Goal: Answer question/provide support: Share knowledge or assist other users

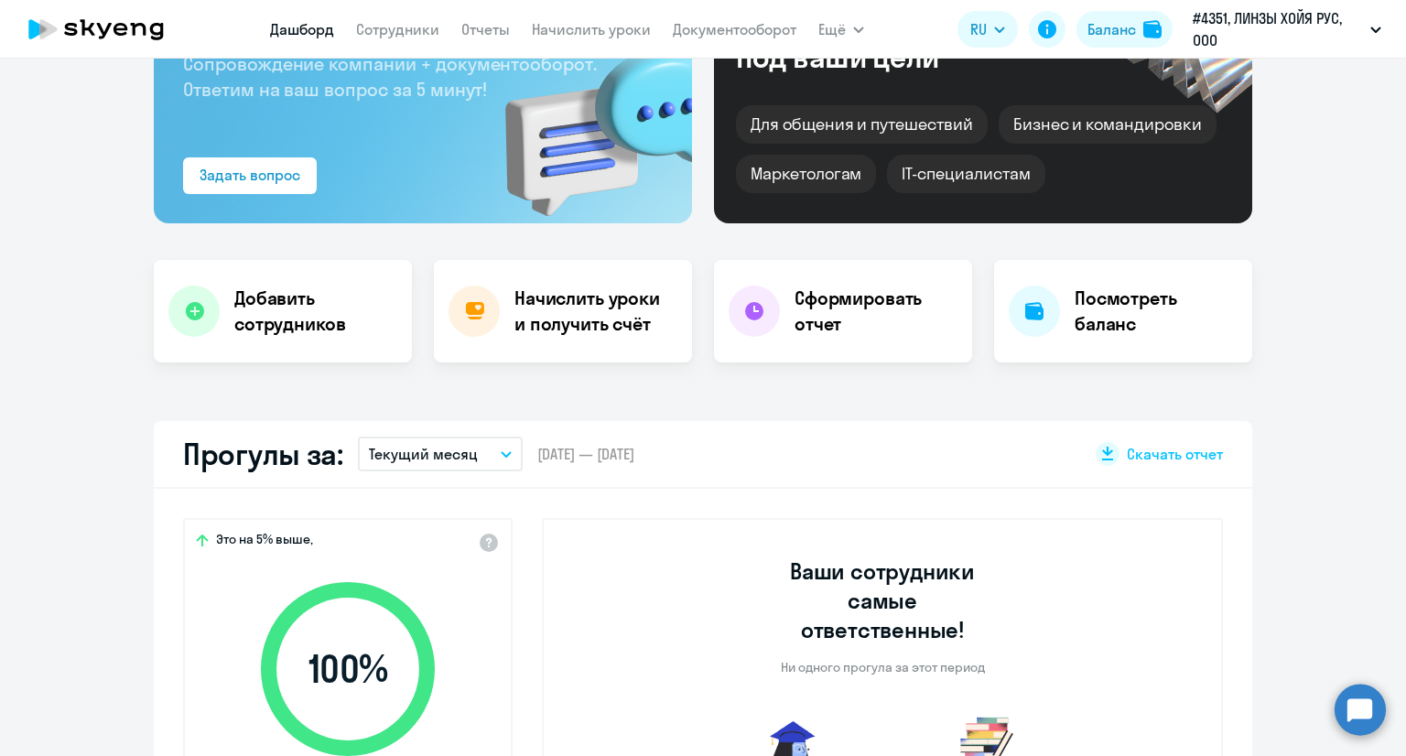
scroll to position [458, 0]
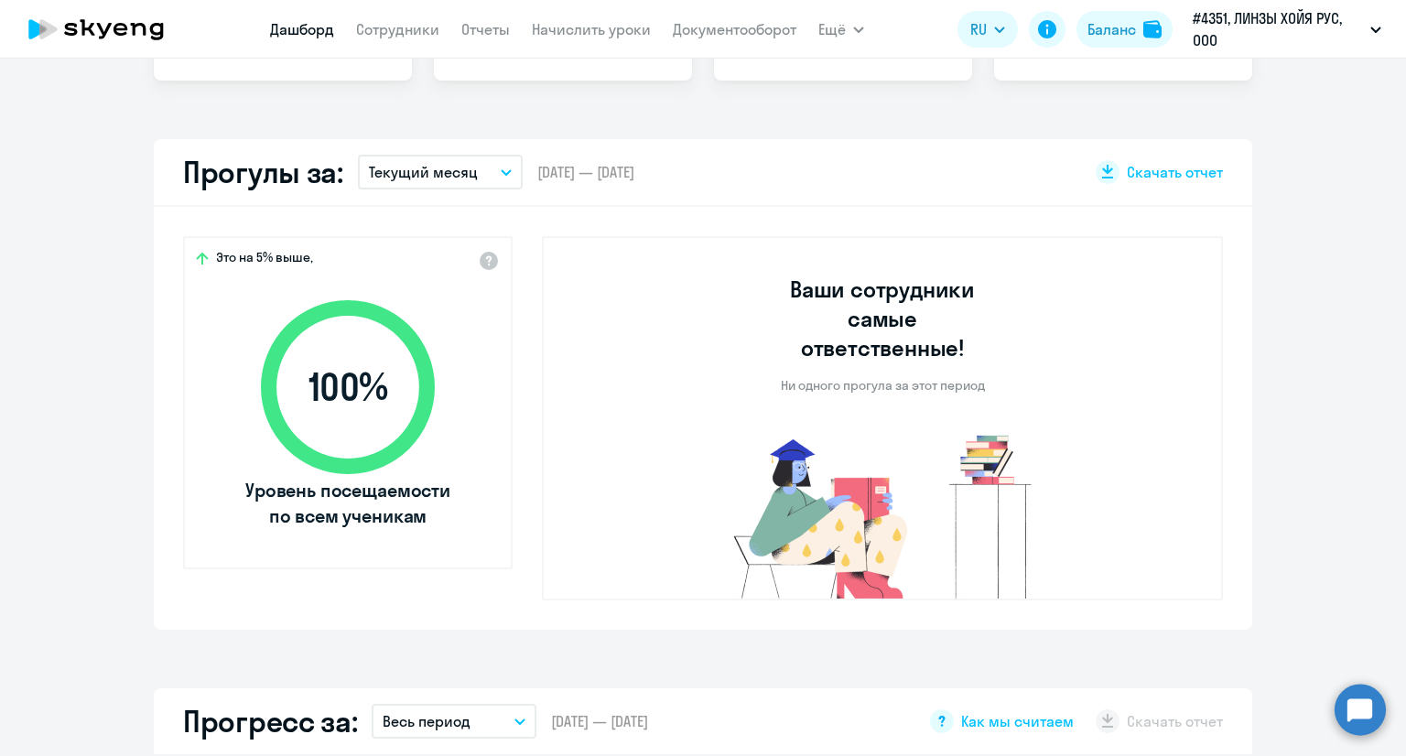
select select "30"
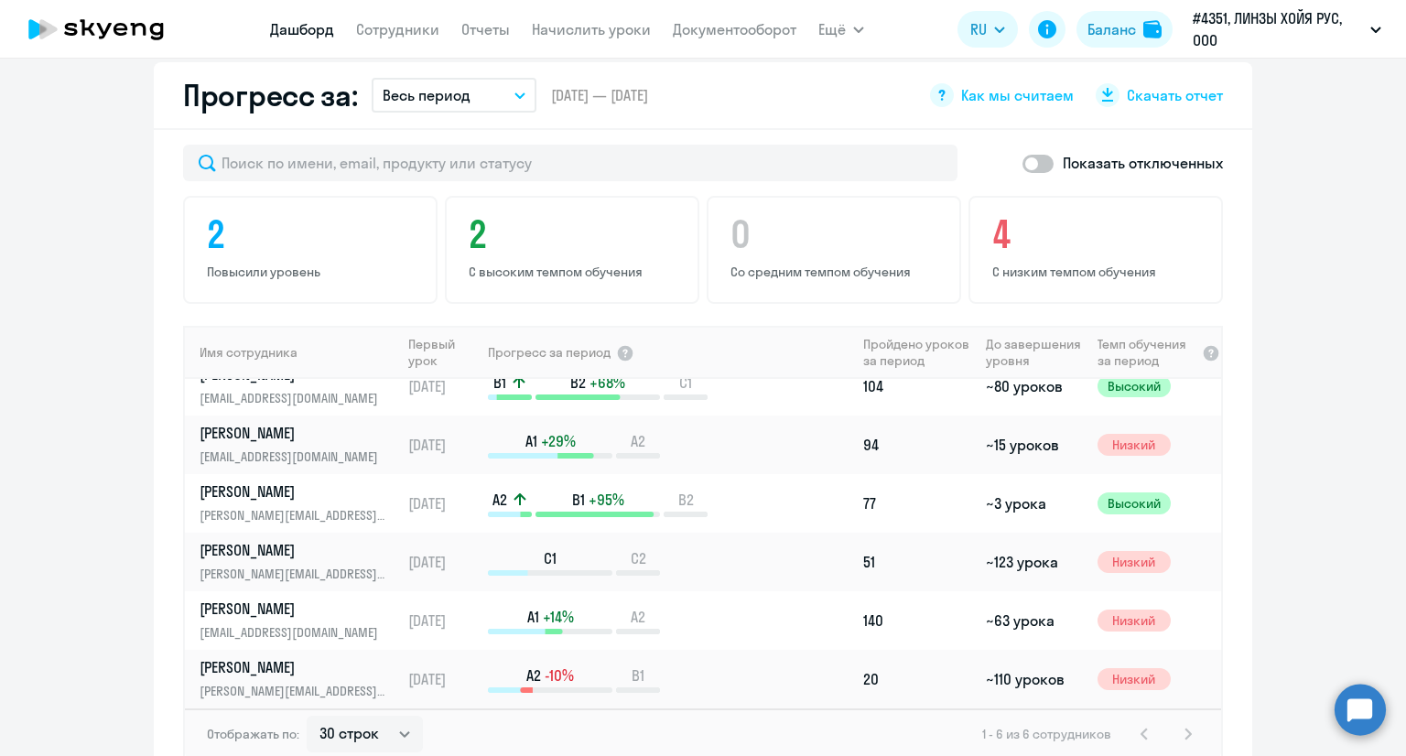
scroll to position [1007, 0]
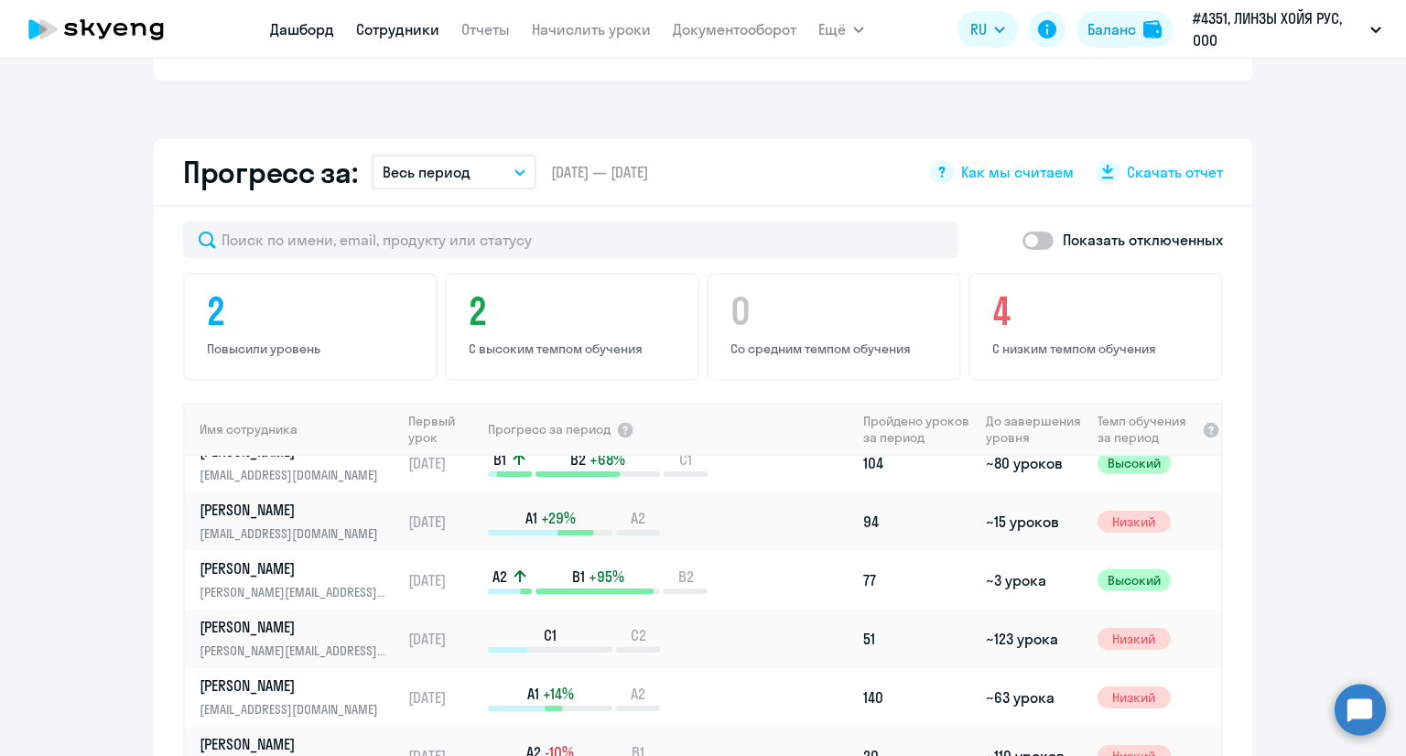
click at [383, 33] on link "Сотрудники" at bounding box center [397, 29] width 83 height 18
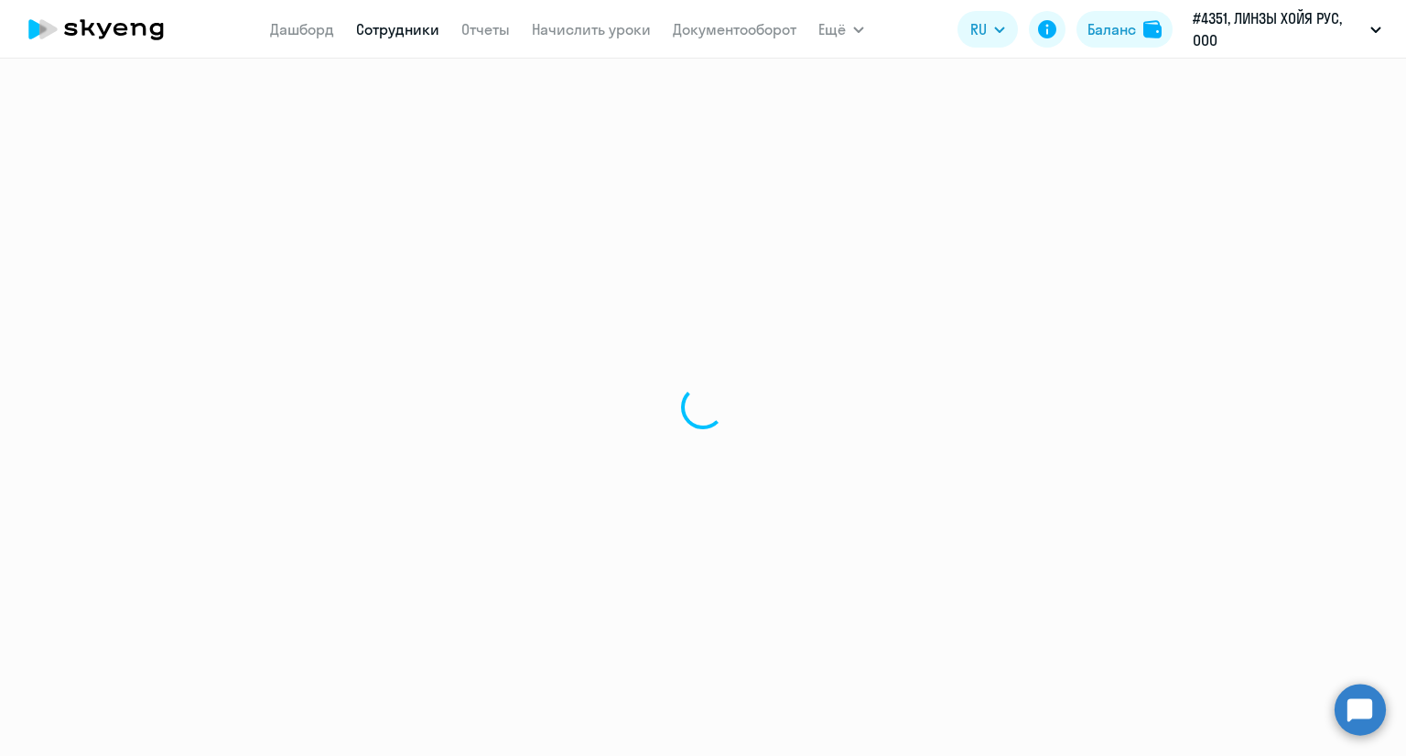
select select "30"
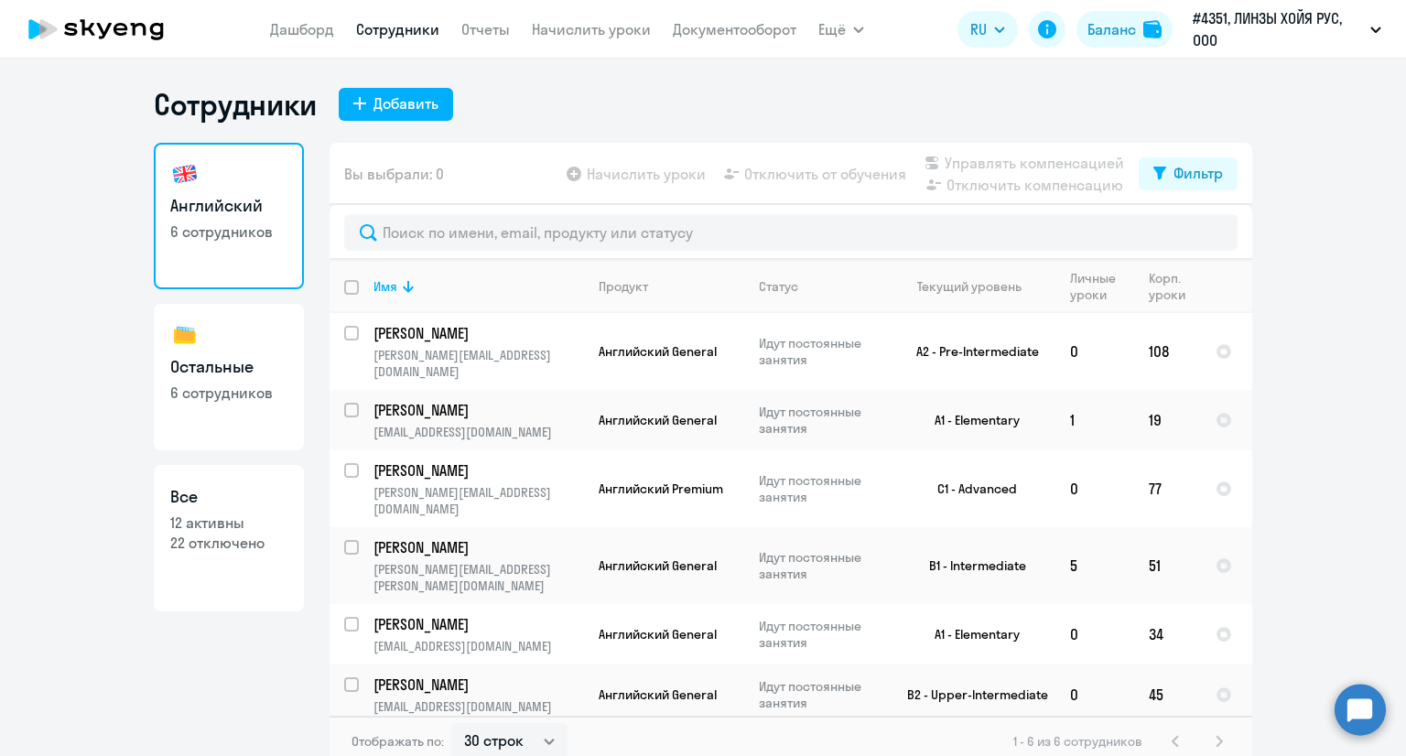
click at [235, 505] on h3 "Все" at bounding box center [228, 497] width 117 height 24
select select "30"
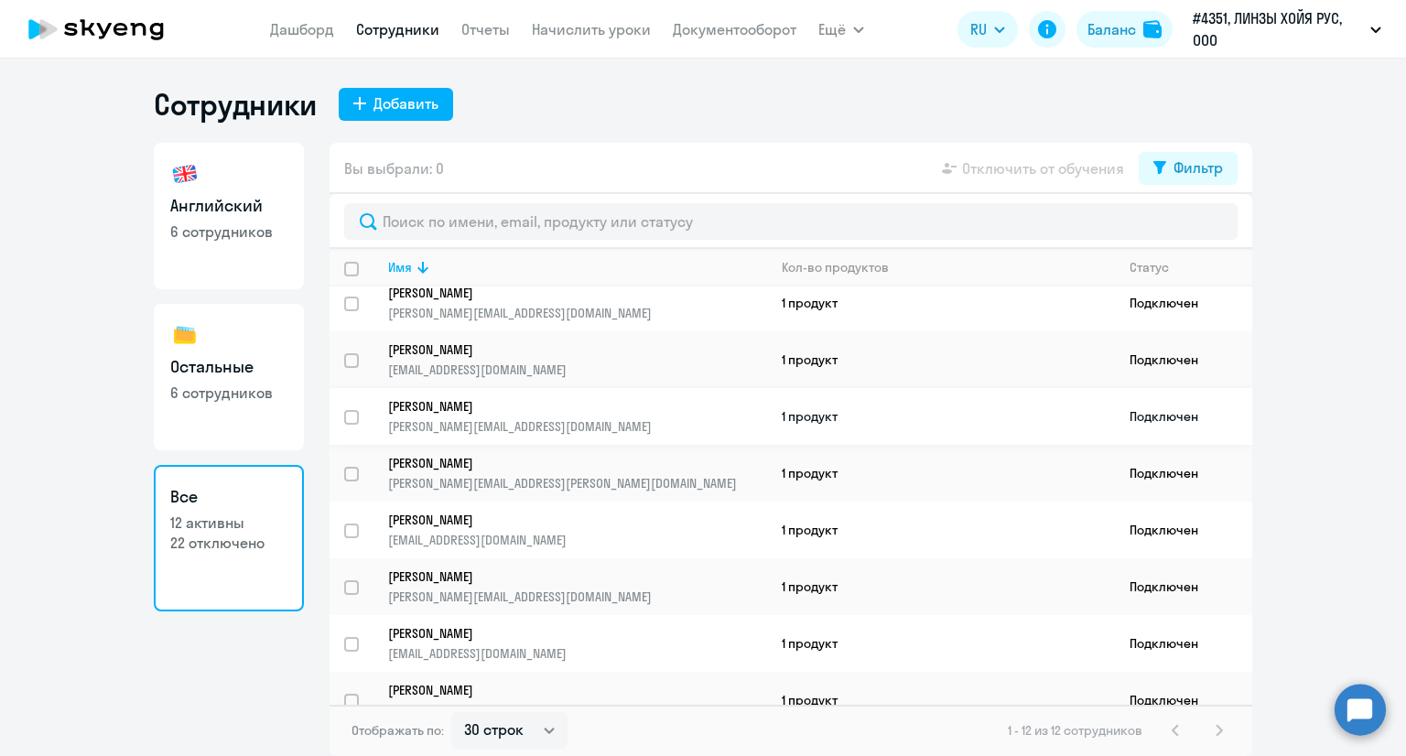
scroll to position [271, 0]
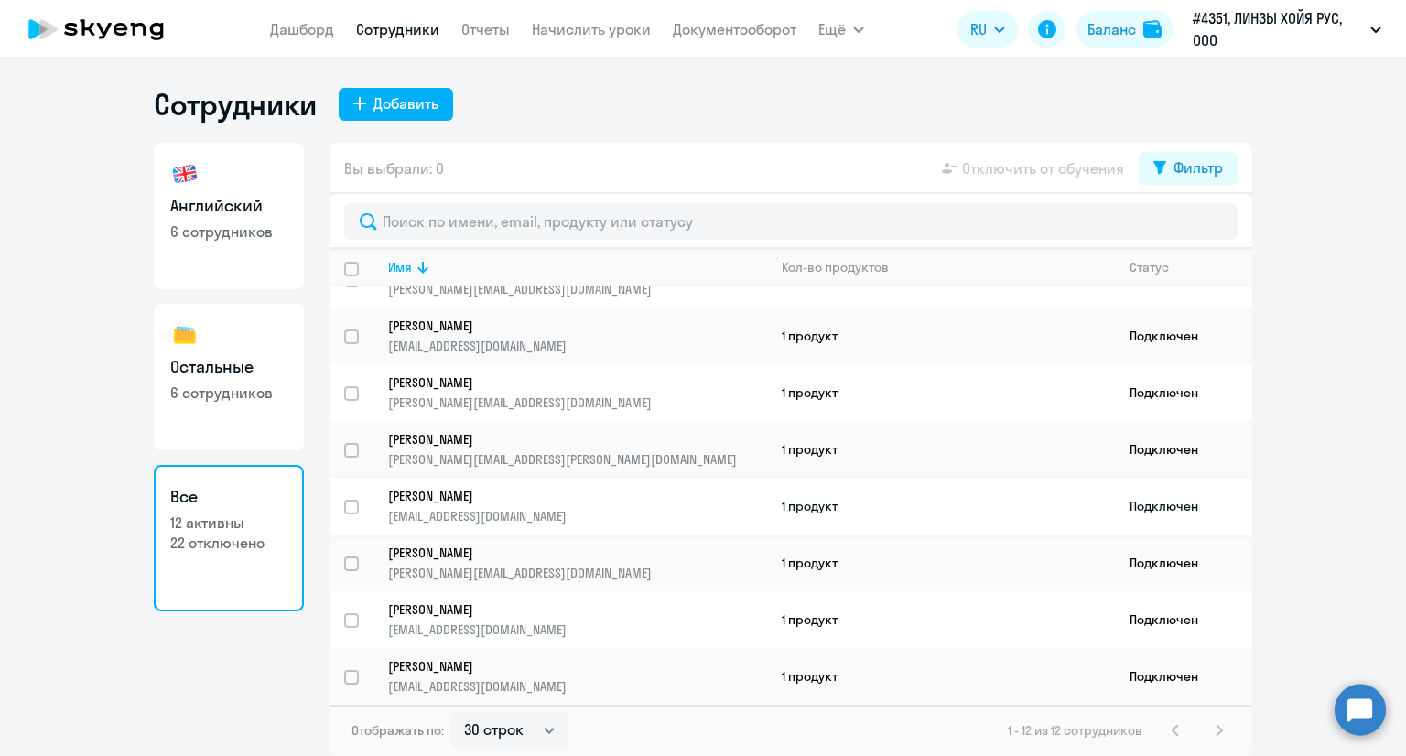
click at [1075, 503] on td "1 продукт" at bounding box center [941, 506] width 348 height 57
select select "english"
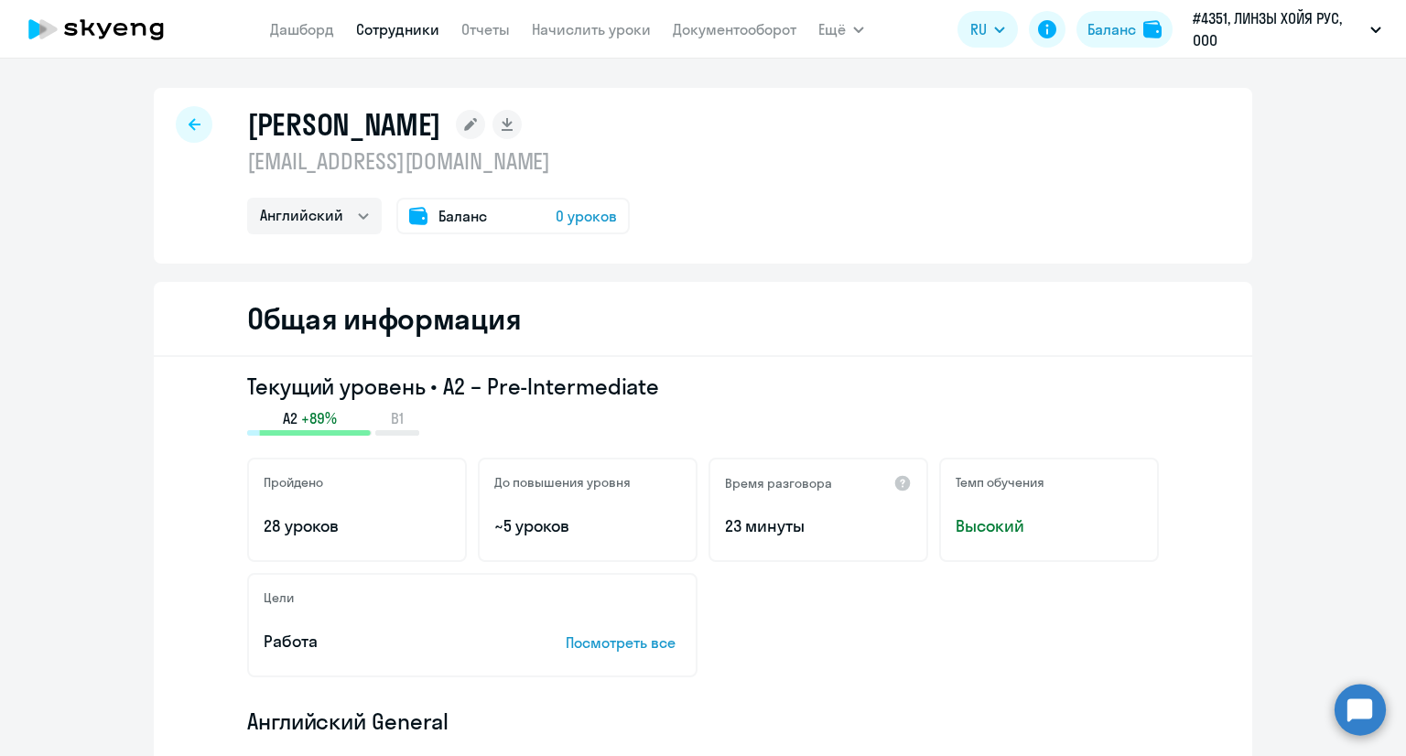
click at [189, 120] on icon at bounding box center [195, 124] width 12 height 13
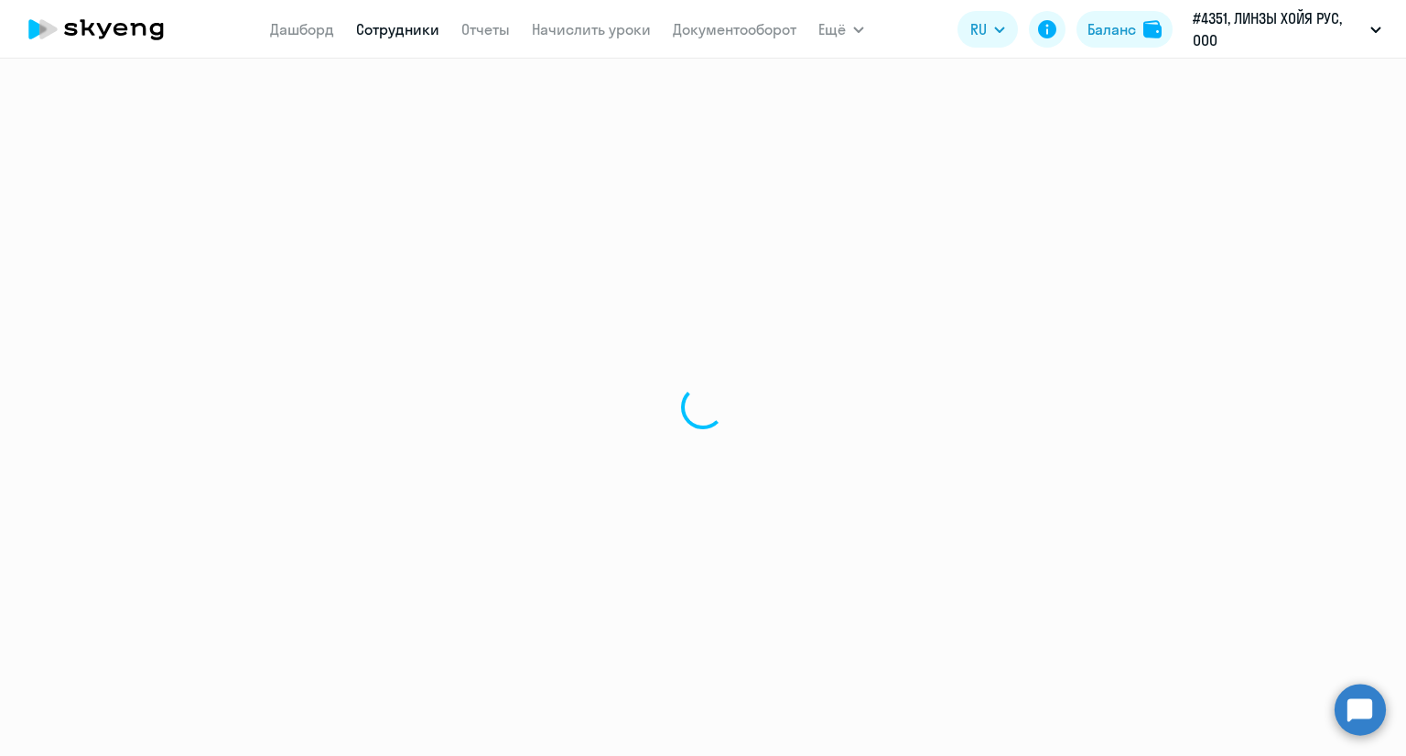
select select "30"
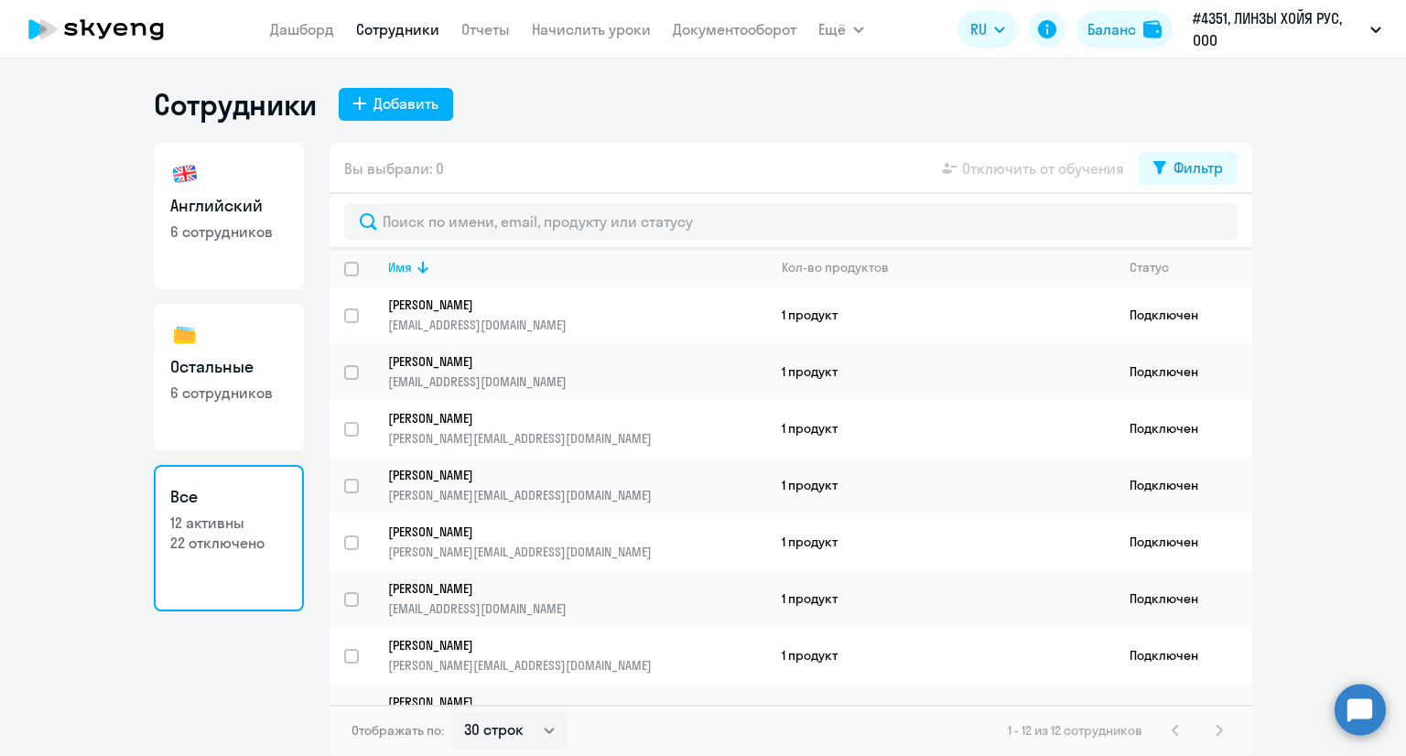
click at [1364, 708] on circle at bounding box center [1360, 709] width 51 height 51
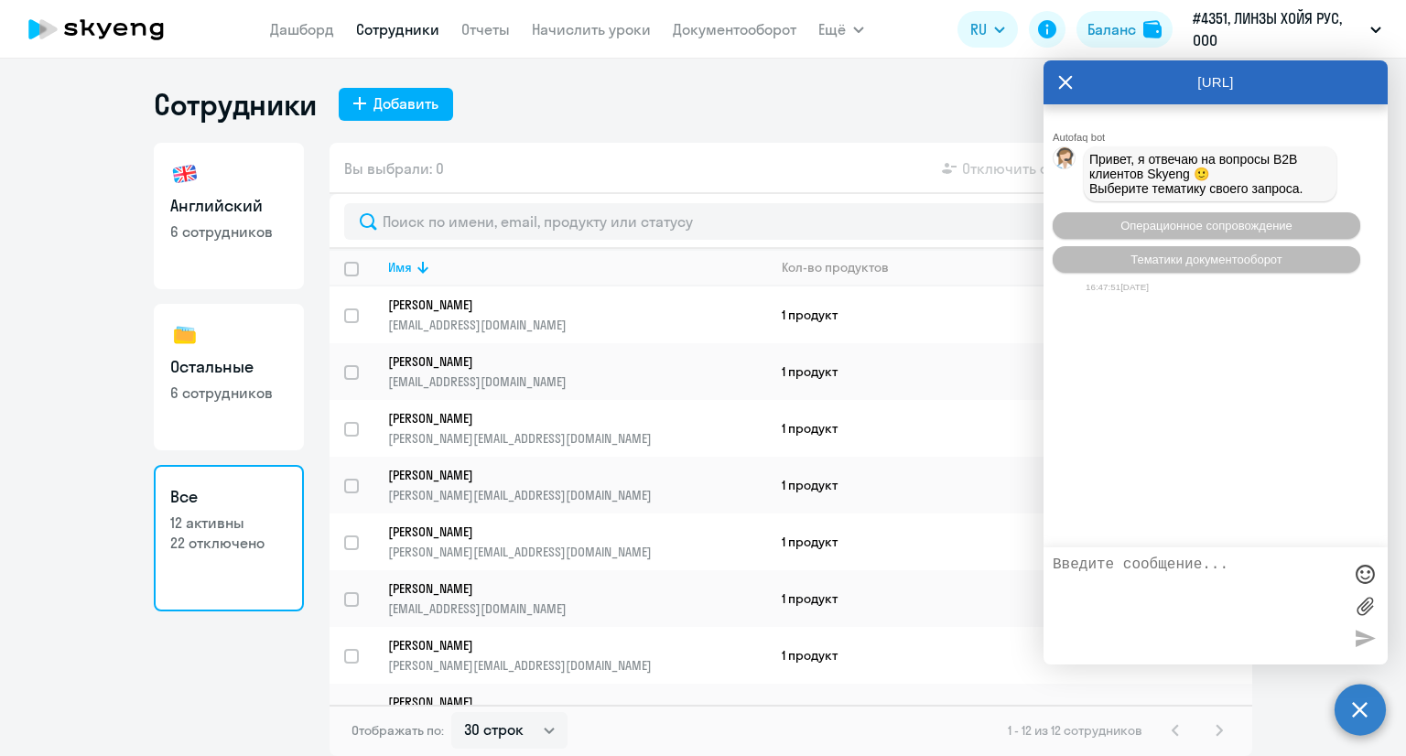
click at [1186, 571] on textarea at bounding box center [1197, 606] width 289 height 99
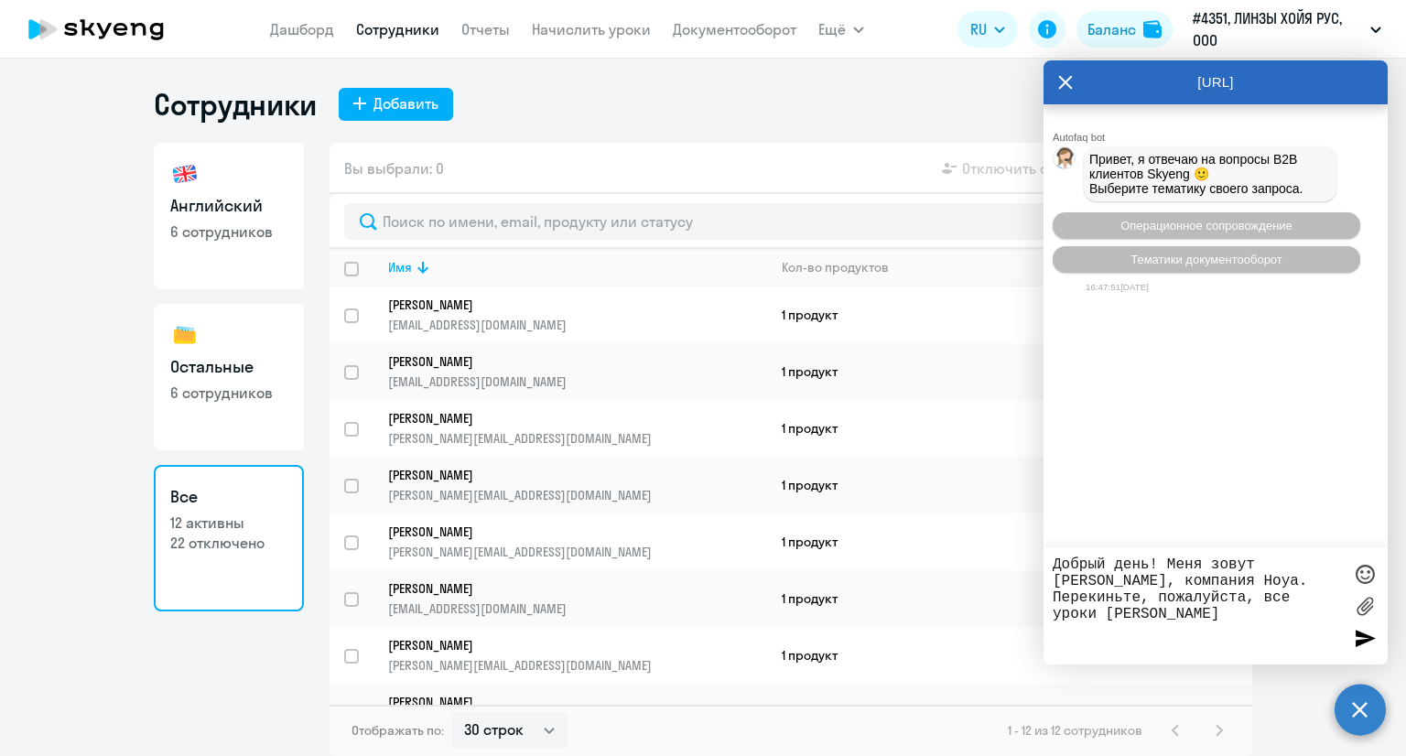
click at [1291, 594] on textarea "Добрый день! Меня зовут [PERSON_NAME], компания Hoya. Перекиньте, пожалуйста, в…" at bounding box center [1197, 606] width 289 height 99
type textarea "Добрый день! Меня зовут [PERSON_NAME], компания Hoya. Перекиньте, пожалуйста, в…"
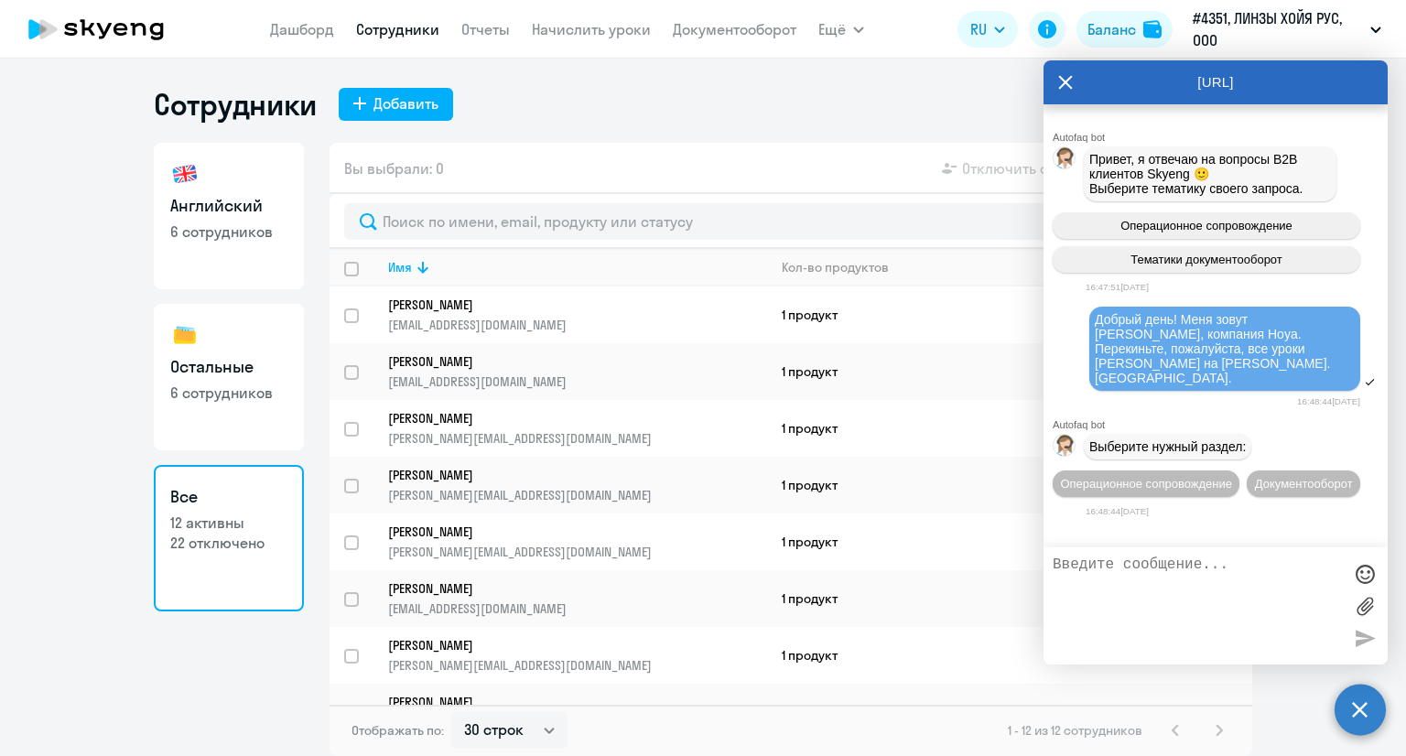
click at [254, 227] on p "6 сотрудников" at bounding box center [228, 232] width 117 height 20
select select "30"
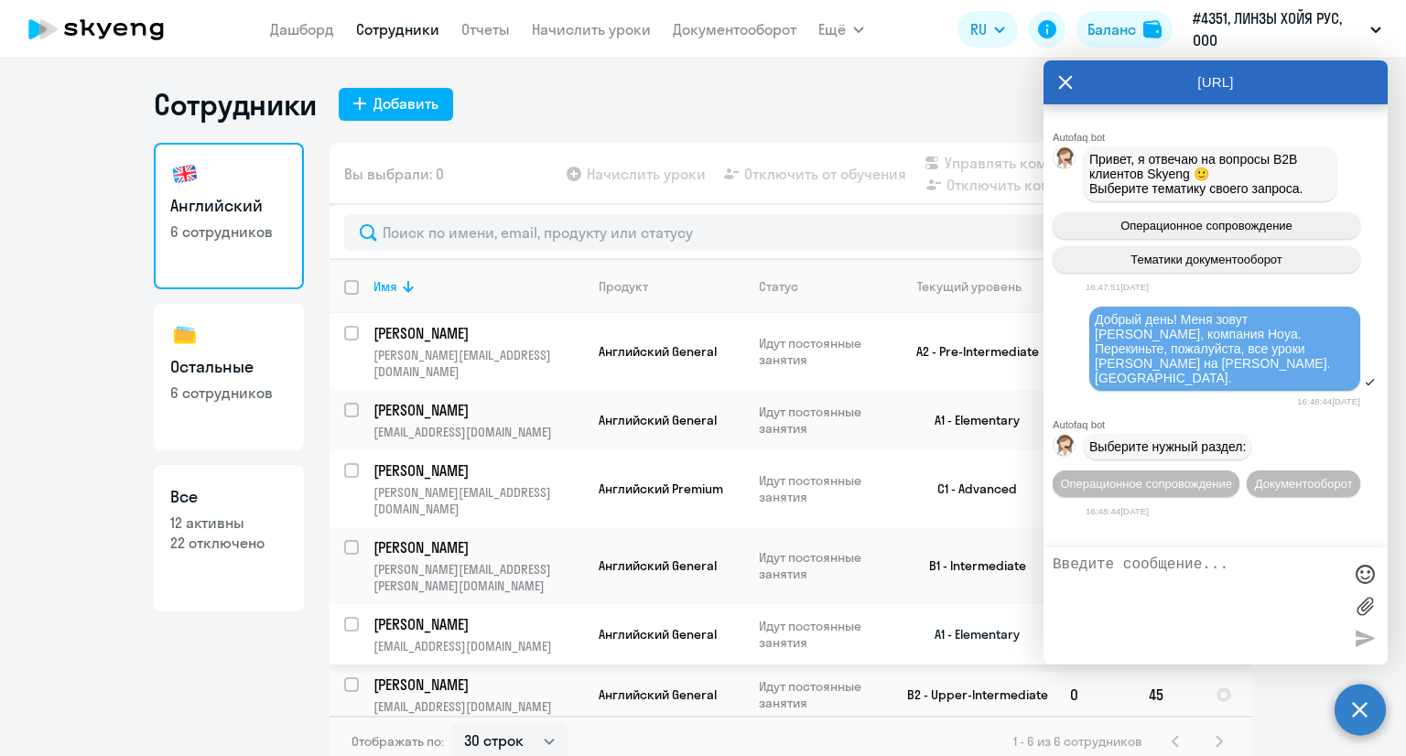
click at [459, 614] on p "[PERSON_NAME]" at bounding box center [476, 624] width 207 height 20
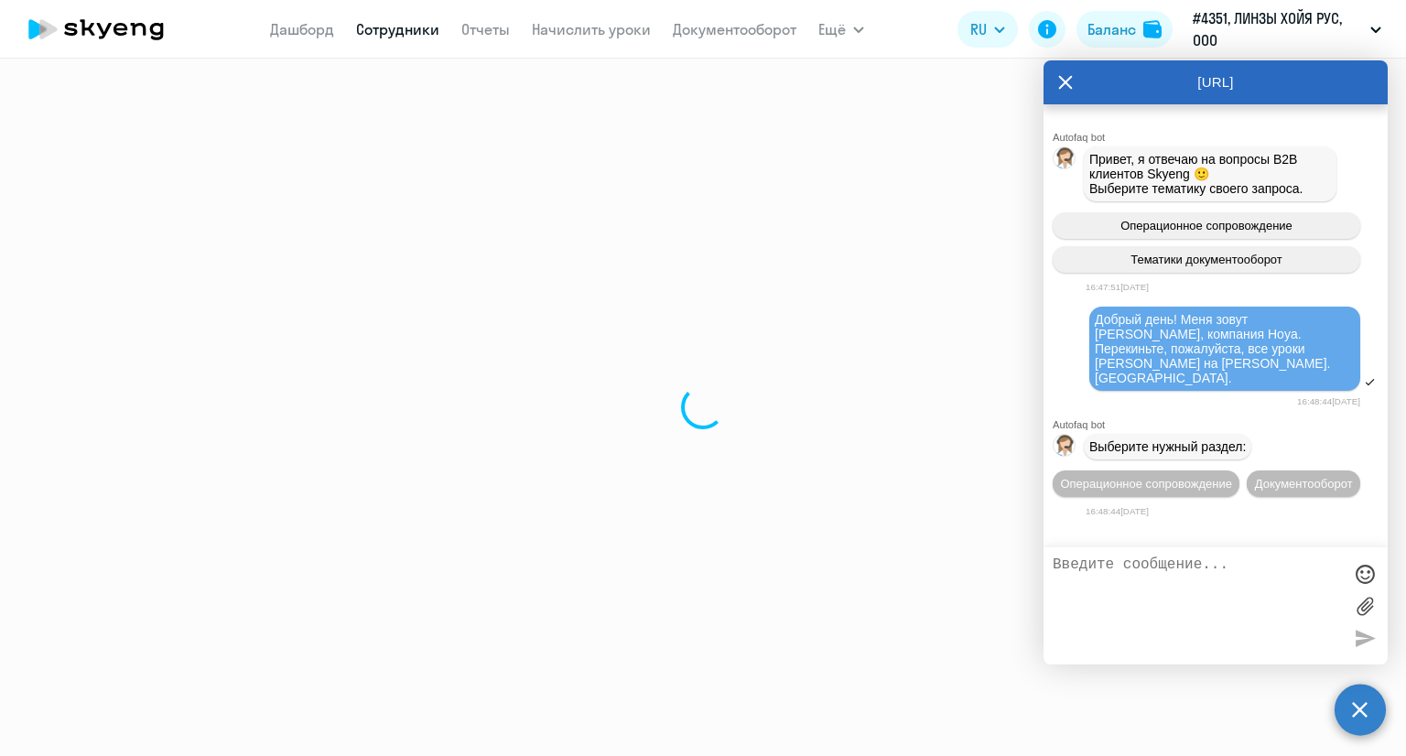
select select "english"
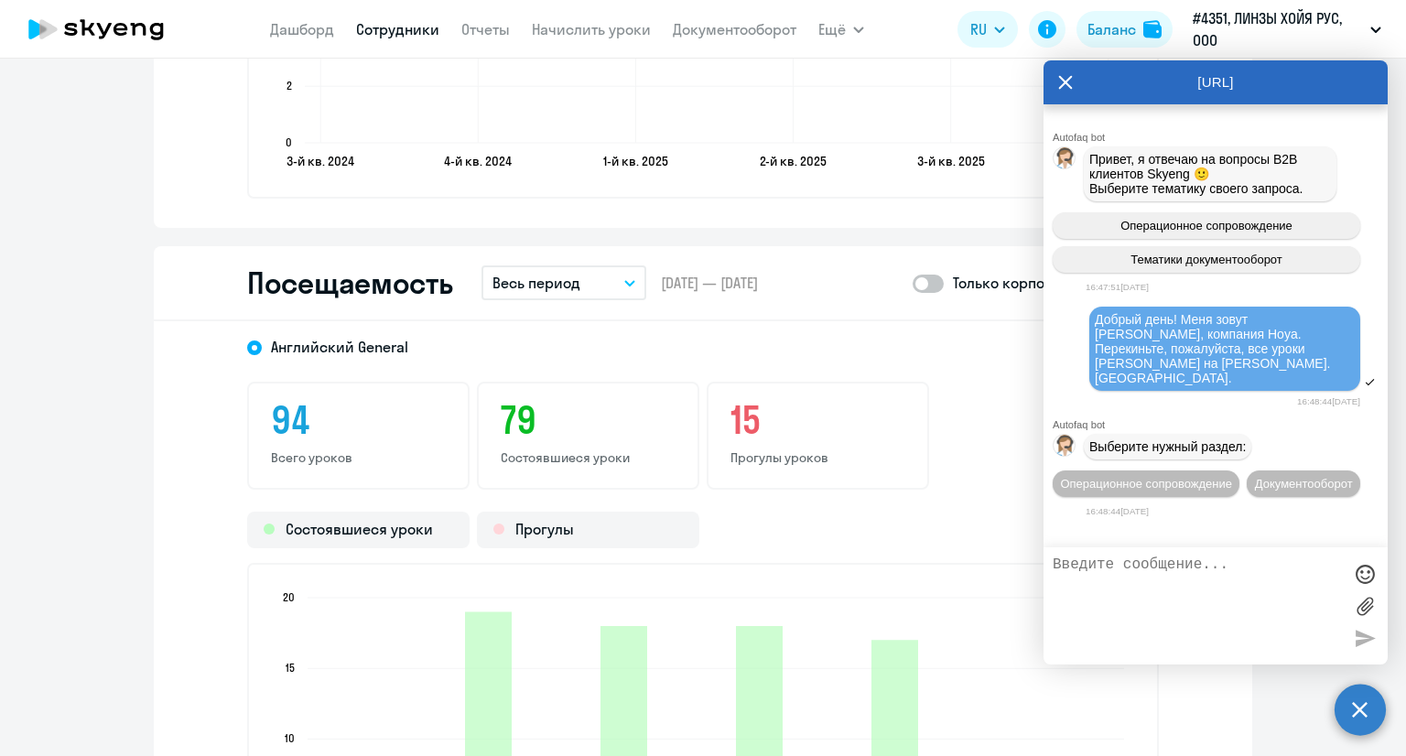
scroll to position [2197, 0]
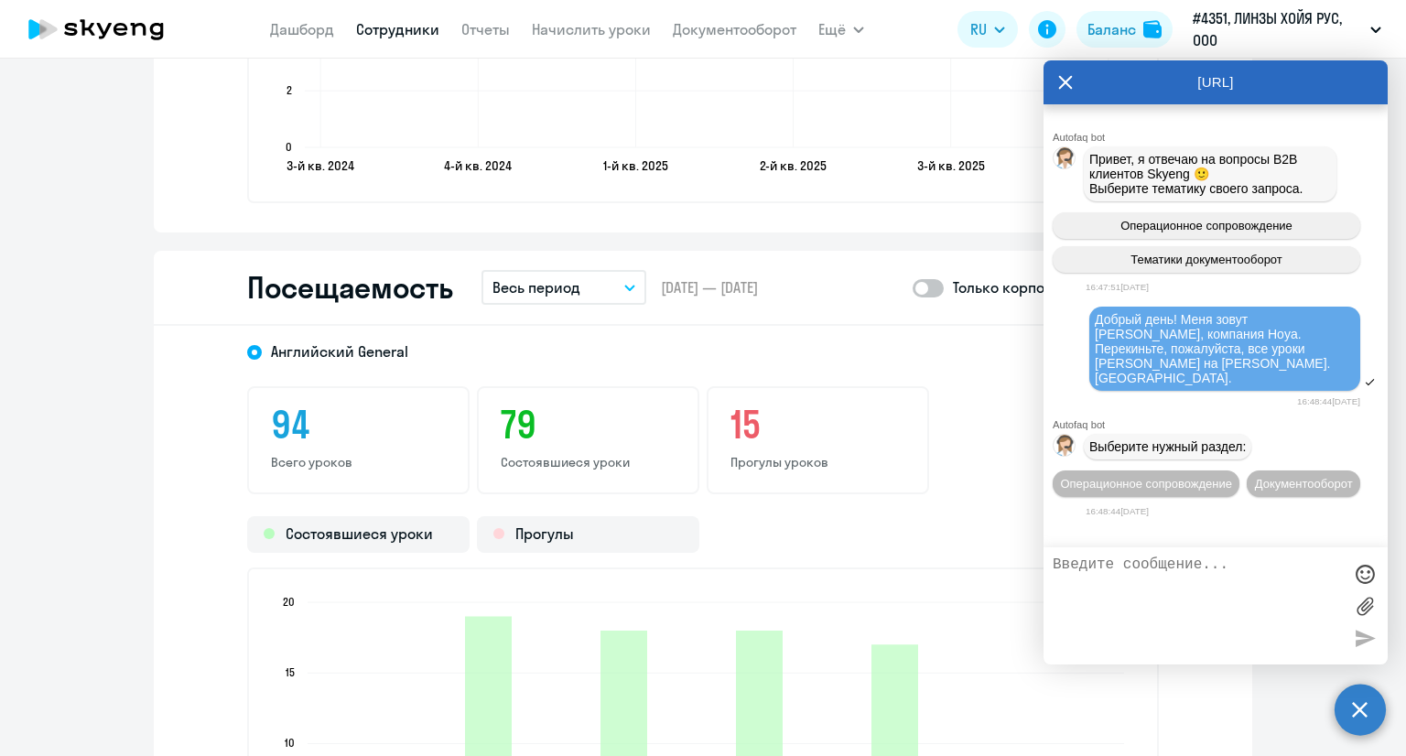
click at [625, 286] on icon "button" at bounding box center [629, 288] width 9 height 5
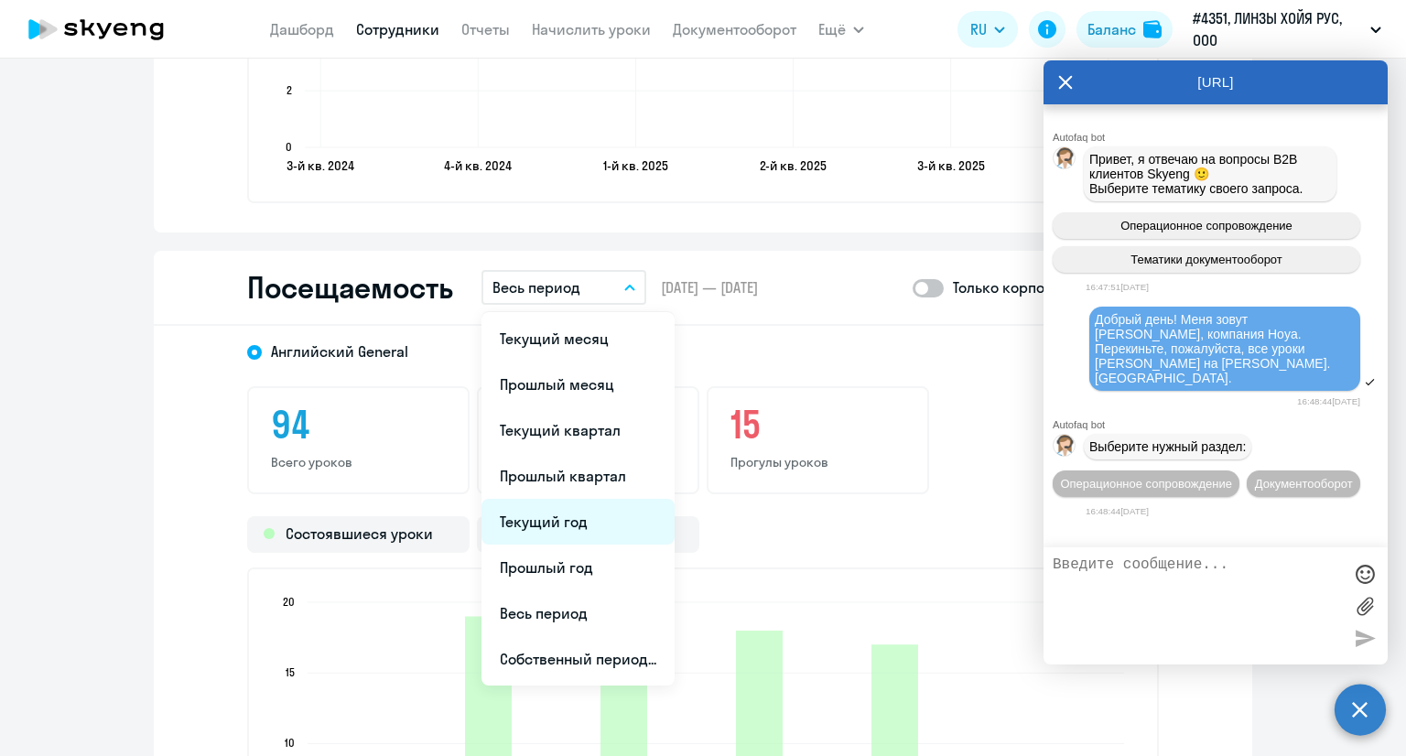
click at [604, 532] on li "Текущий год" at bounding box center [577, 522] width 193 height 46
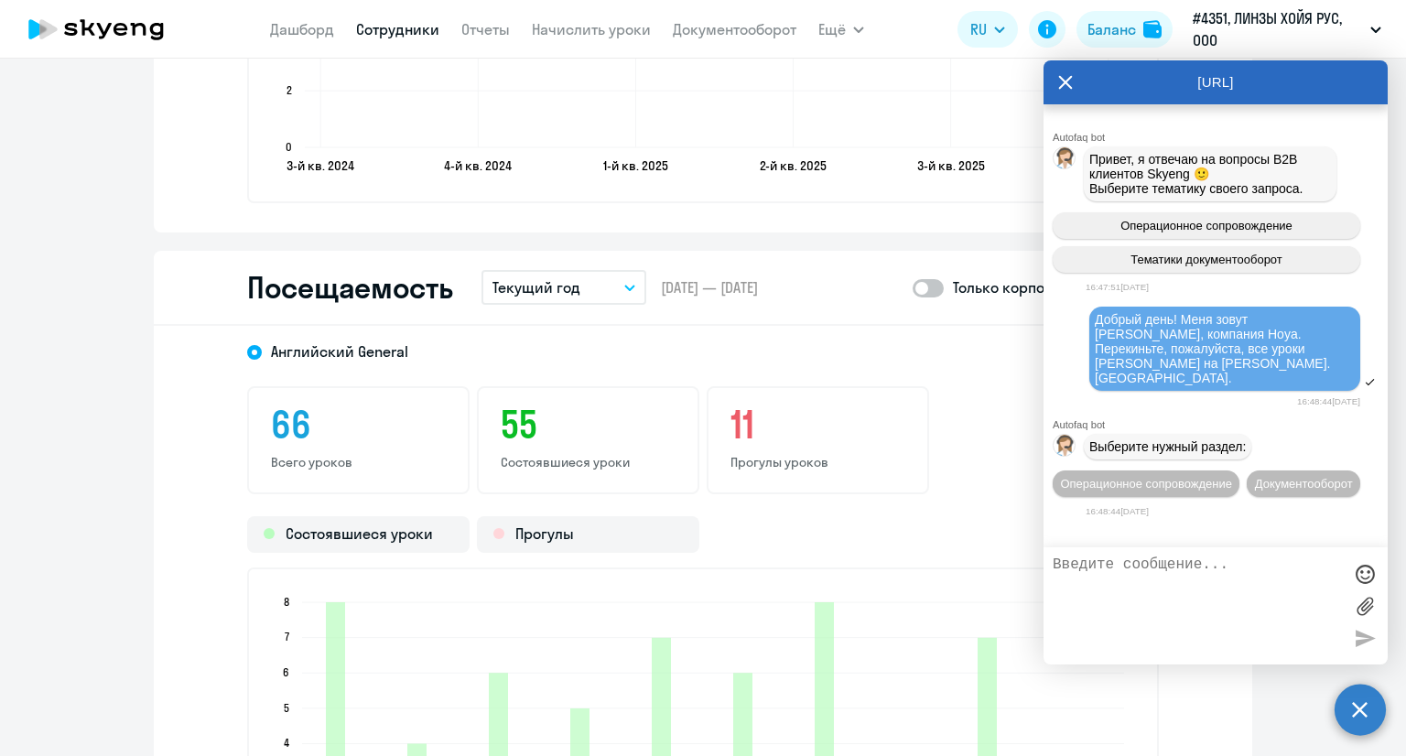
scroll to position [2471, 0]
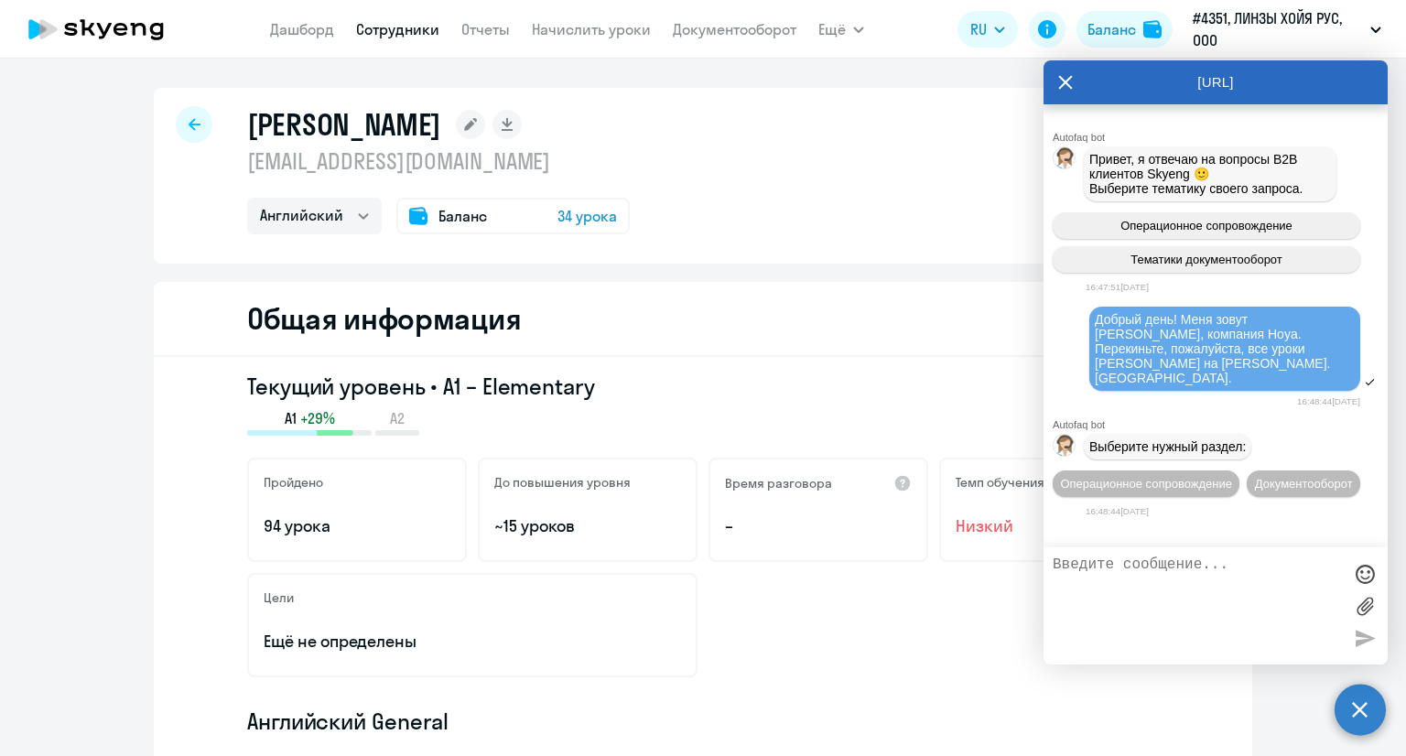
select select "30"
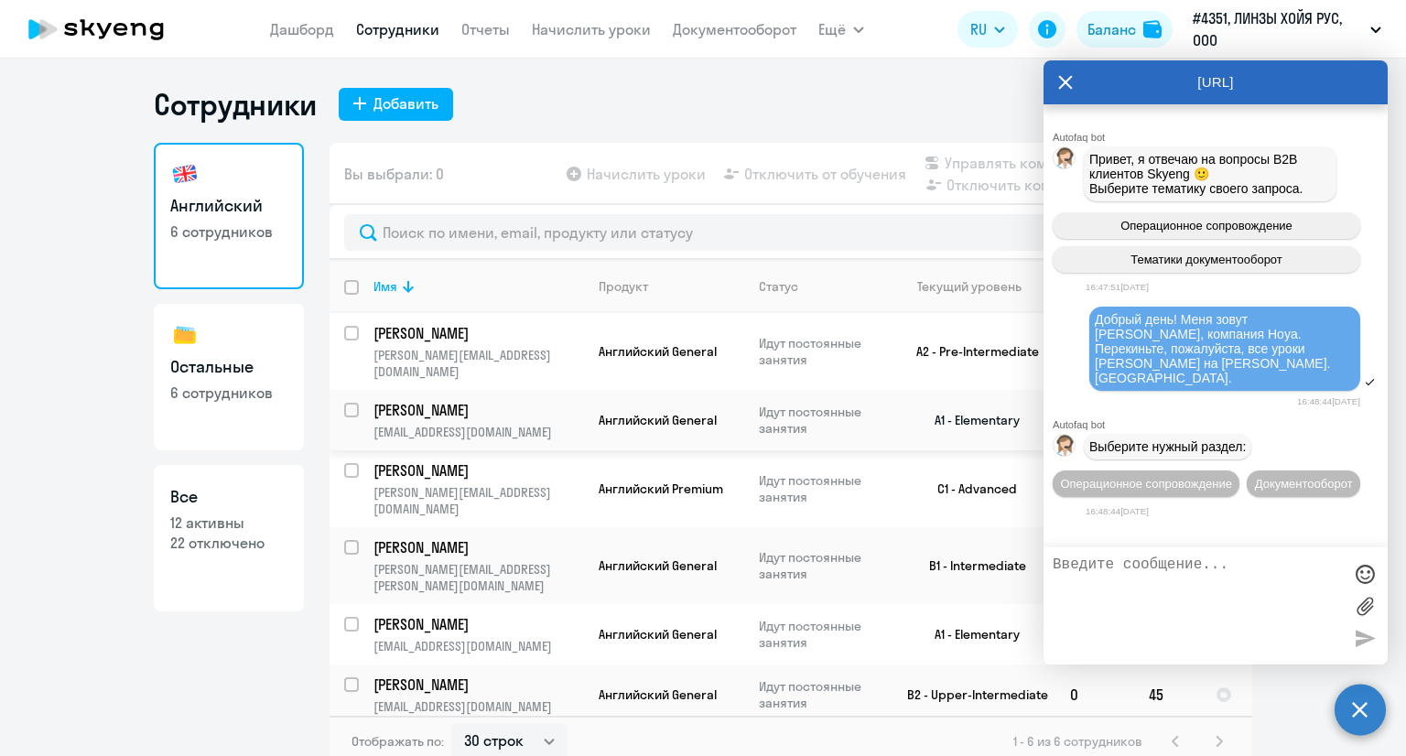
click at [466, 400] on p "[PERSON_NAME]" at bounding box center [476, 410] width 207 height 20
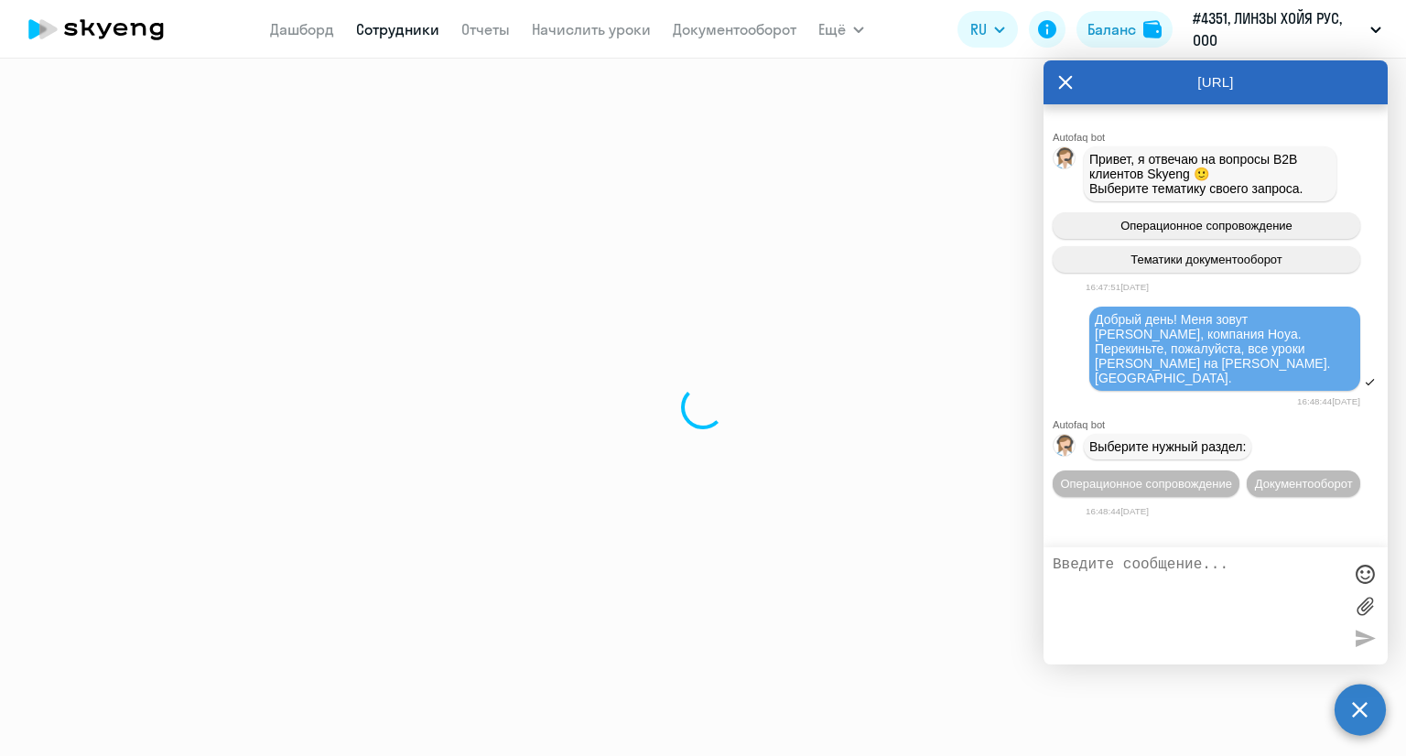
select select "english"
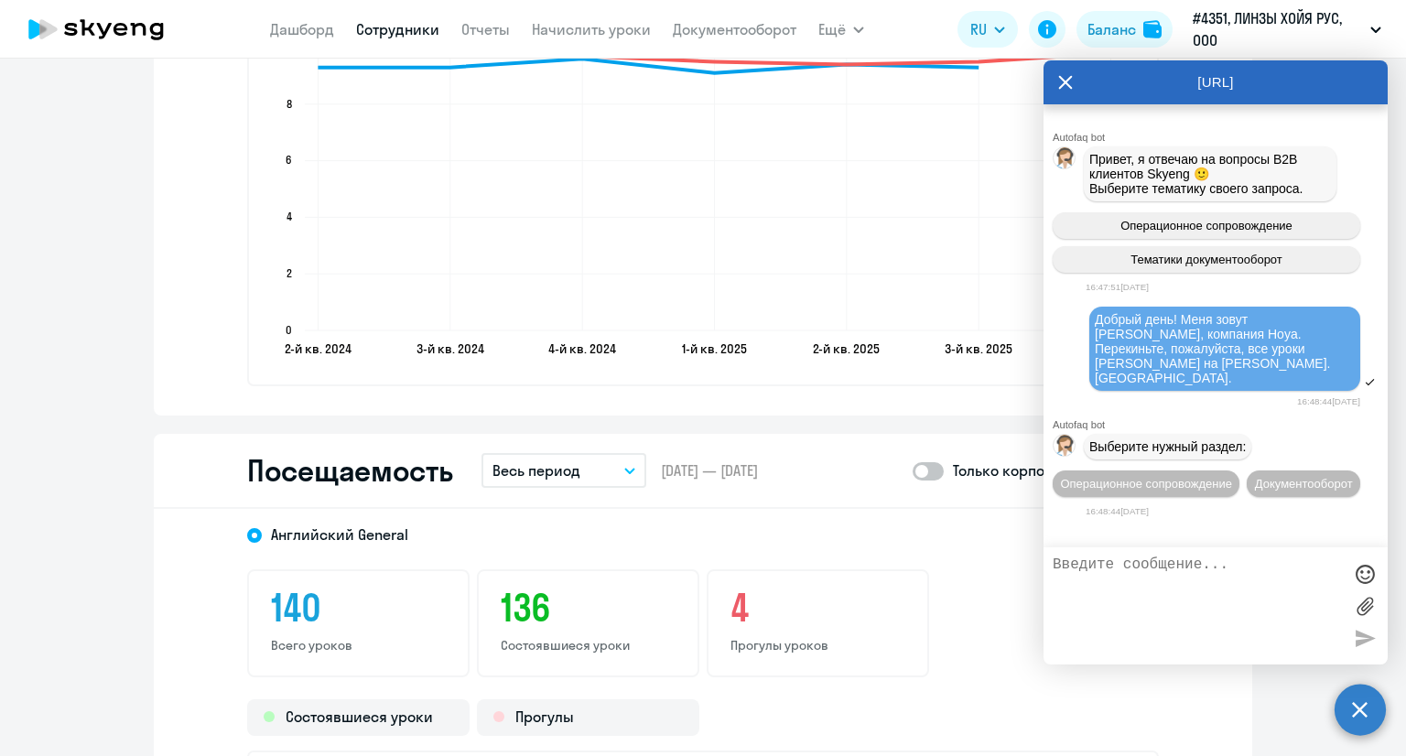
scroll to position [2197, 0]
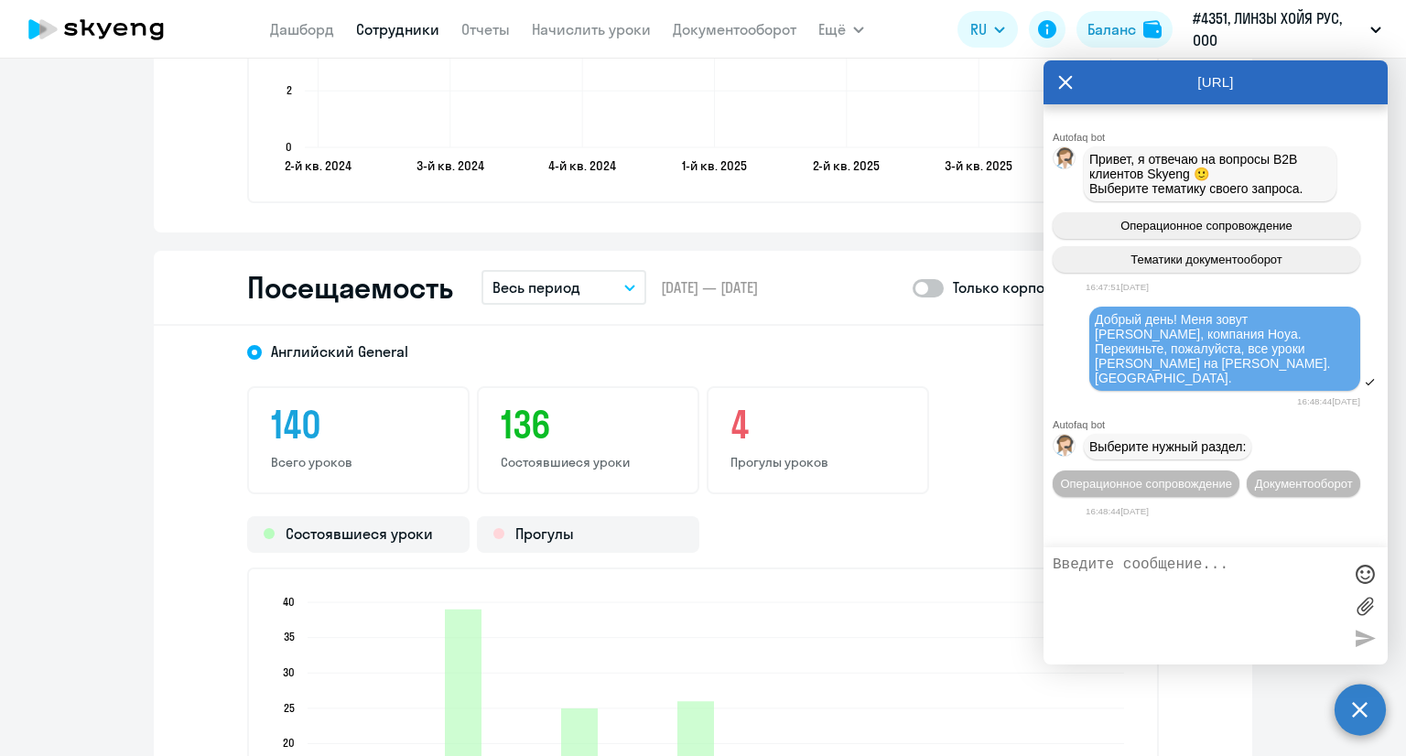
click at [624, 286] on icon "button" at bounding box center [629, 288] width 11 height 6
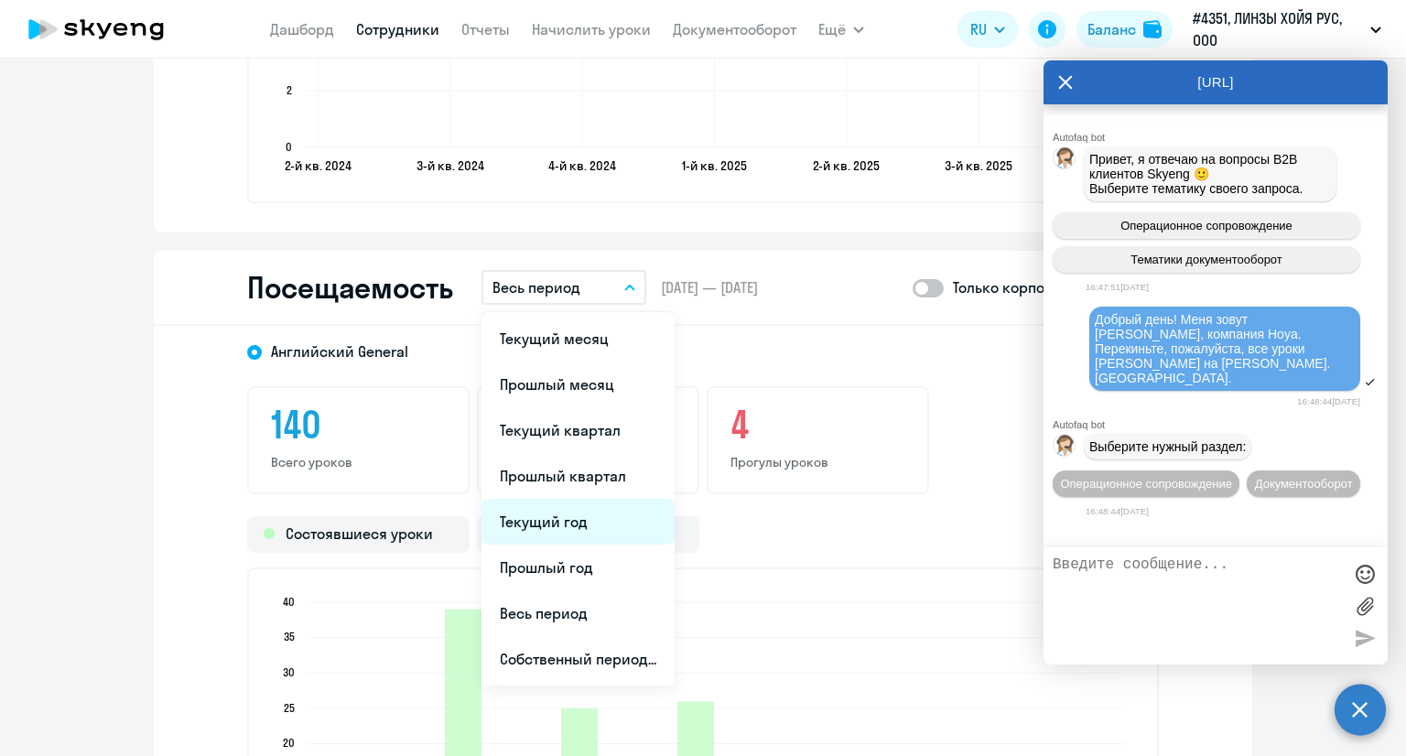
click at [573, 523] on li "Текущий год" at bounding box center [577, 522] width 193 height 46
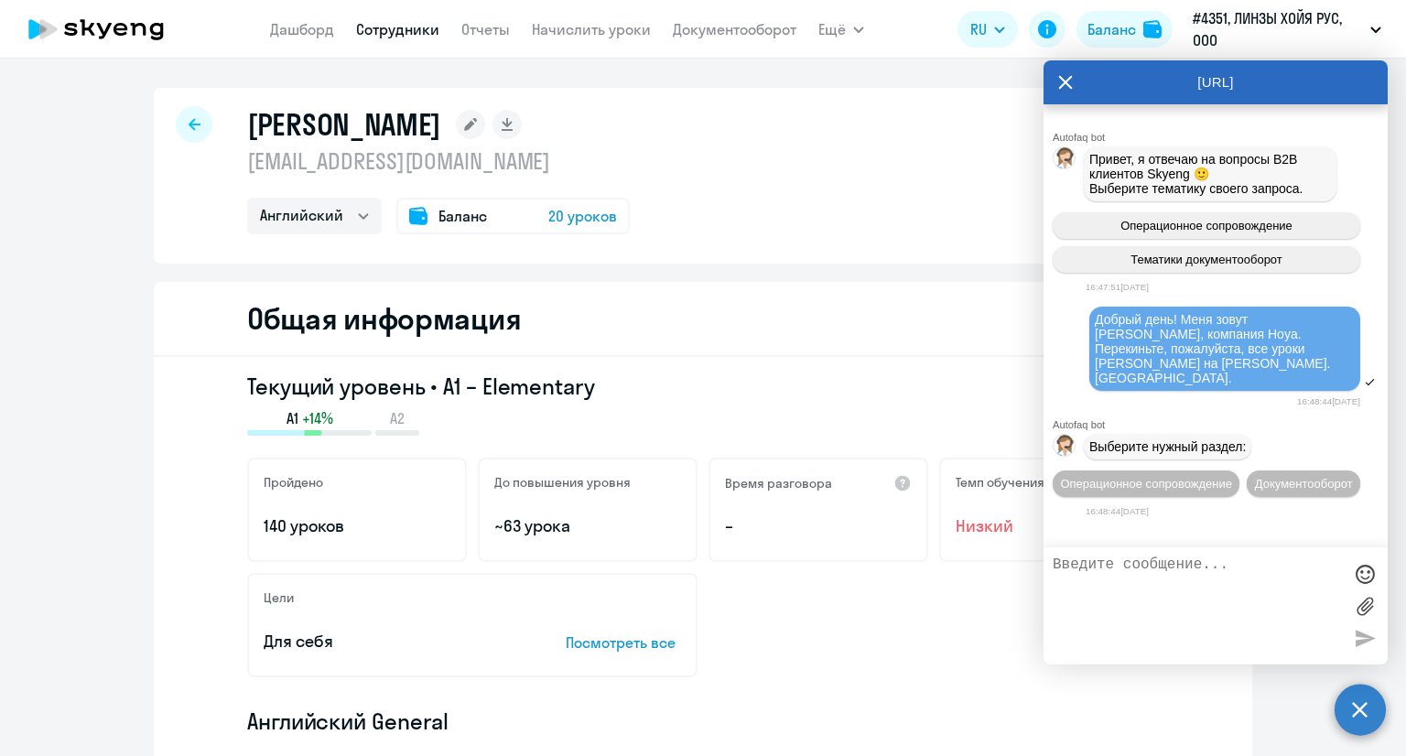
select select "30"
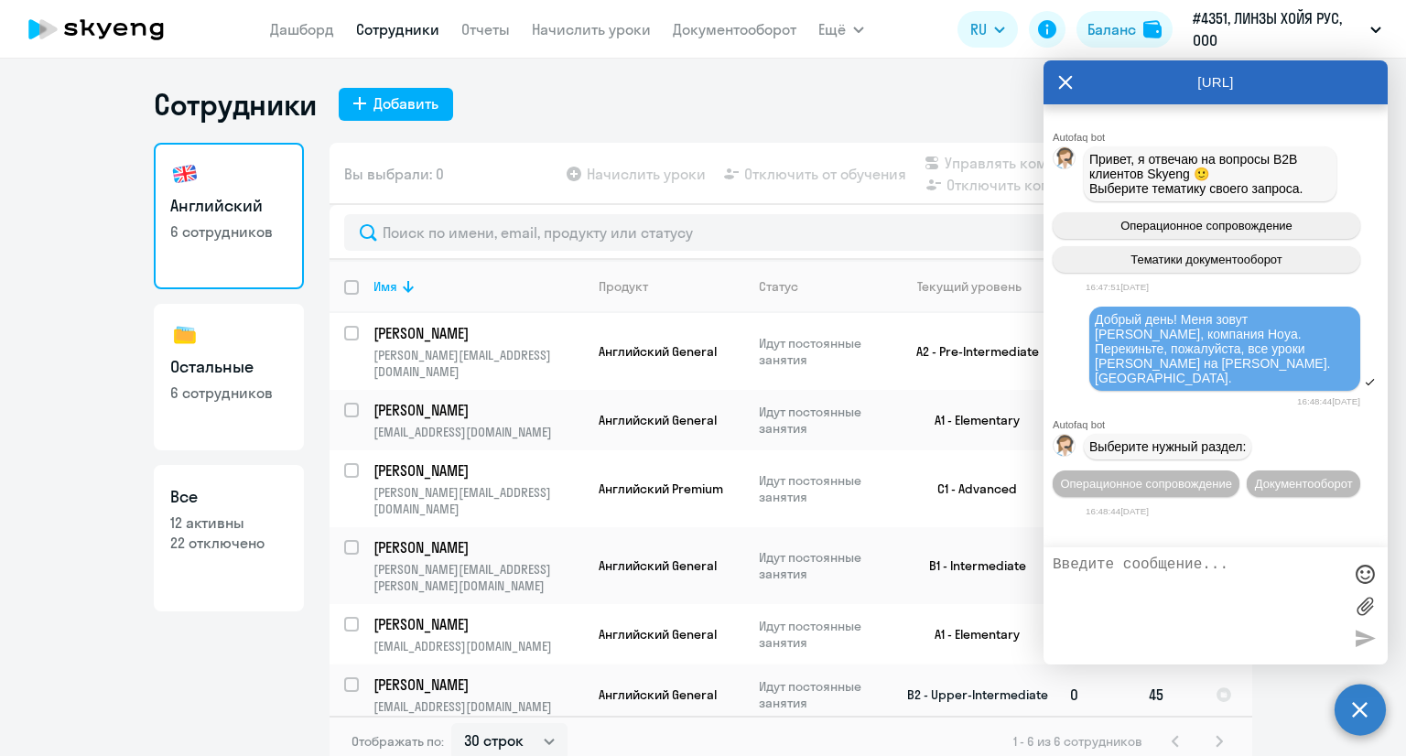
click at [696, 686] on span "Английский General" at bounding box center [658, 694] width 118 height 16
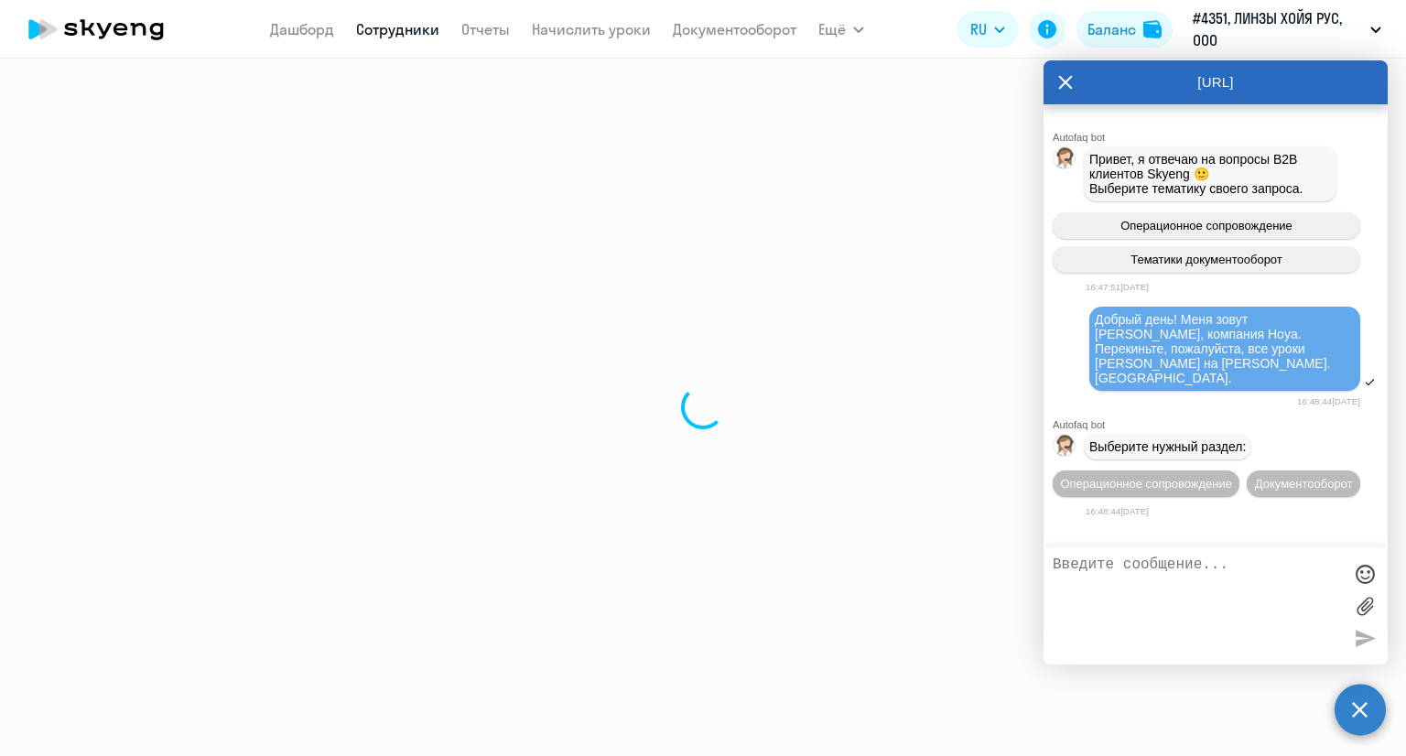
select select "english"
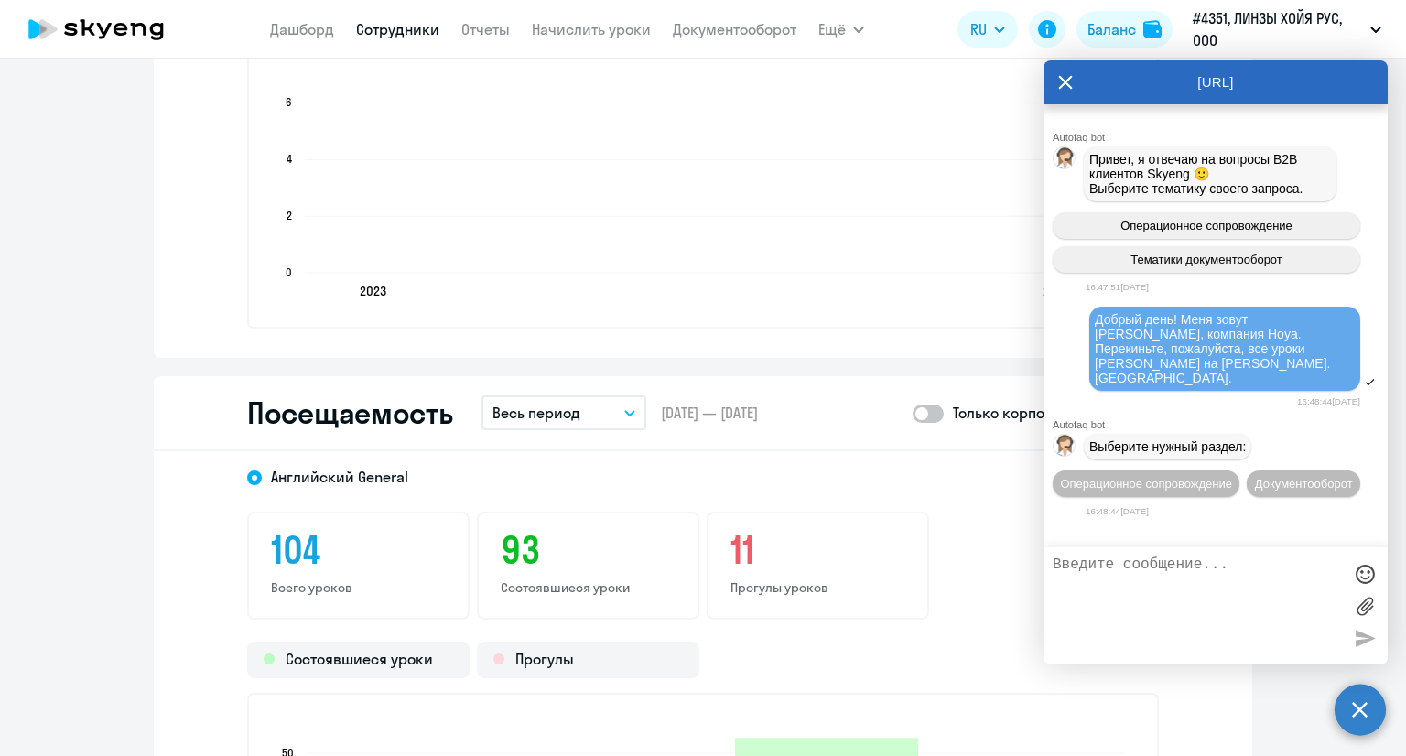
scroll to position [2105, 0]
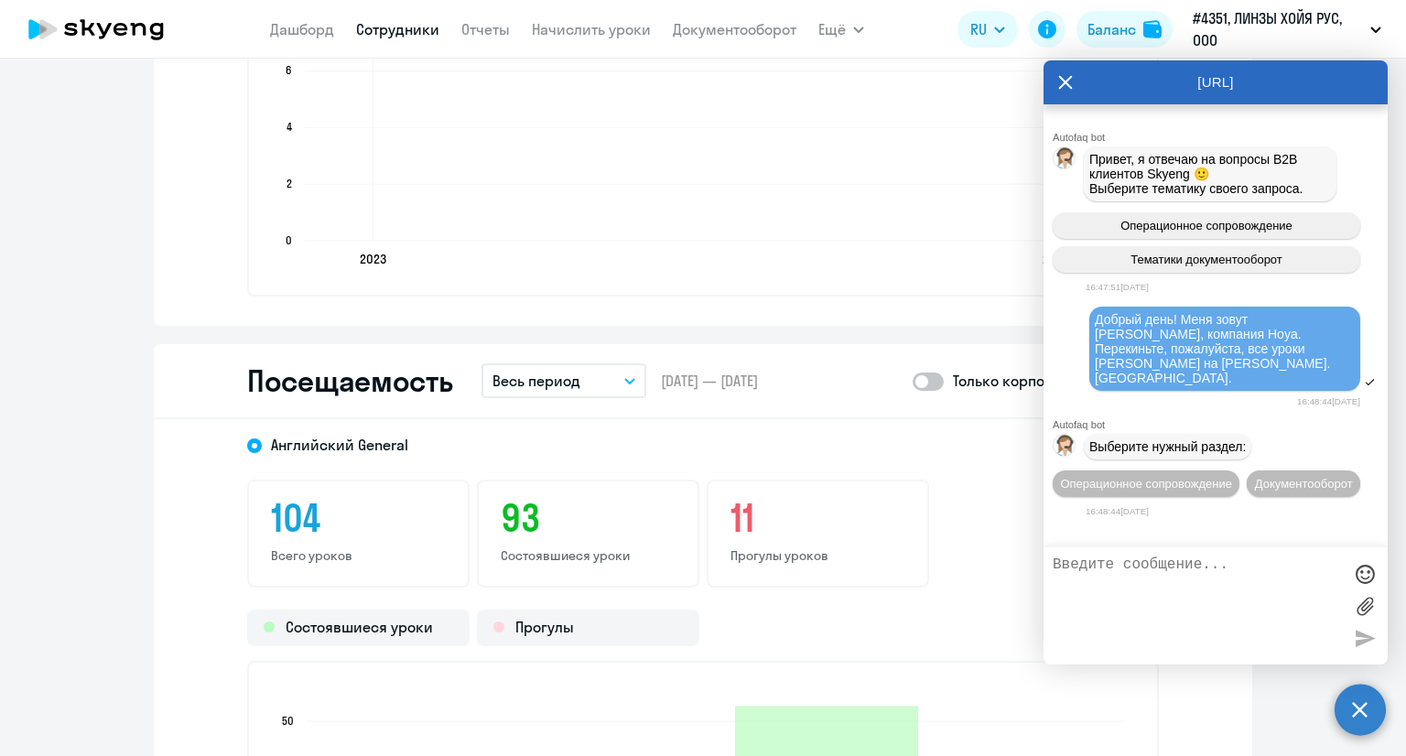
click at [625, 379] on icon "button" at bounding box center [629, 381] width 9 height 5
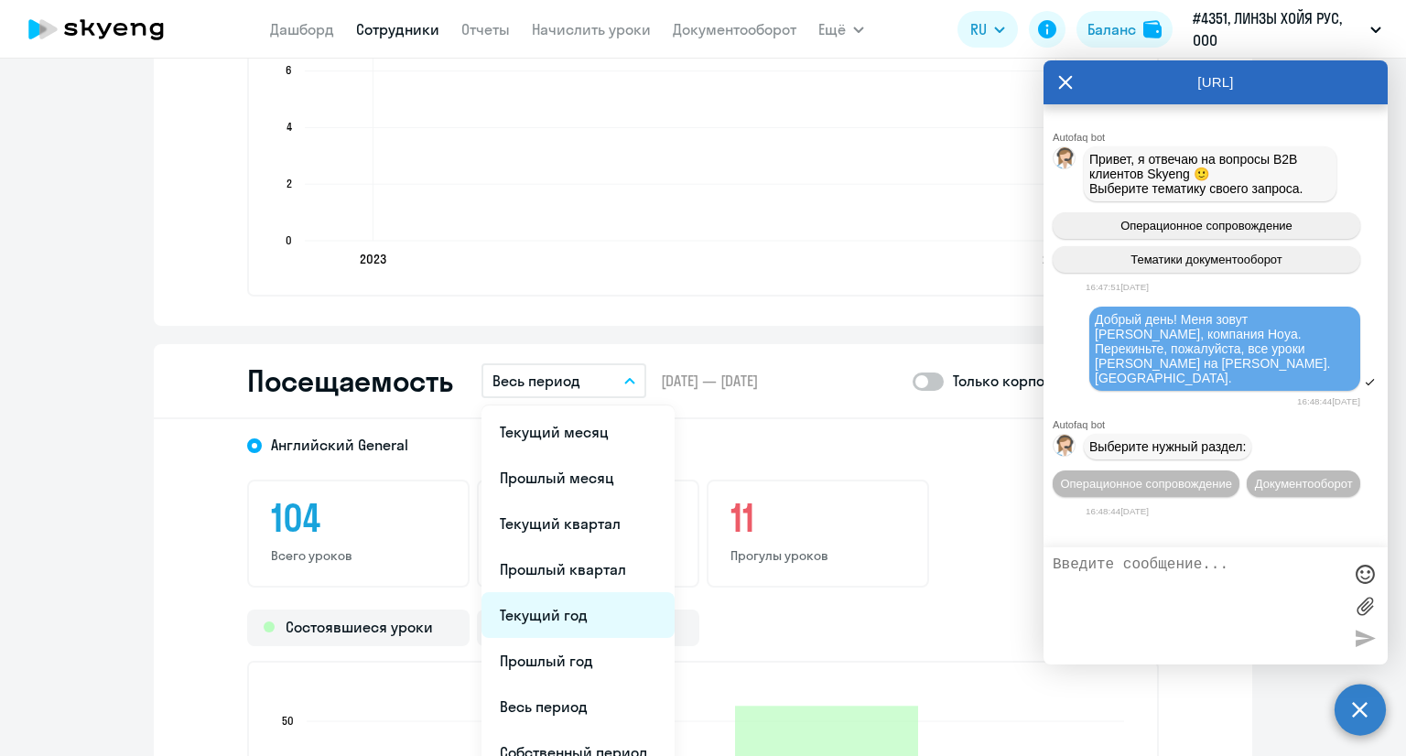
click at [551, 618] on li "Текущий год" at bounding box center [577, 615] width 193 height 46
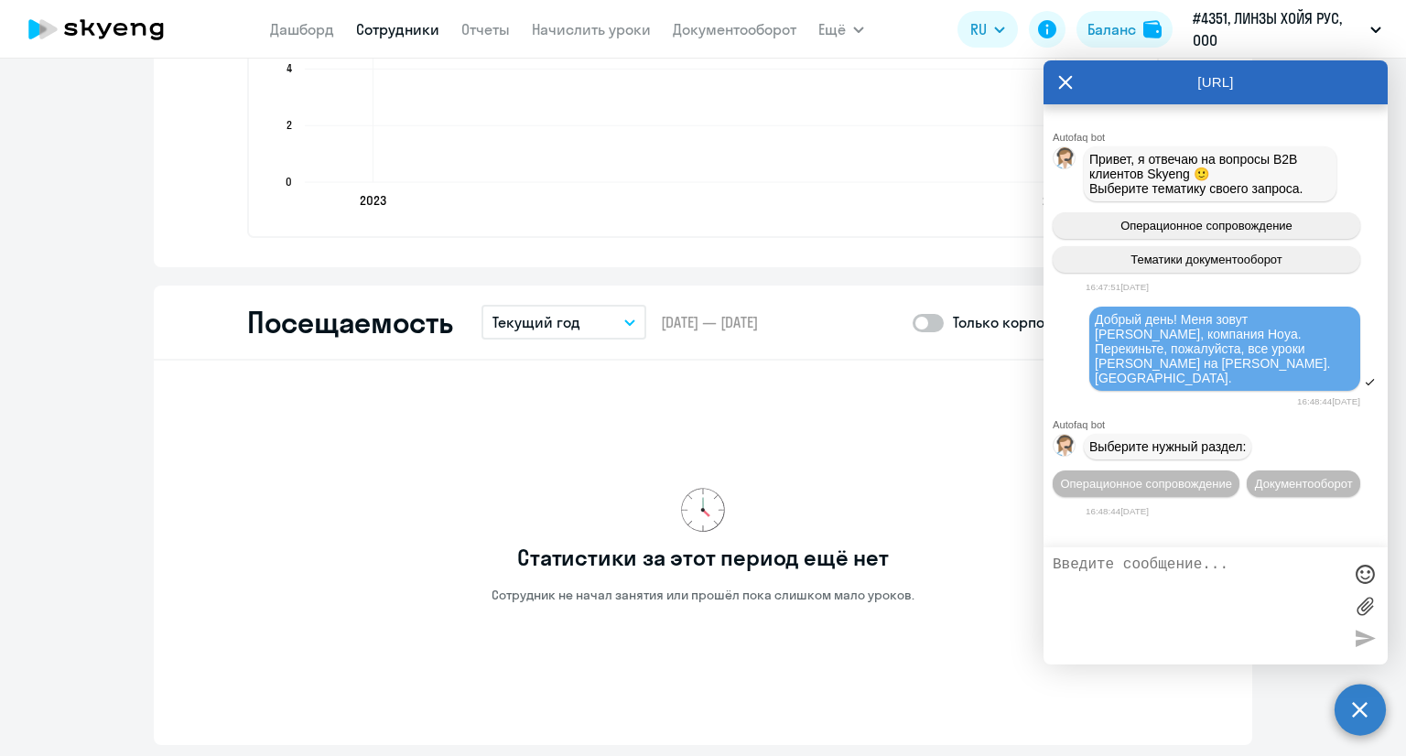
scroll to position [2197, 0]
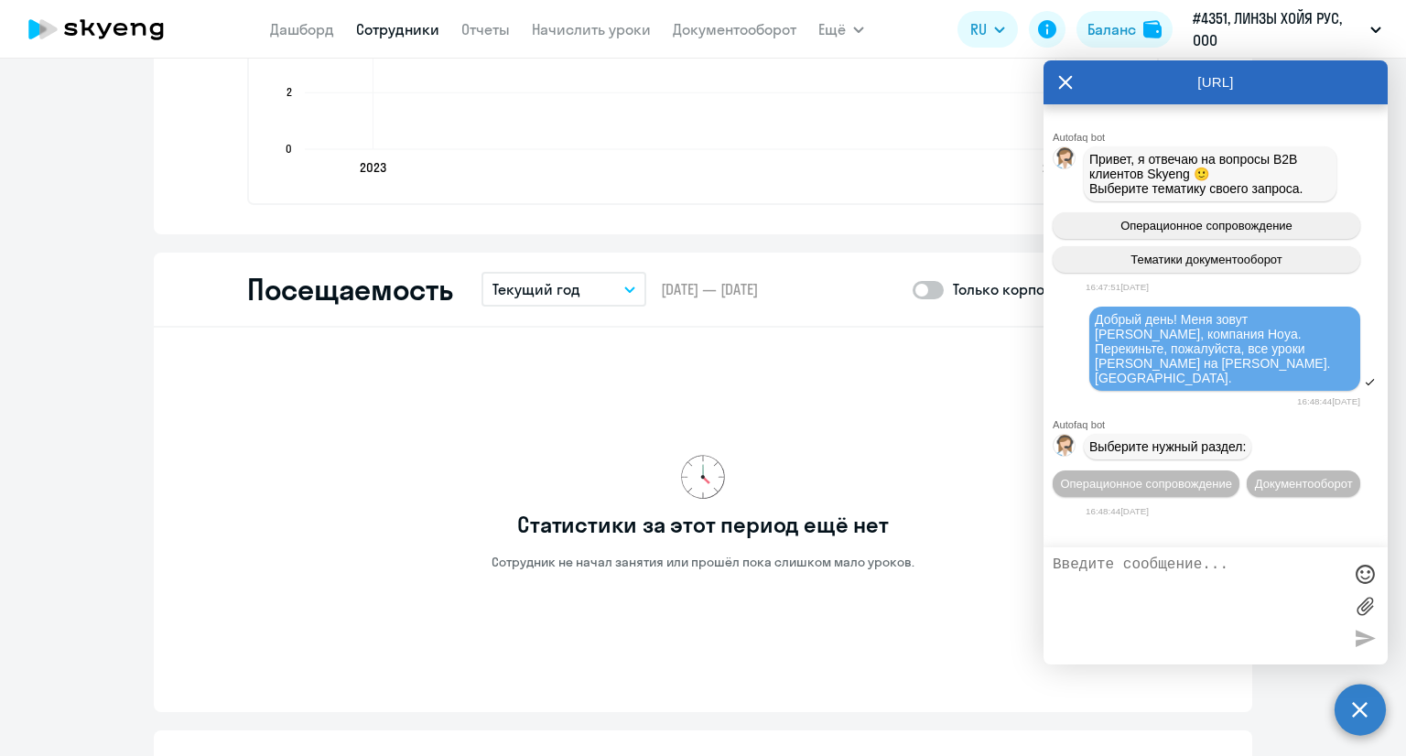
click at [615, 293] on button "Текущий год" at bounding box center [563, 289] width 165 height 35
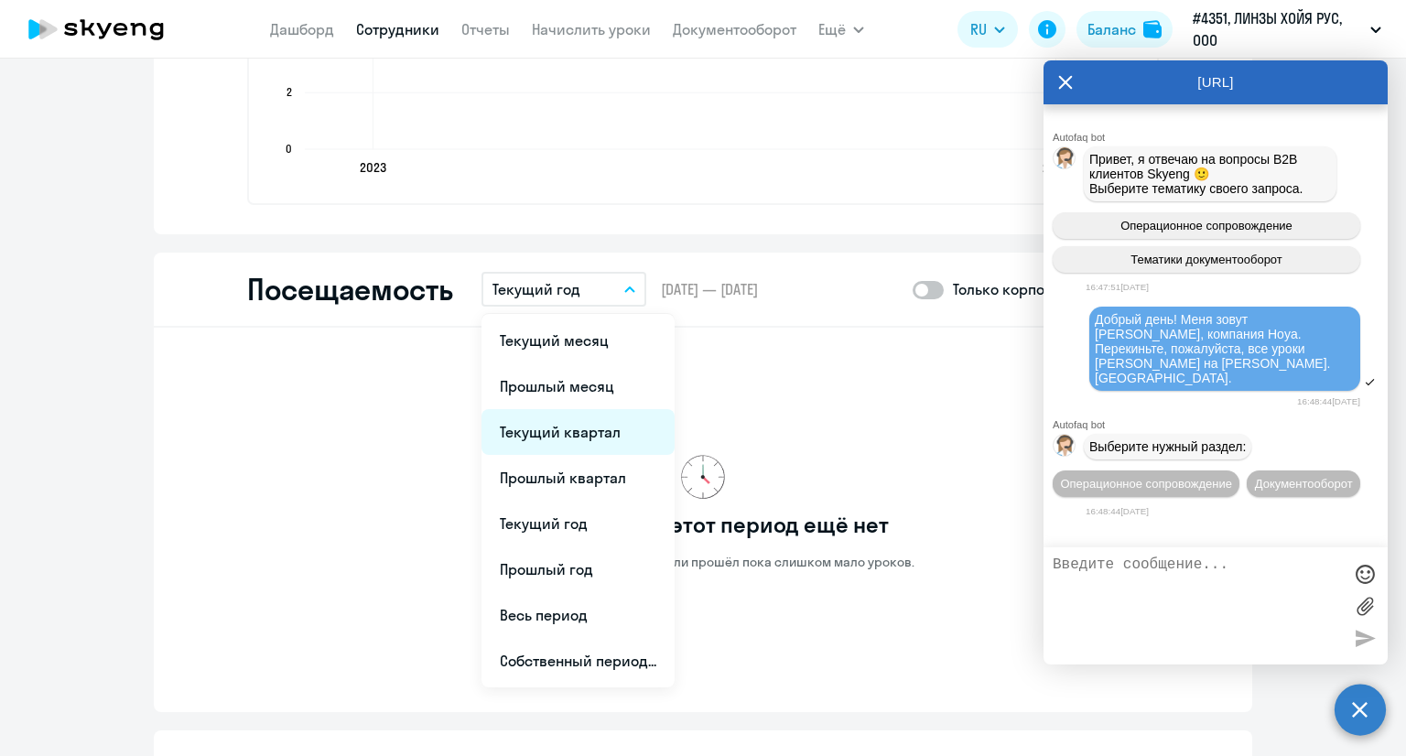
click at [578, 437] on li "Текущий квартал" at bounding box center [577, 432] width 193 height 46
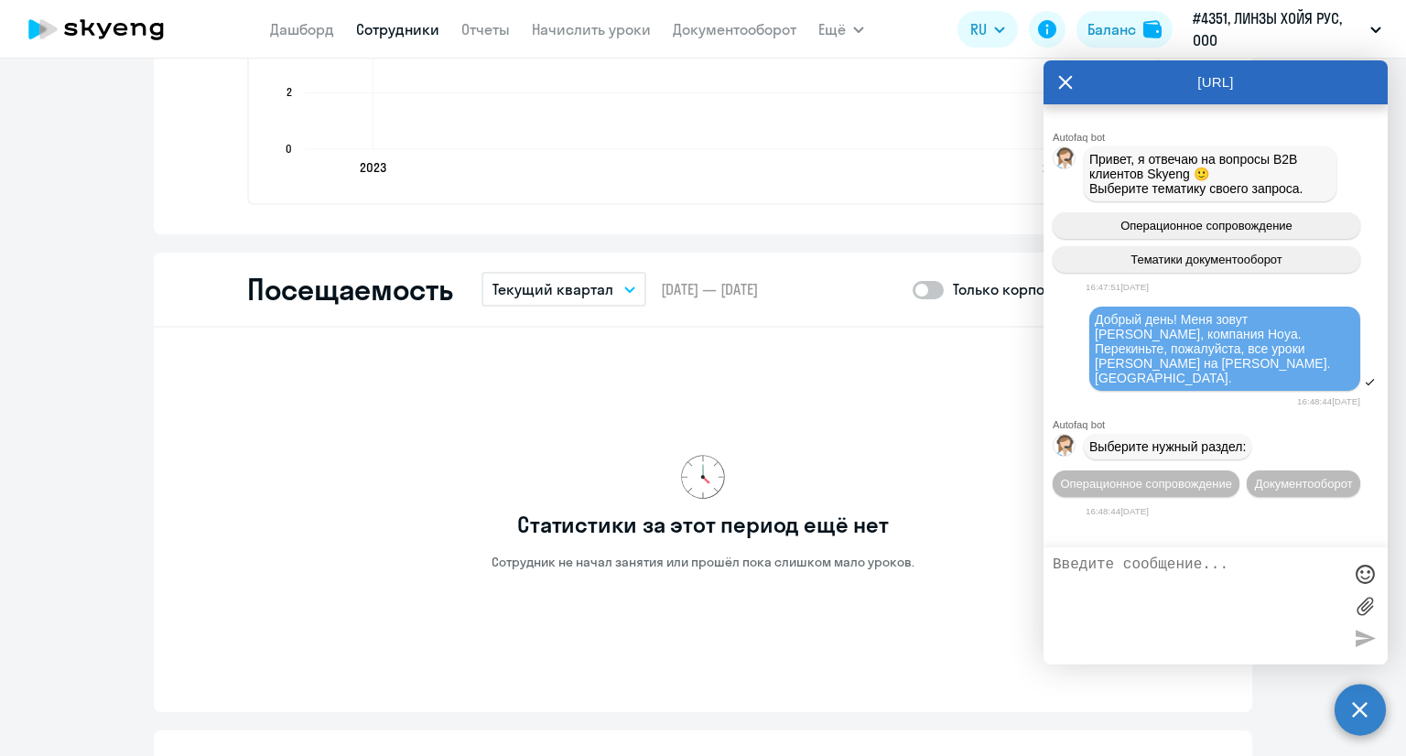
click at [621, 291] on button "Текущий квартал" at bounding box center [563, 289] width 165 height 35
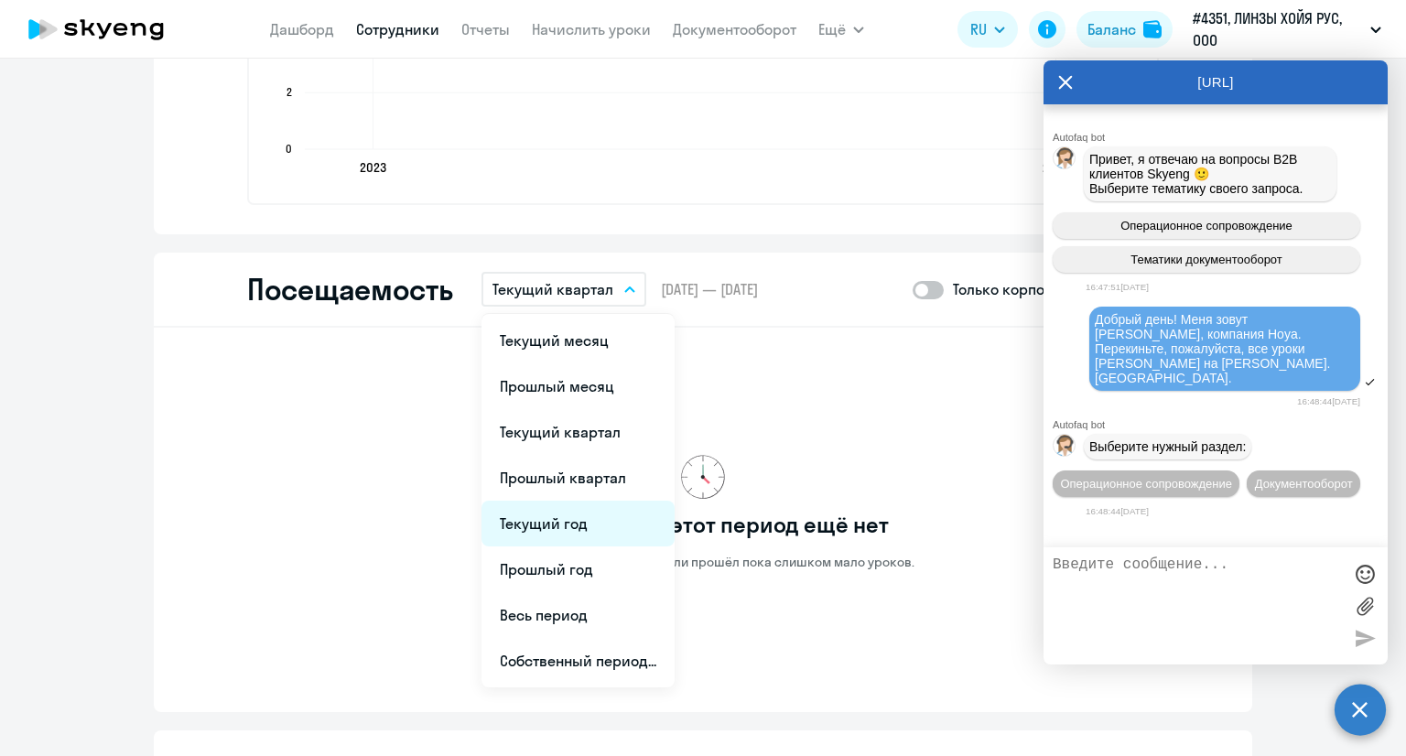
click at [554, 513] on li "Текущий год" at bounding box center [577, 524] width 193 height 46
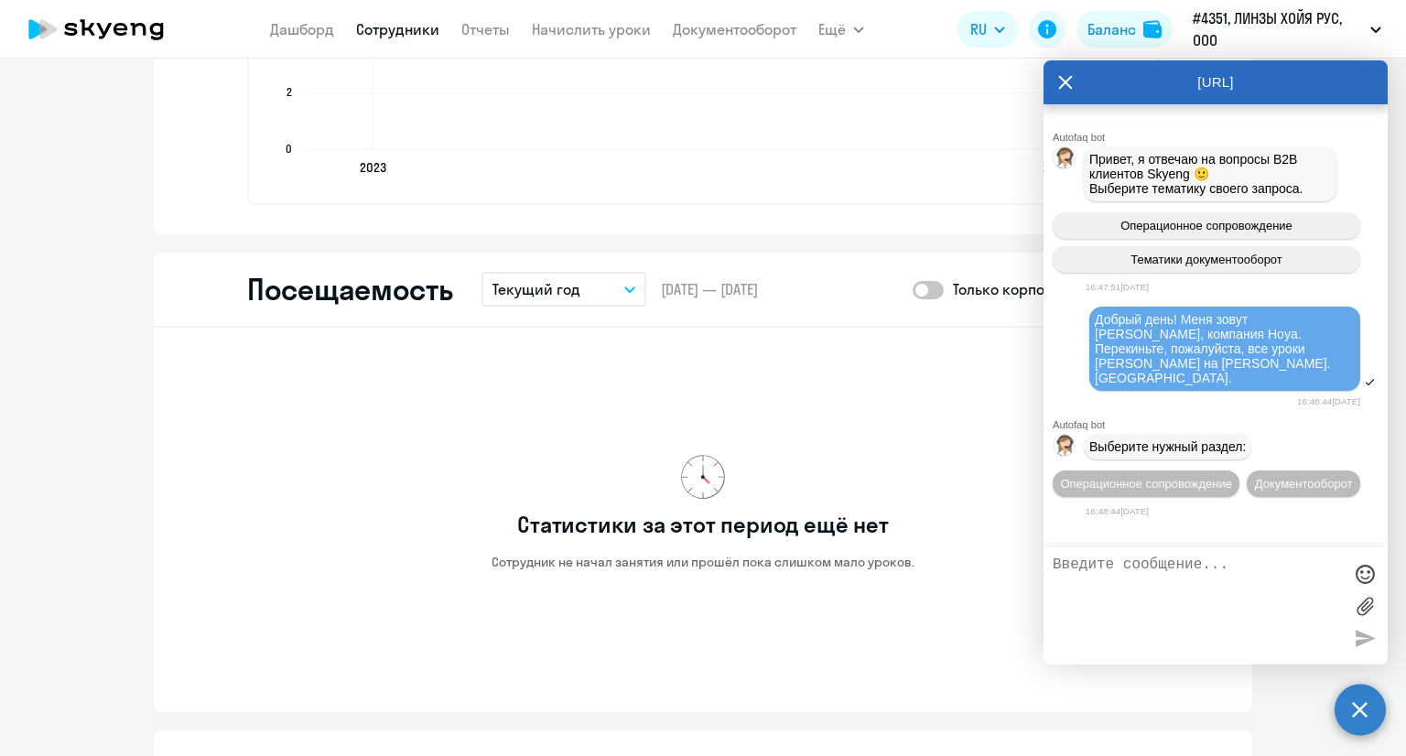
click at [626, 289] on icon "button" at bounding box center [629, 289] width 11 height 6
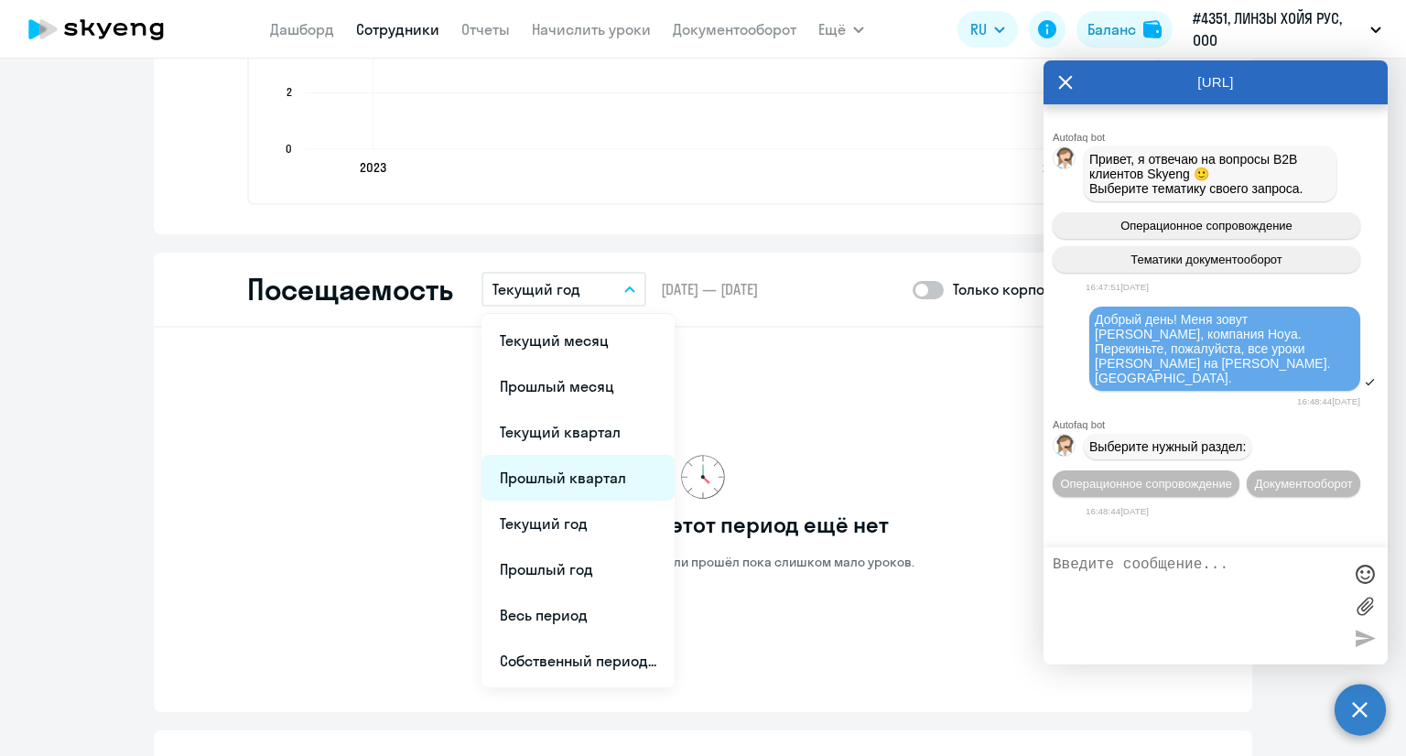
click at [586, 472] on li "Прошлый квартал" at bounding box center [577, 478] width 193 height 46
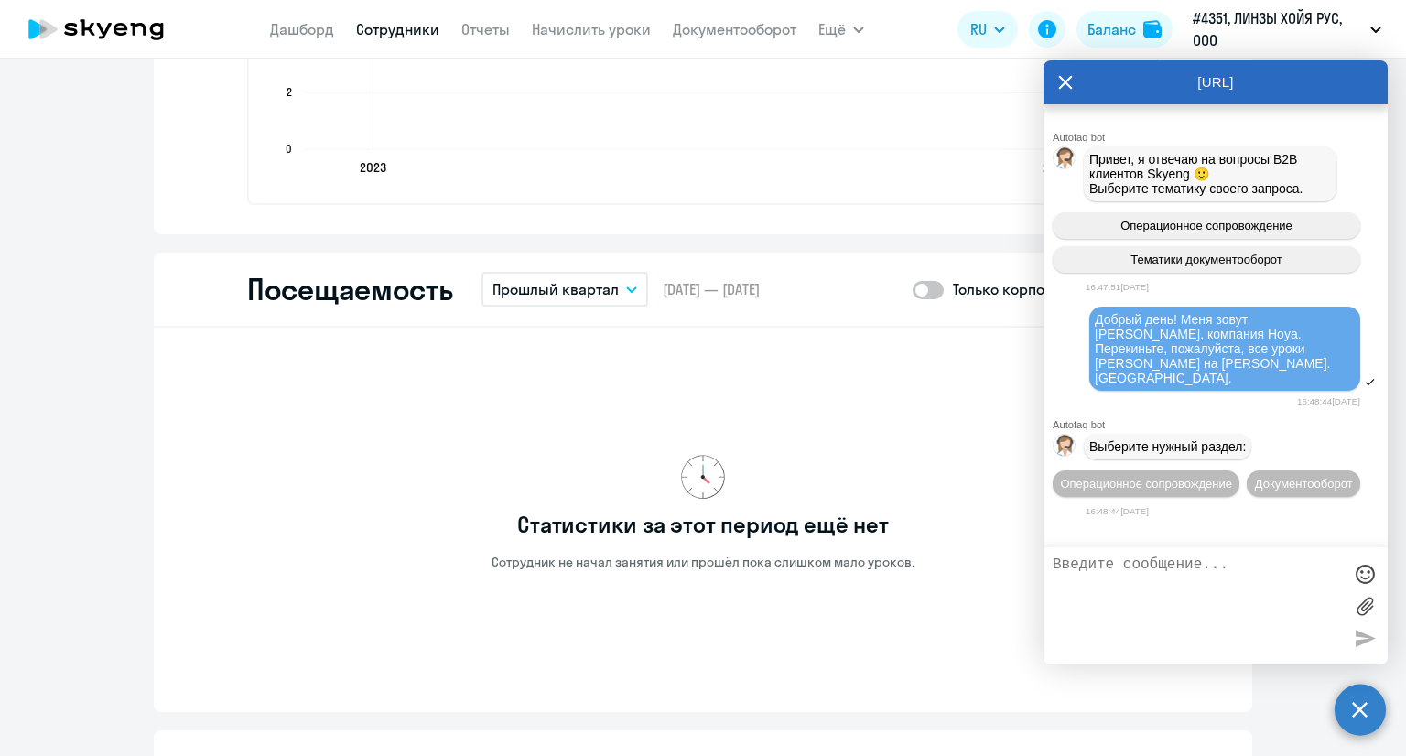
click at [627, 290] on icon "button" at bounding box center [631, 289] width 9 height 5
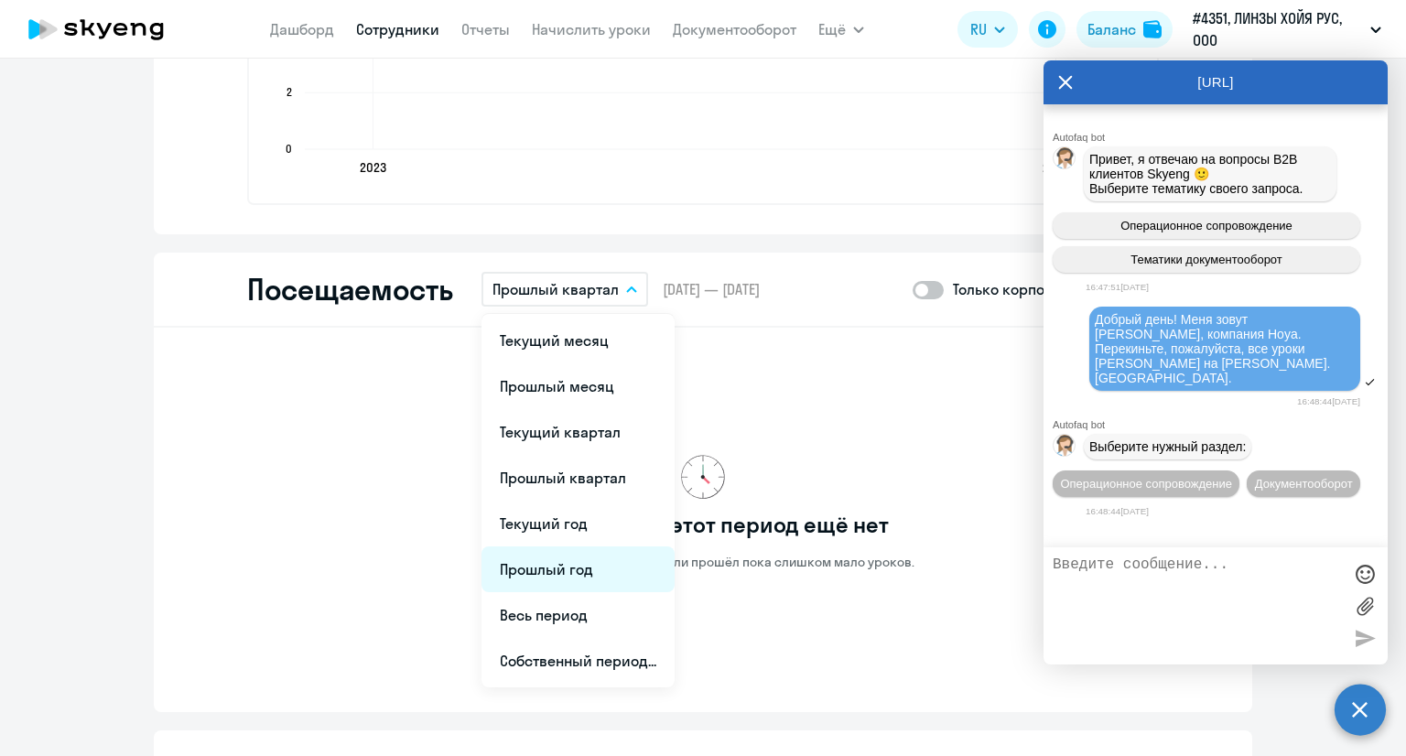
click at [583, 560] on li "Прошлый год" at bounding box center [577, 569] width 193 height 46
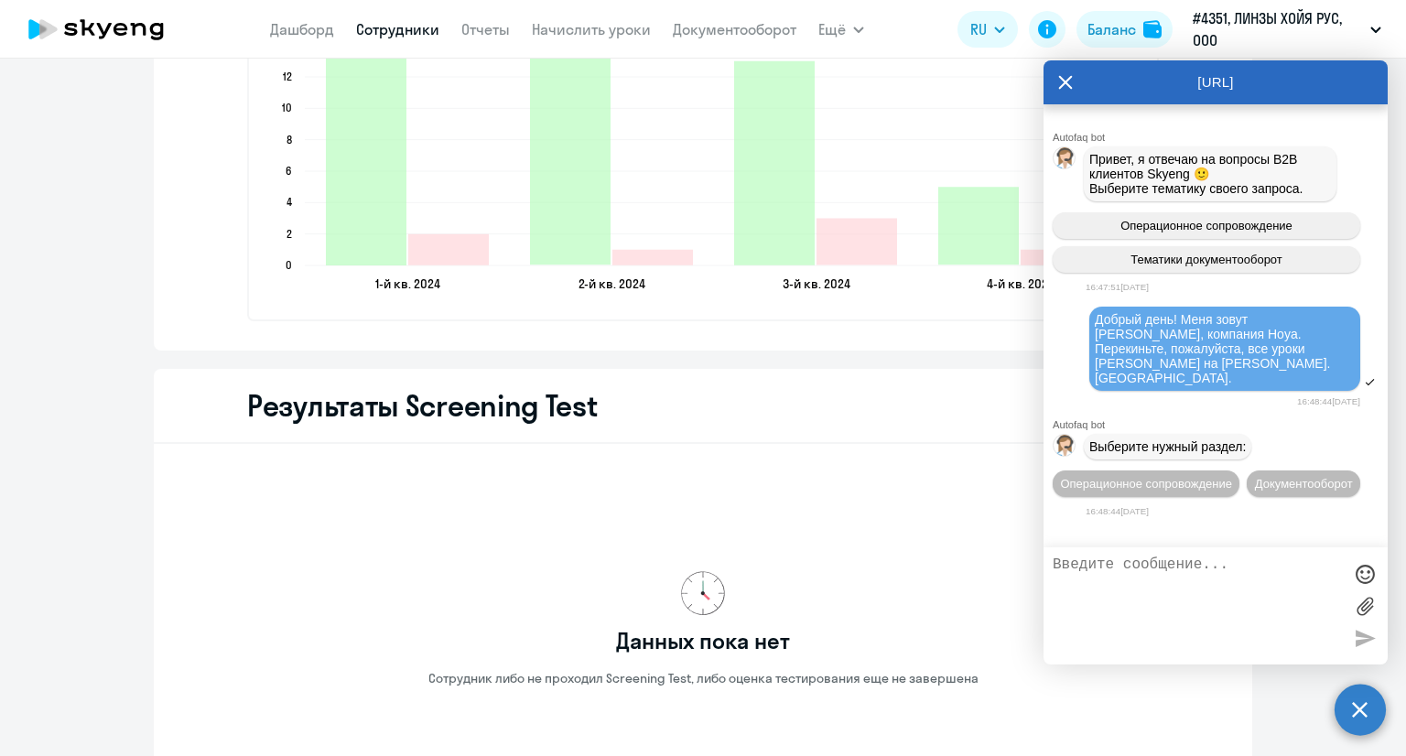
scroll to position [2837, 0]
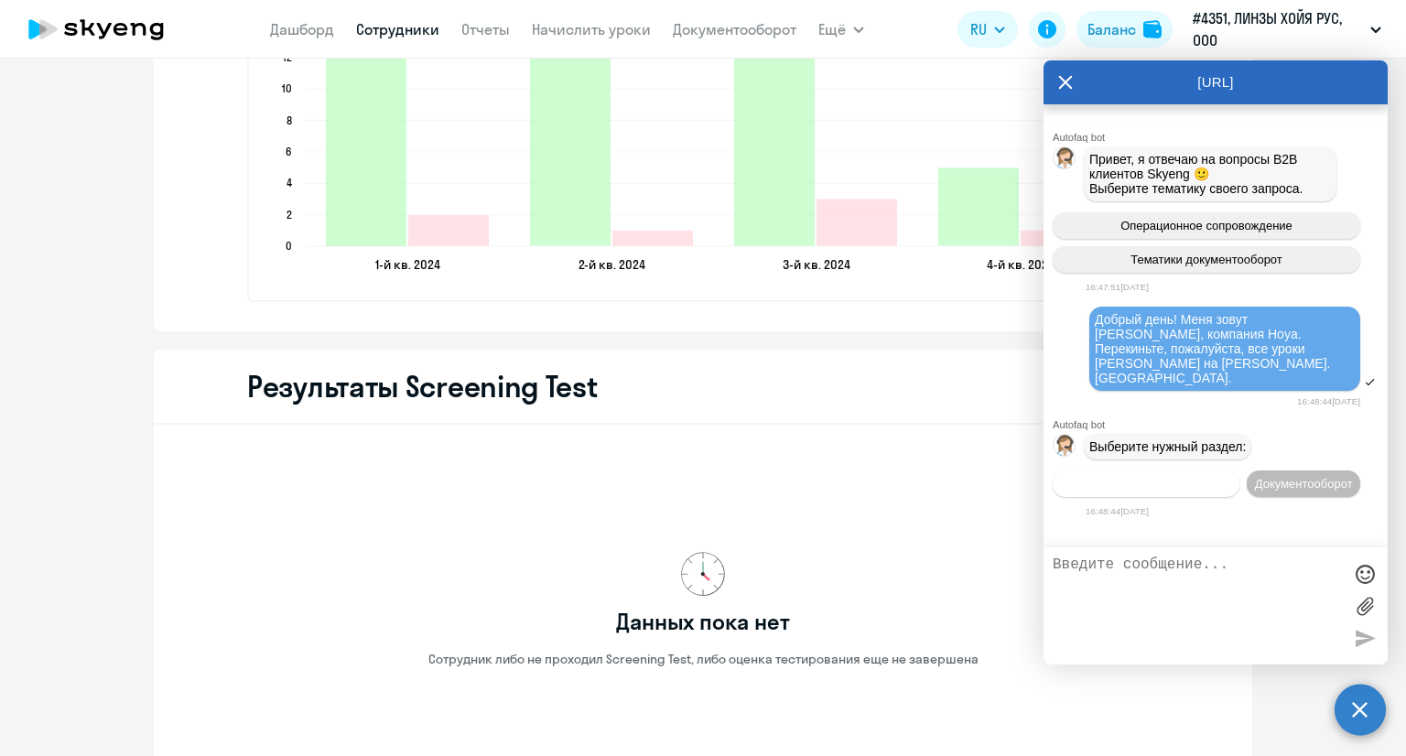
click at [1162, 477] on span "Операционное сопровождение" at bounding box center [1146, 484] width 172 height 14
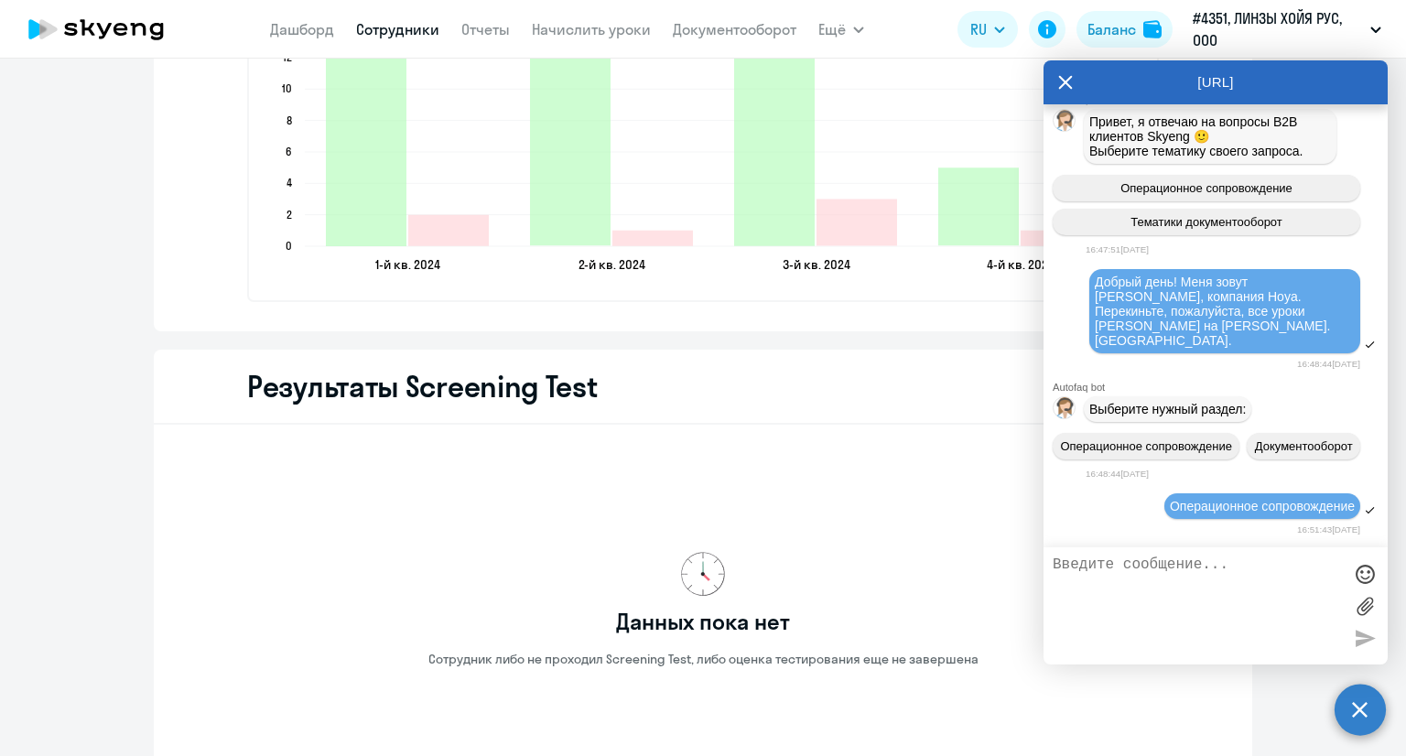
scroll to position [178, 0]
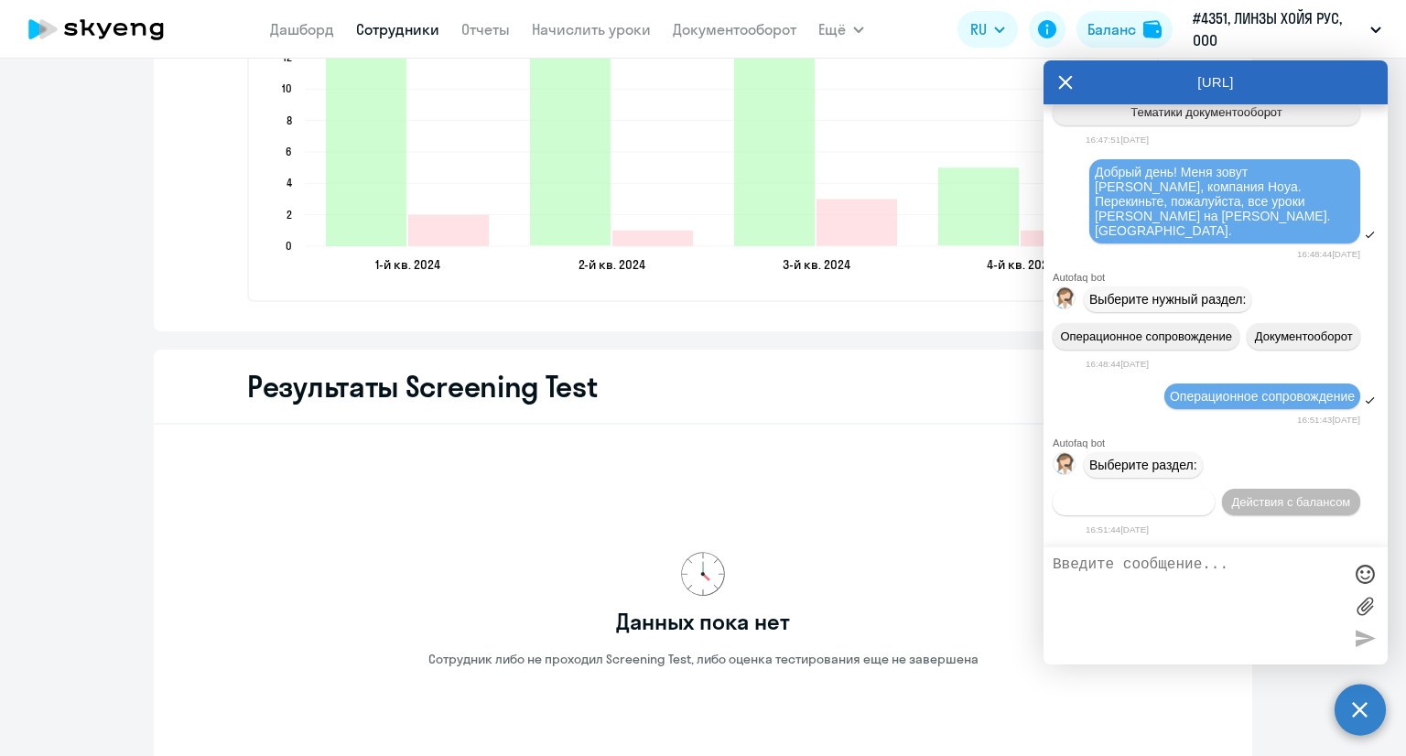
click at [1155, 497] on span "Действия по сотрудникам" at bounding box center [1134, 502] width 142 height 14
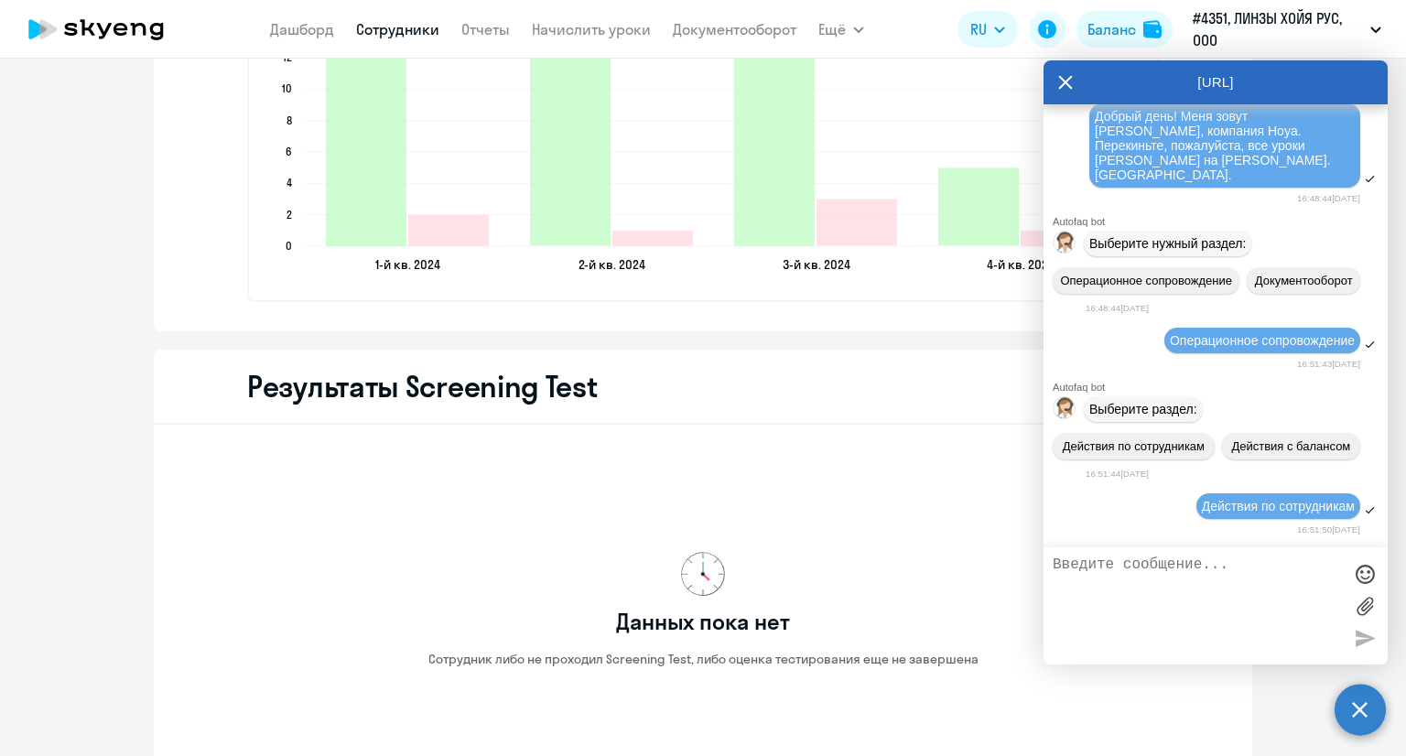
scroll to position [450, 0]
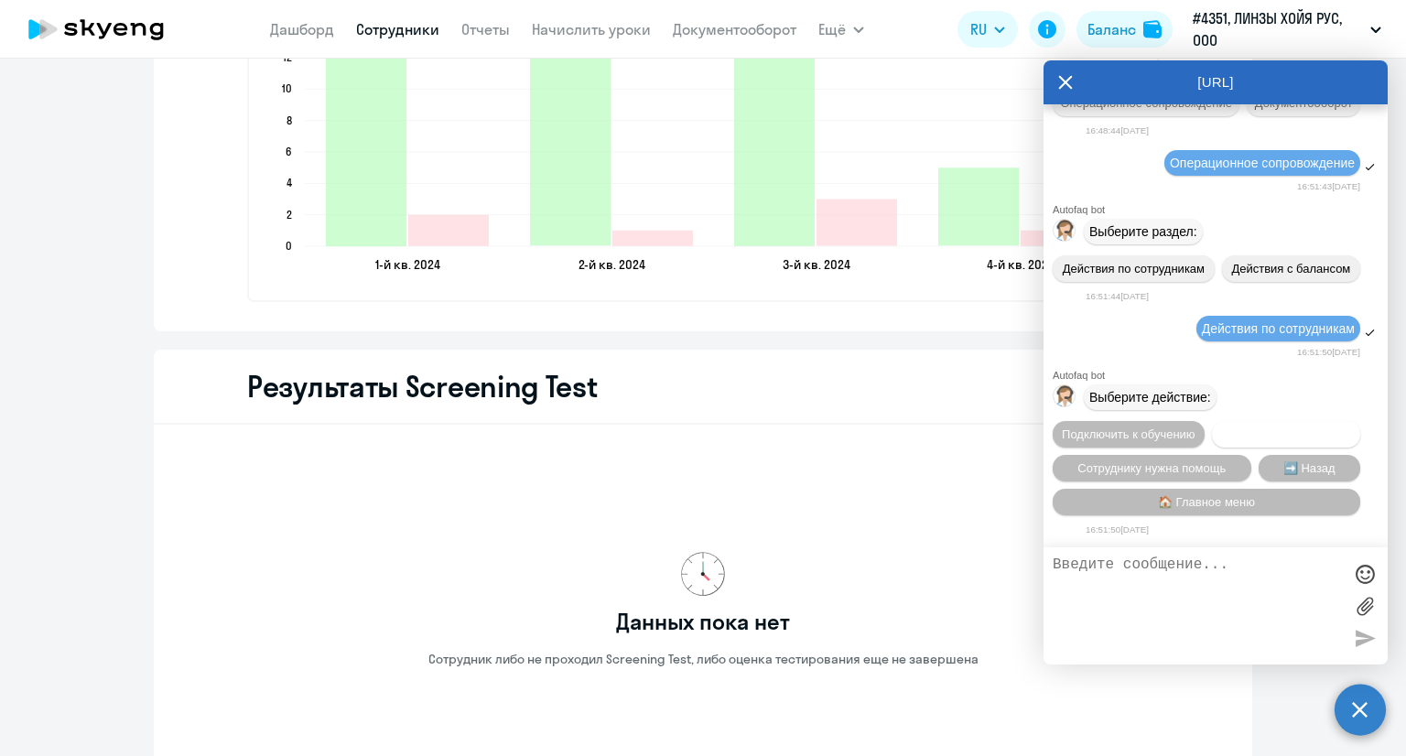
click at [1221, 427] on span "Отключить от обучения" at bounding box center [1286, 434] width 130 height 14
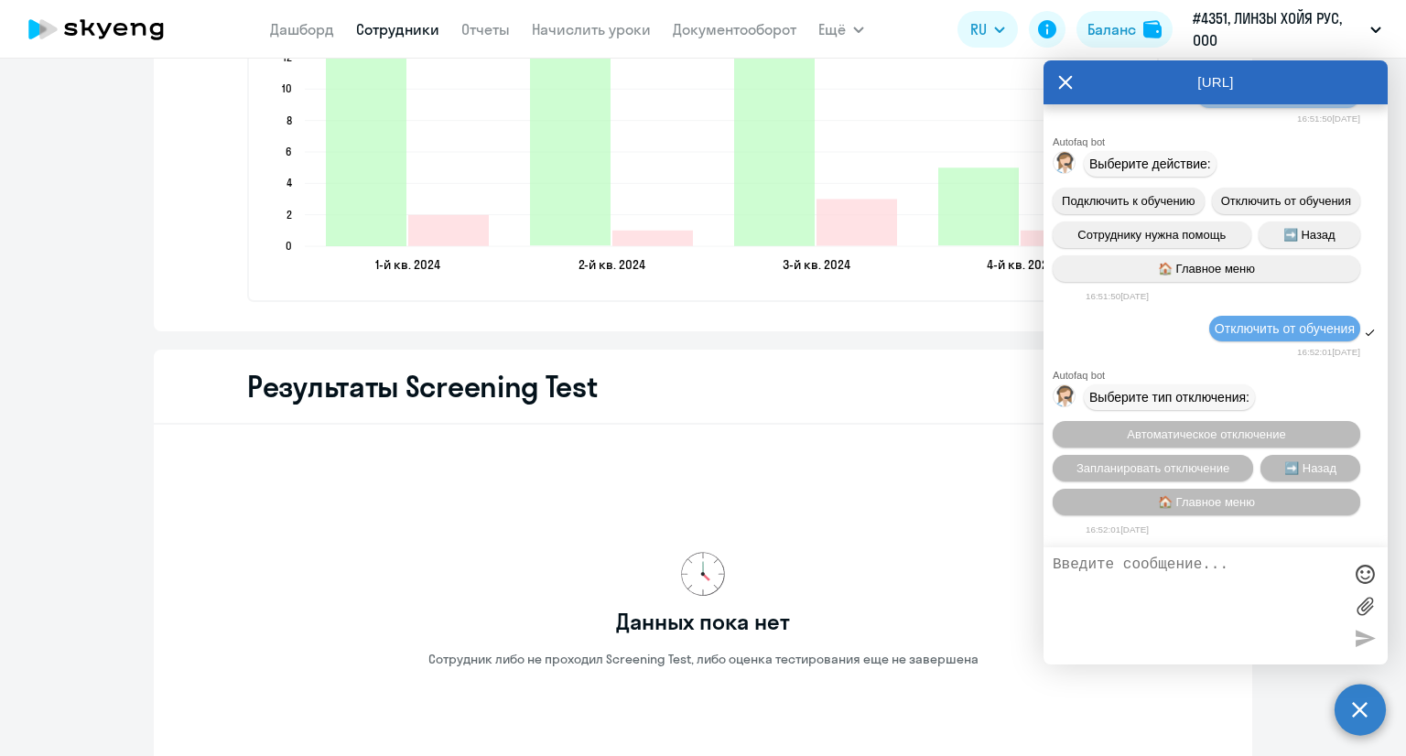
scroll to position [691, 0]
click at [1297, 457] on button "➡️ Назад" at bounding box center [1310, 468] width 100 height 27
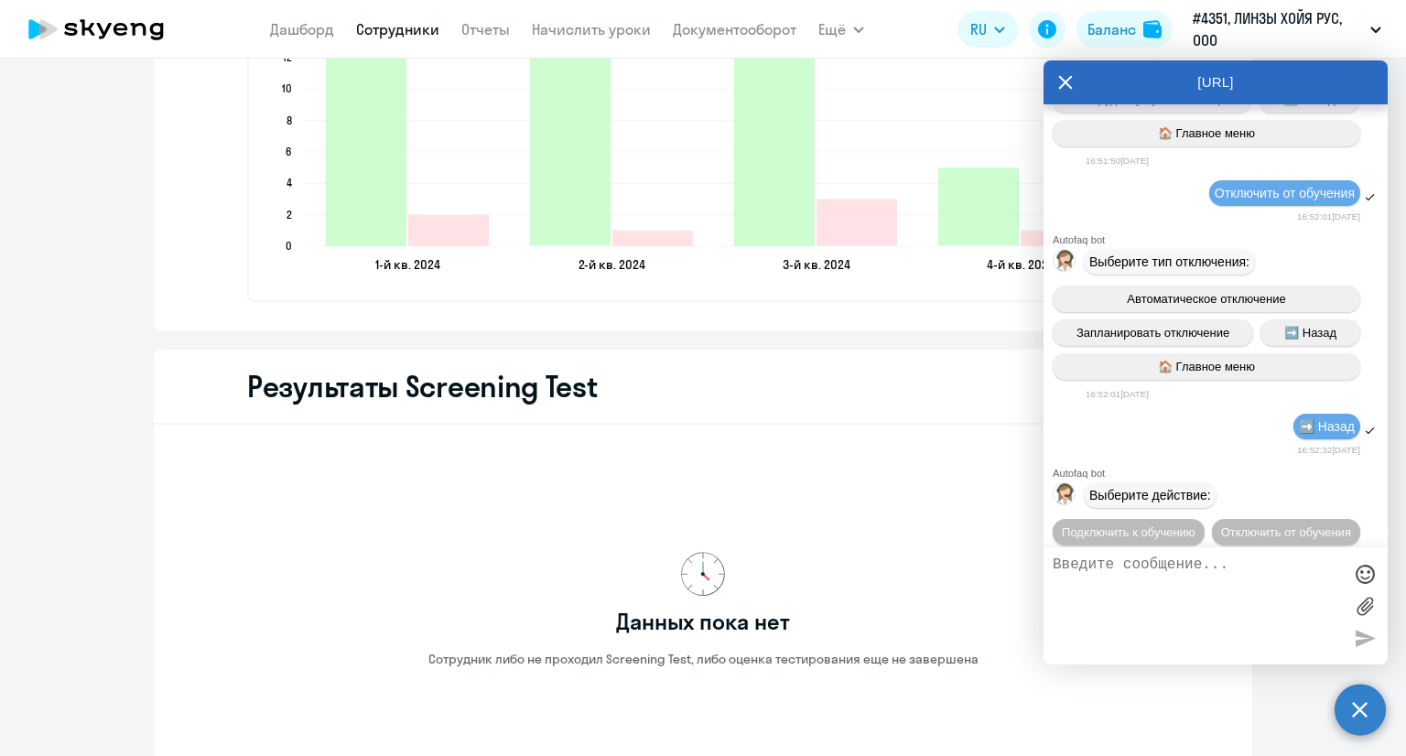
scroll to position [967, 0]
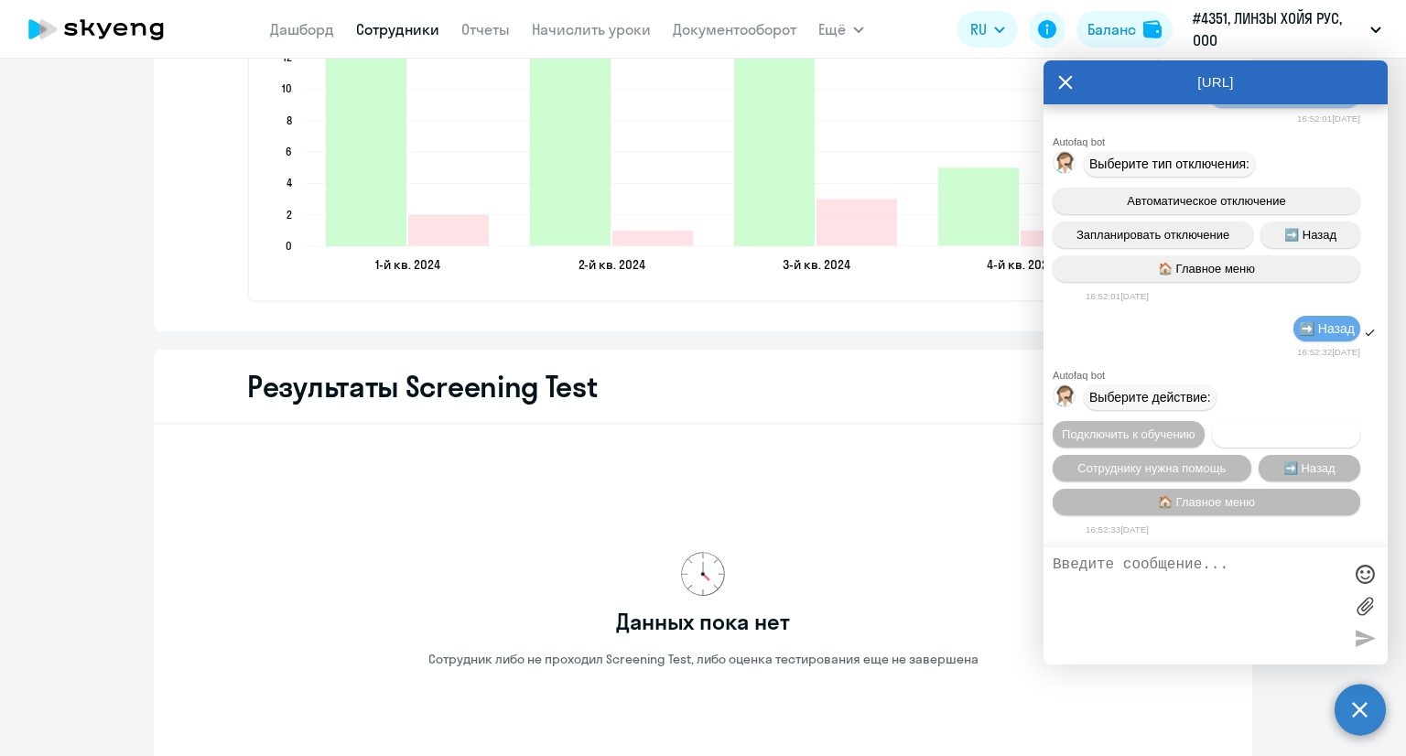
click at [1221, 432] on span "Отключить от обучения" at bounding box center [1286, 434] width 130 height 14
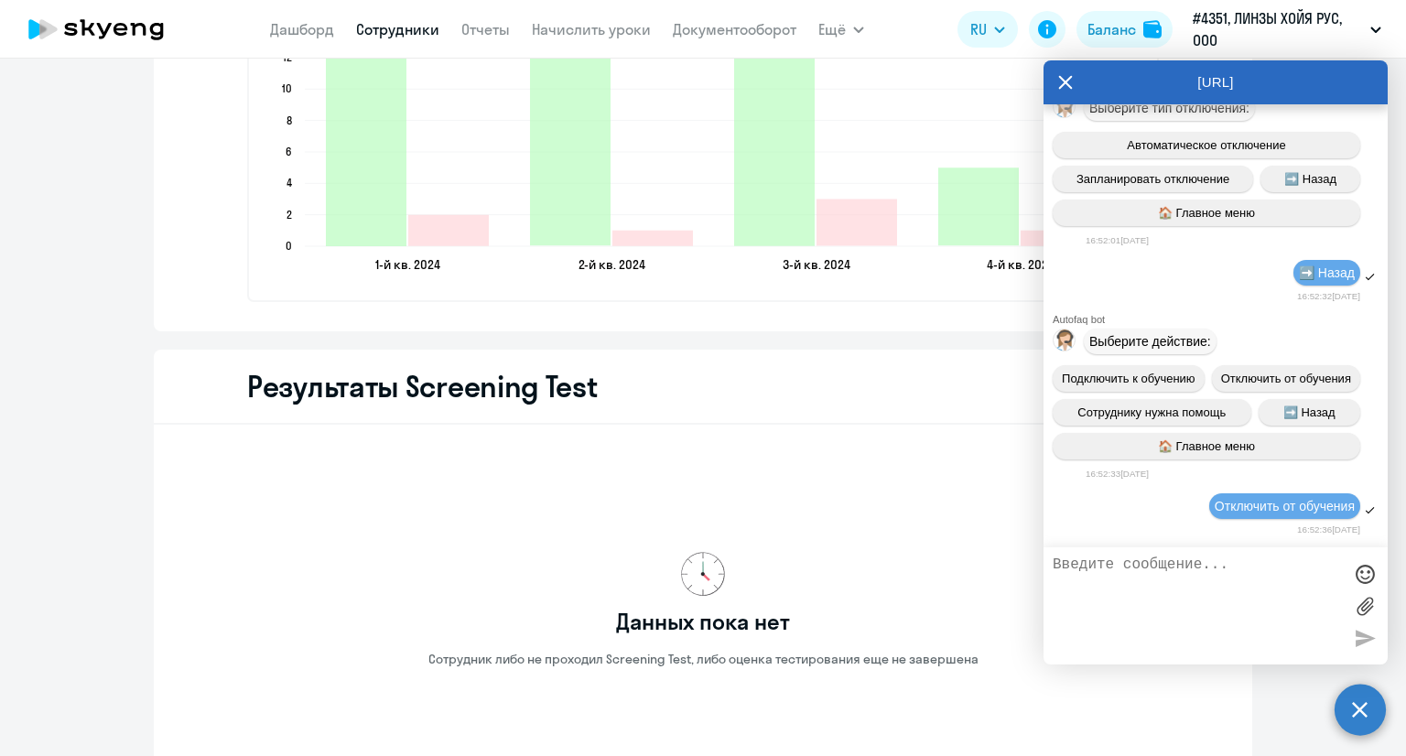
scroll to position [1206, 0]
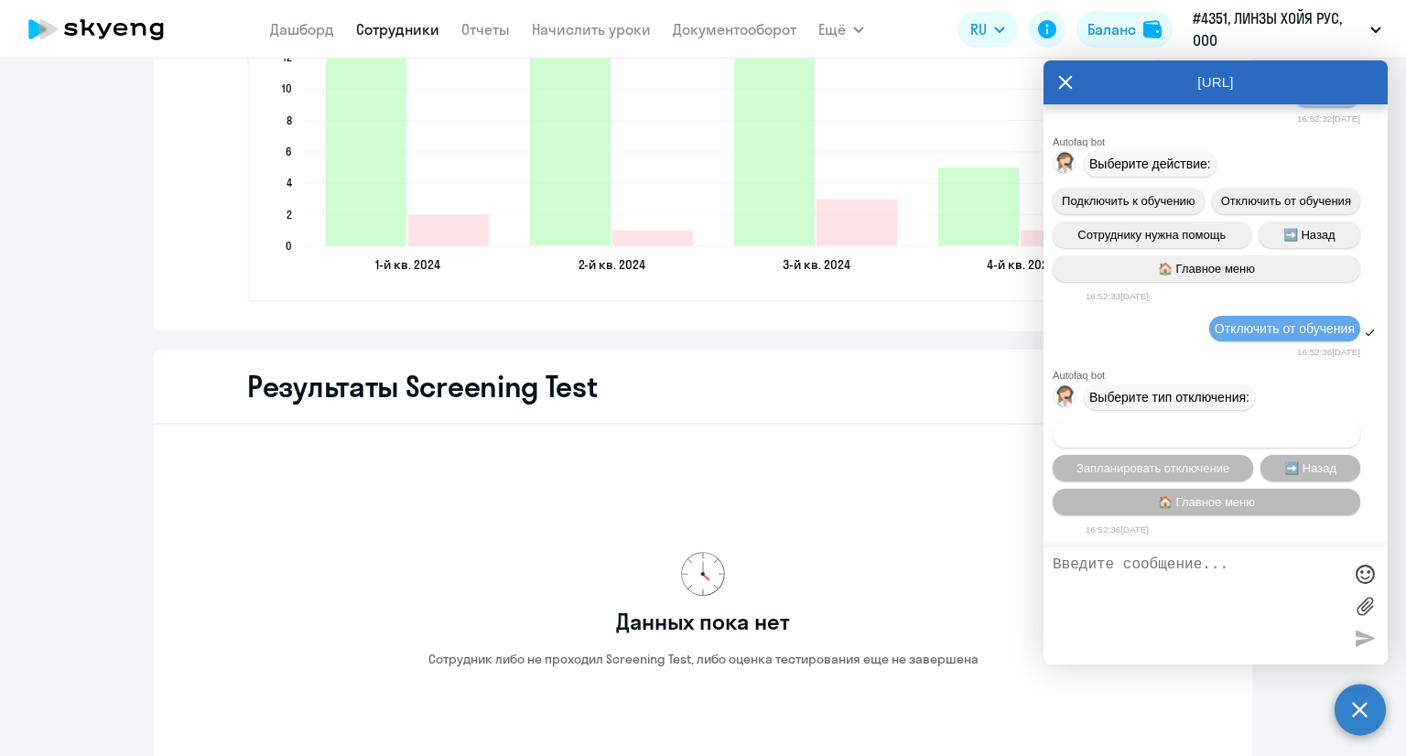
click at [1205, 437] on button "Автоматическое отключение" at bounding box center [1207, 434] width 308 height 27
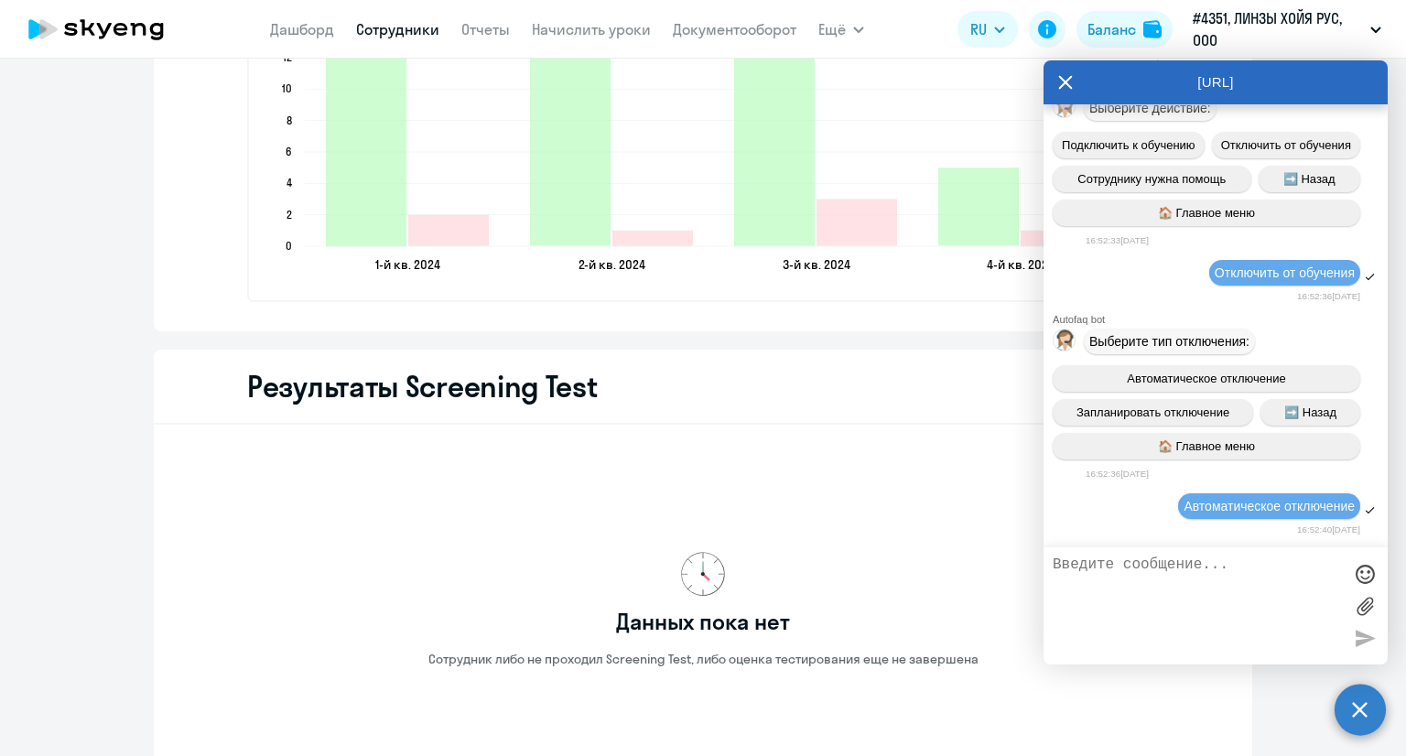
scroll to position [1704, 0]
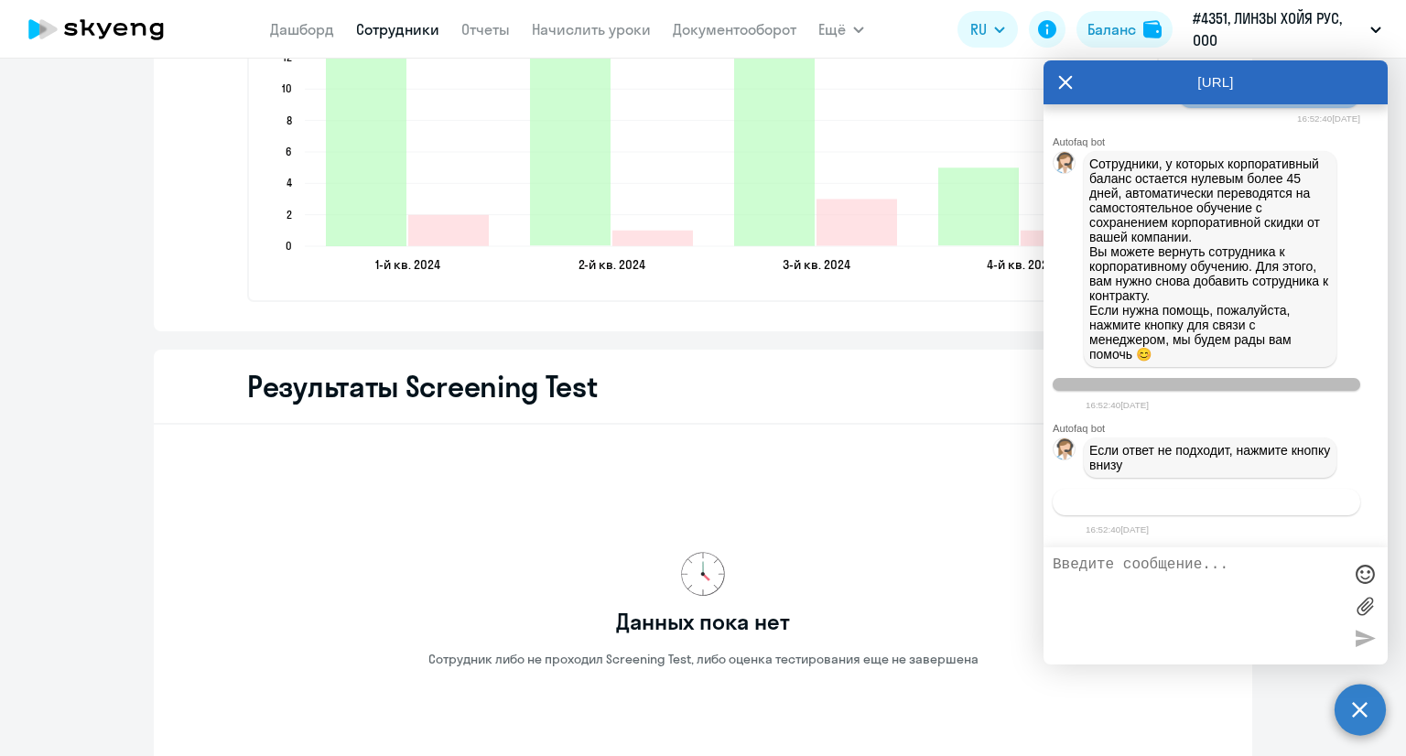
click at [1233, 498] on span "Связаться с менеджером" at bounding box center [1206, 502] width 140 height 14
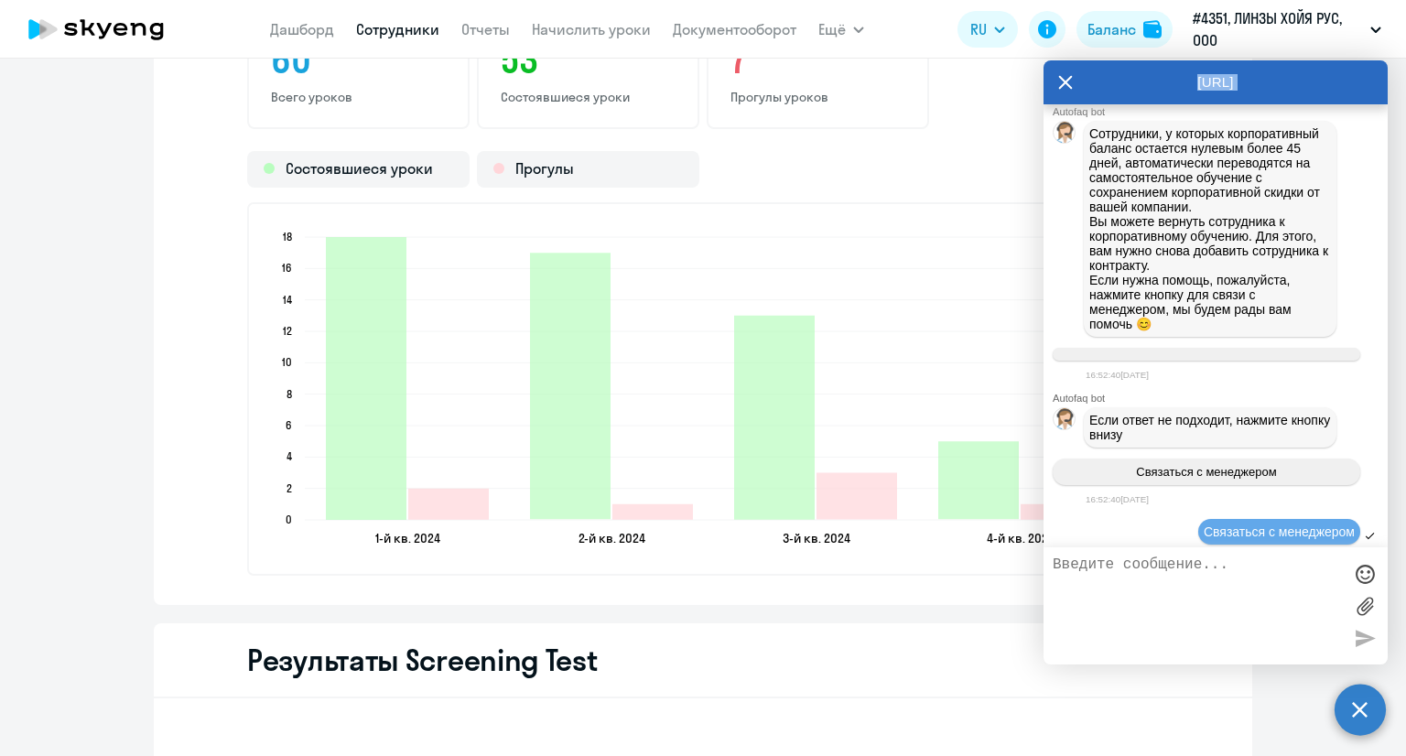
scroll to position [1571, 0]
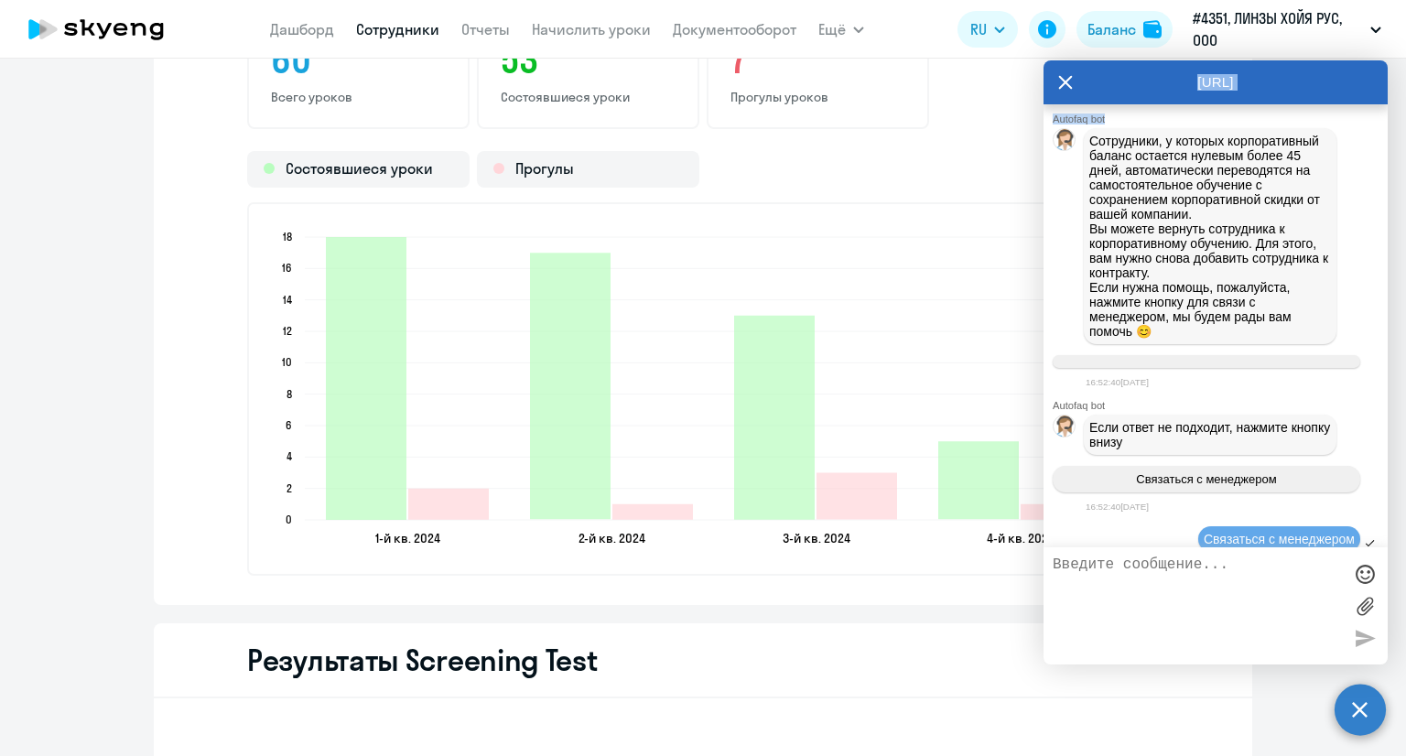
drag, startPoint x: 1270, startPoint y: 80, endPoint x: 1324, endPoint y: 250, distance: 178.6
click at [1324, 250] on div "[URL] Autofaq bot Привет, я отвечаю на вопросы B2B клиентов Skyeng 🙂 Выберите т…" at bounding box center [1215, 362] width 344 height 604
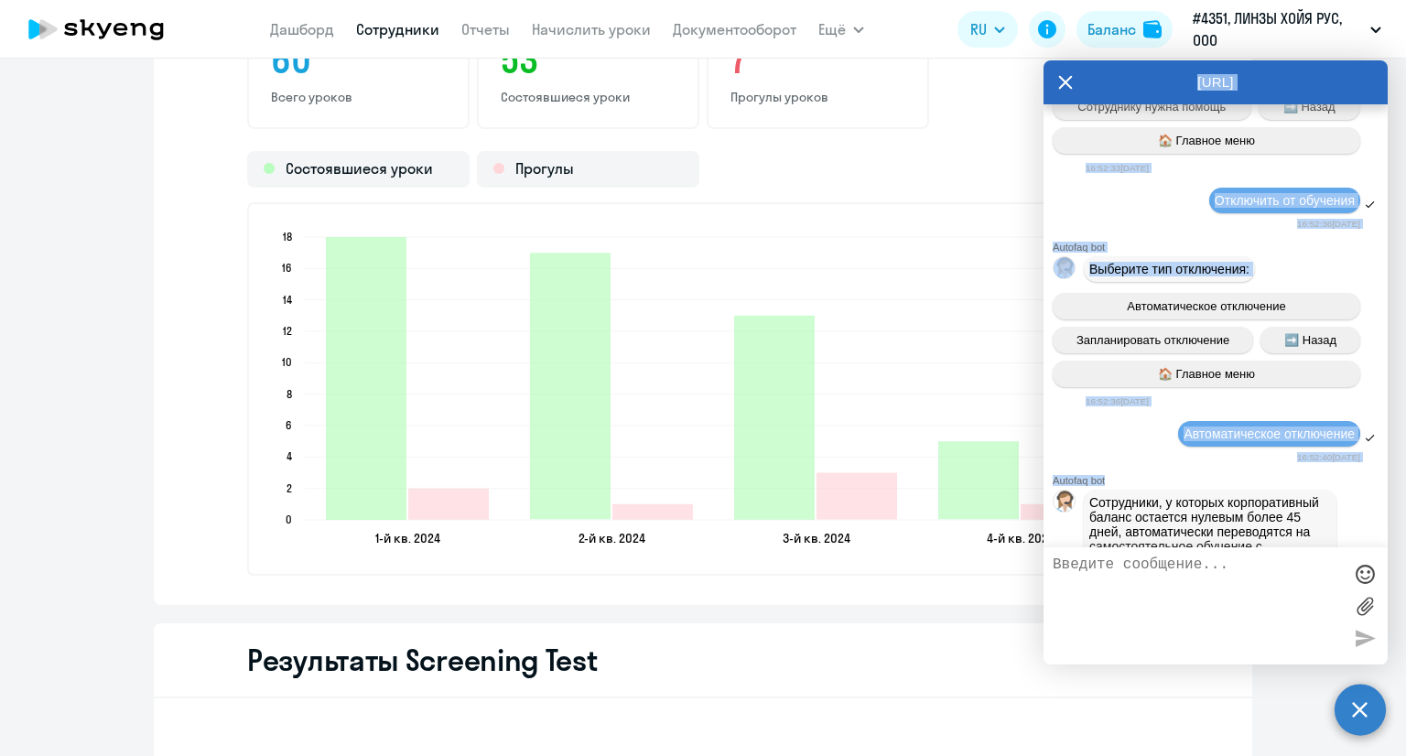
scroll to position [1205, 0]
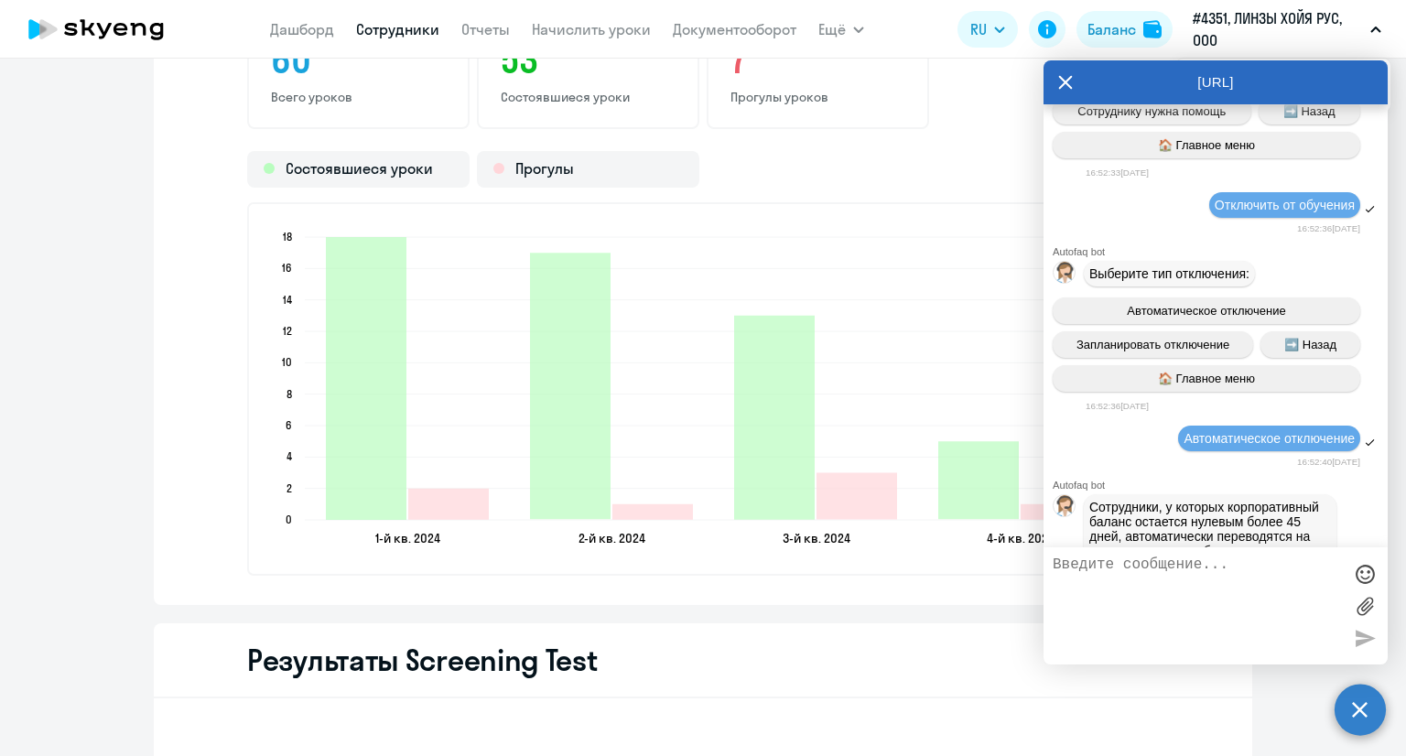
click at [884, 146] on div "[DEMOGRAPHIC_DATA] General 60 Всего уроков 53 Состоявшиеся уроки 7 Прогулы урок…" at bounding box center [703, 283] width 1098 height 644
click at [1060, 78] on icon at bounding box center [1065, 82] width 15 height 44
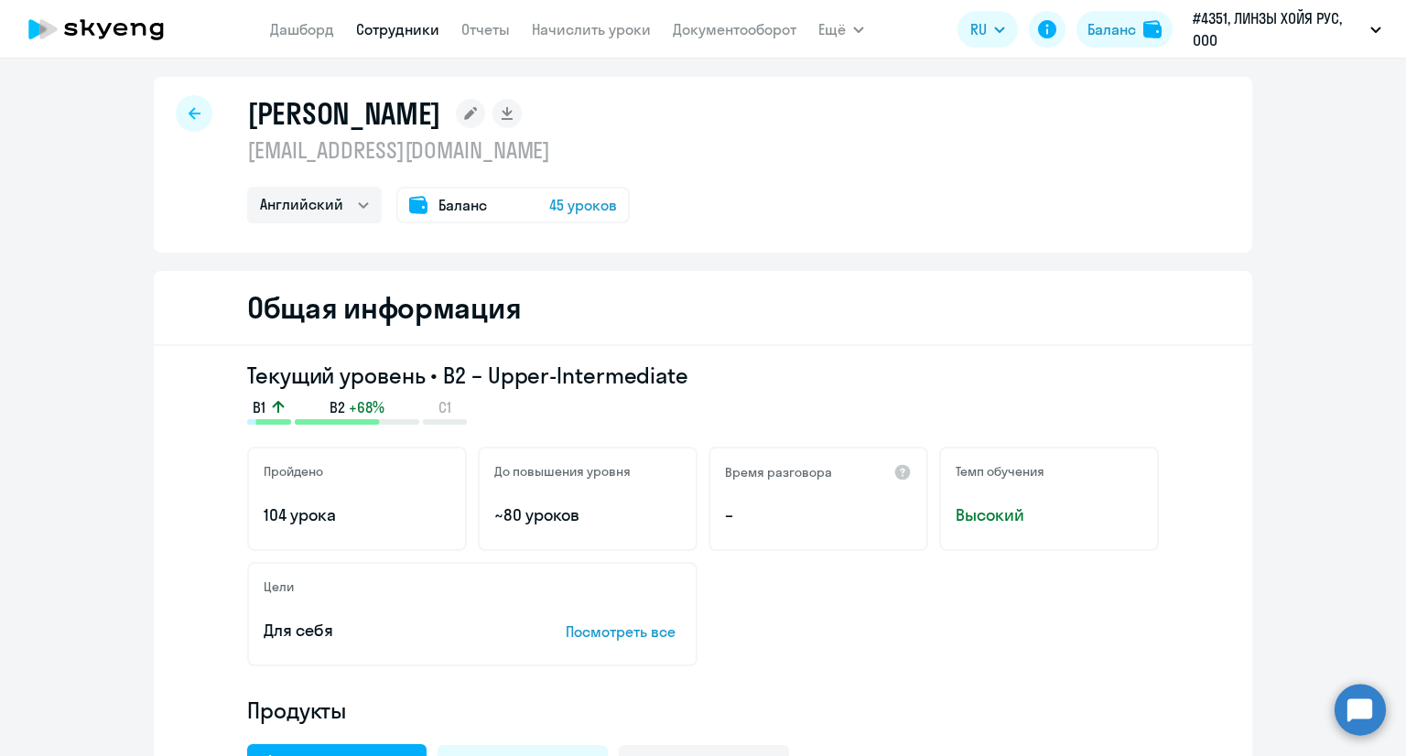
scroll to position [0, 0]
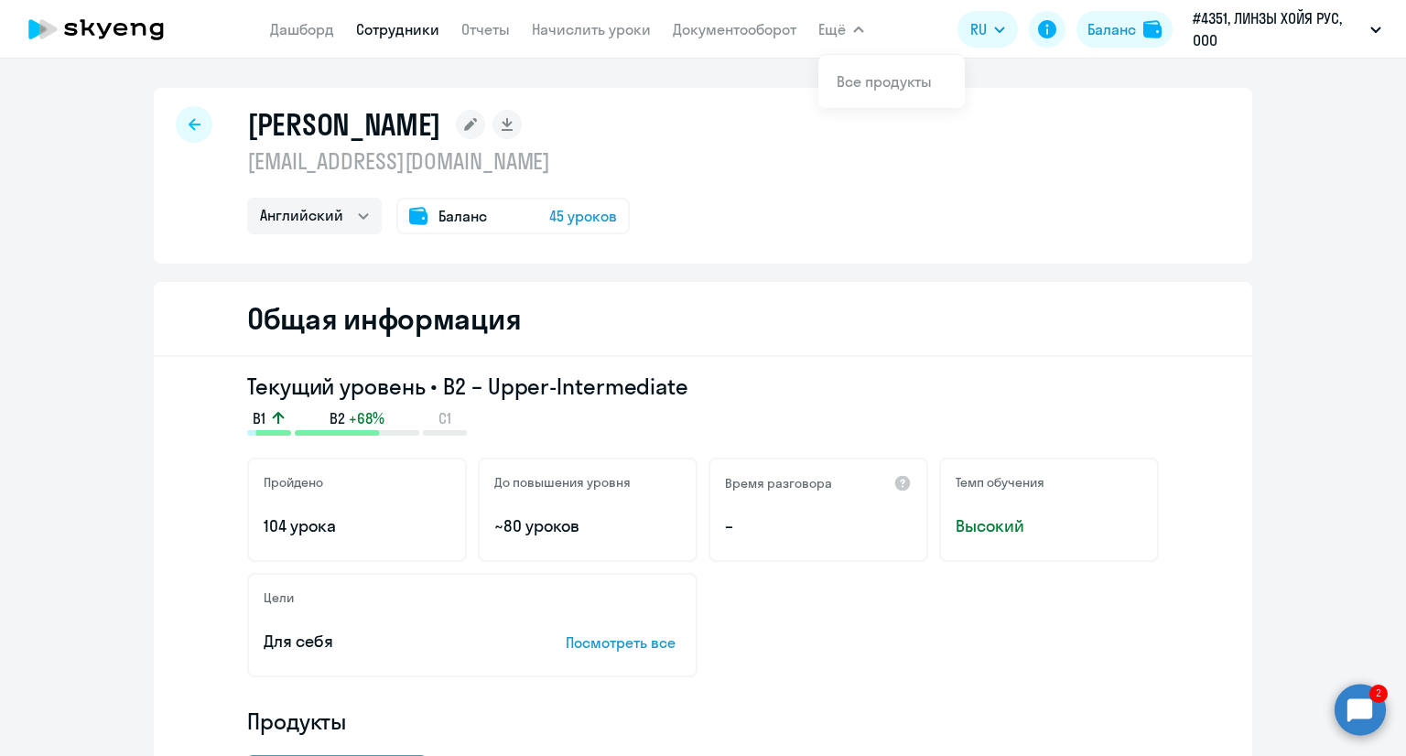
click at [1351, 699] on circle at bounding box center [1360, 709] width 51 height 51
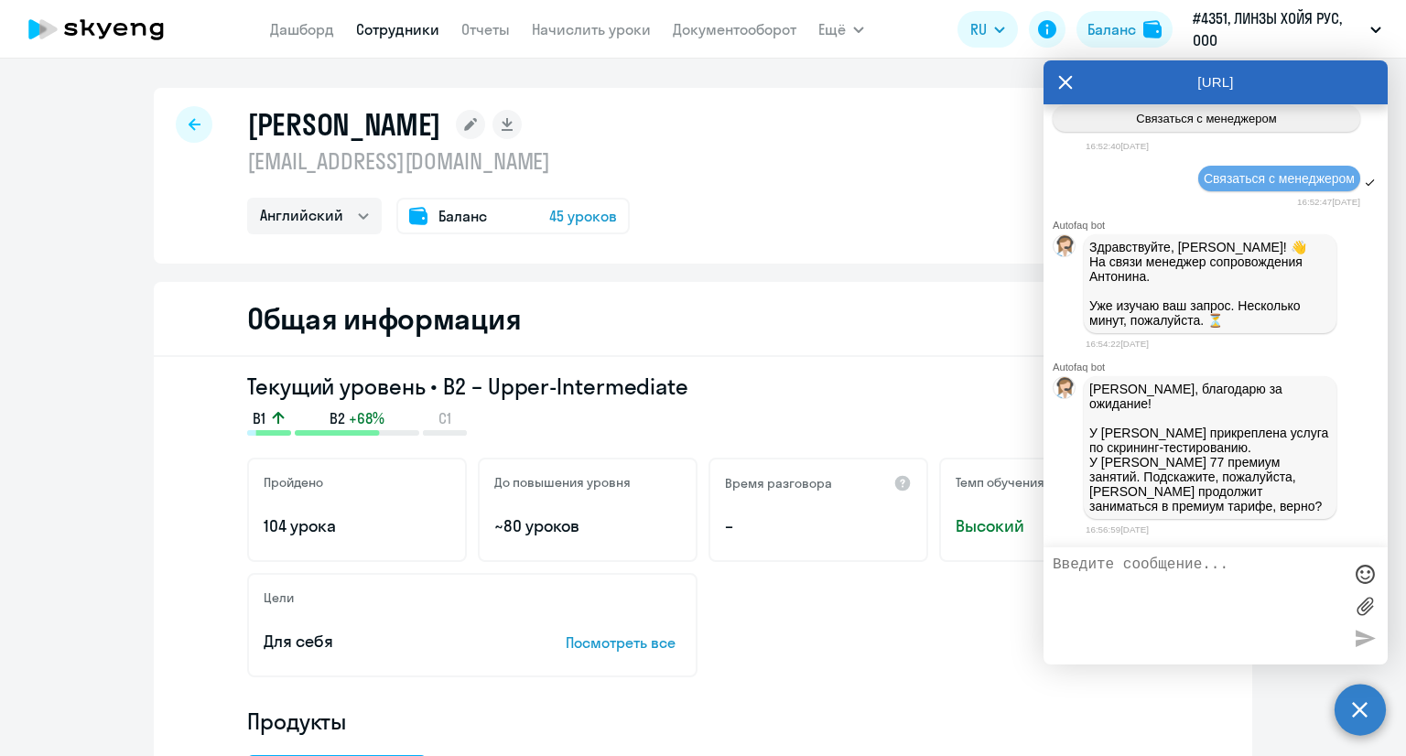
scroll to position [2091, 0]
click at [860, 298] on div "Общая информация" at bounding box center [703, 319] width 1098 height 75
click at [189, 122] on icon at bounding box center [195, 124] width 12 height 13
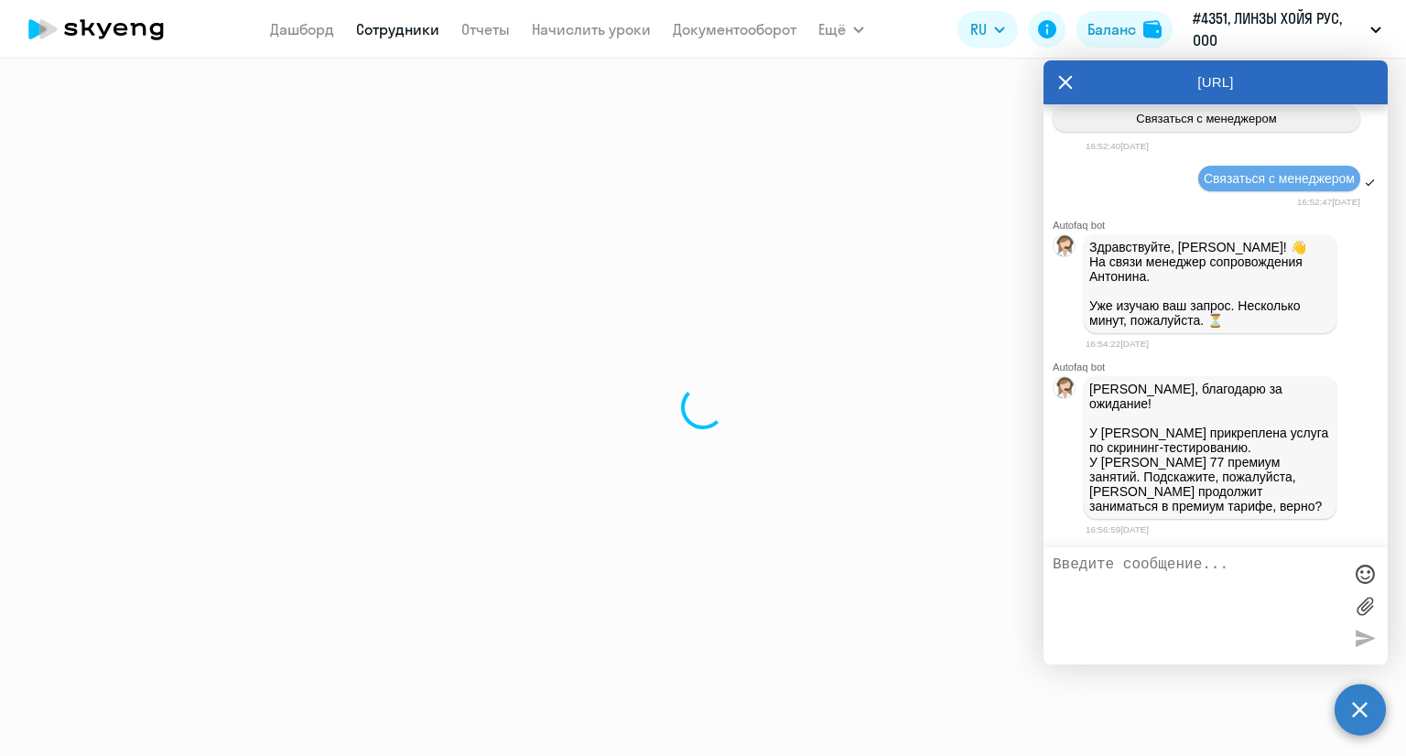
select select "30"
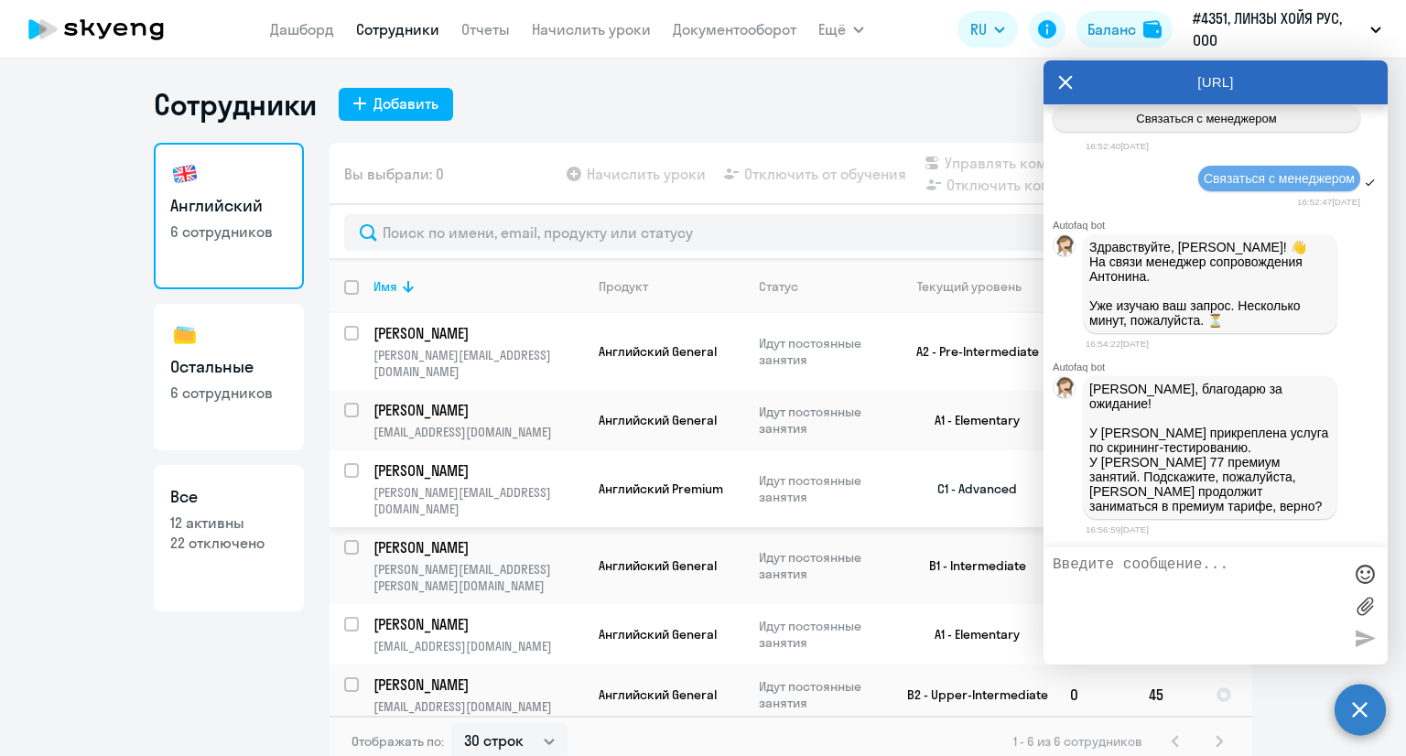
click at [648, 481] on span "Английский Premium" at bounding box center [661, 489] width 124 height 16
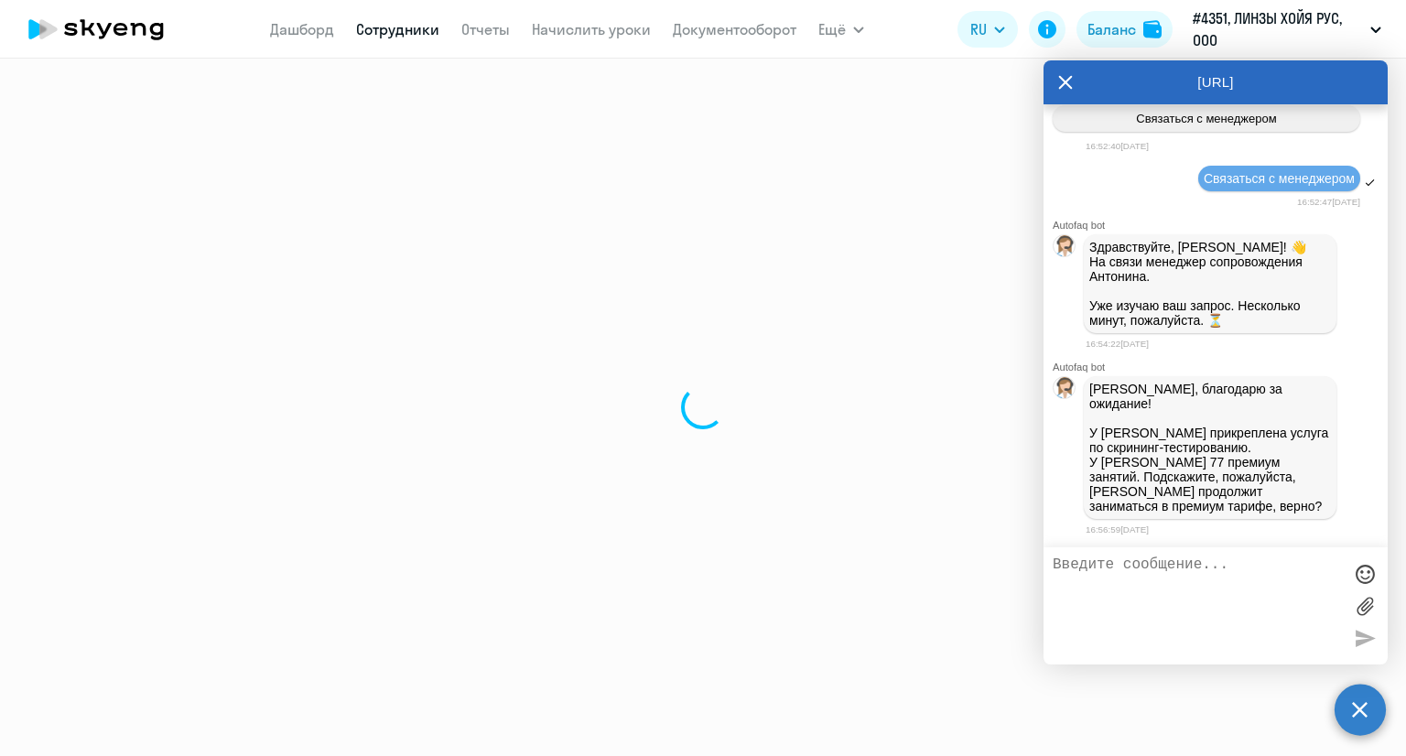
select select "english"
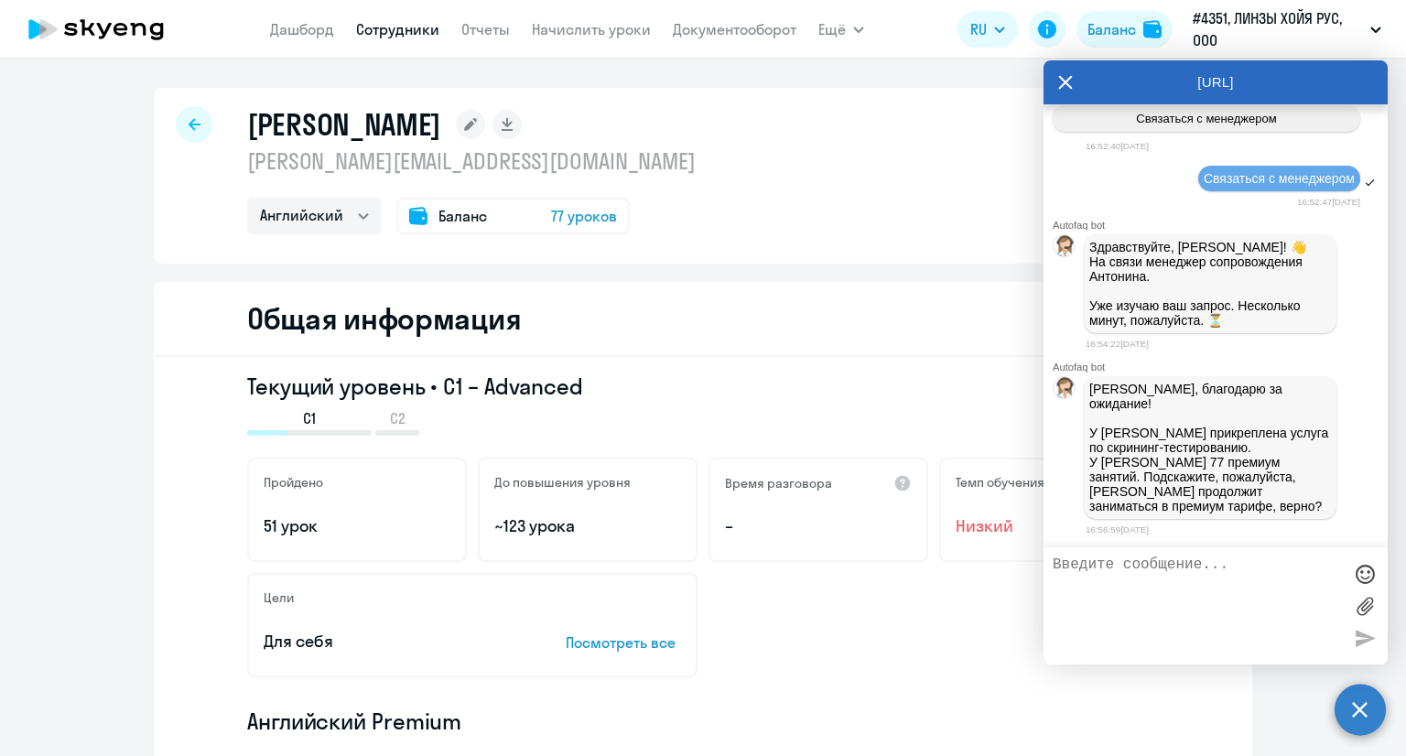
click at [575, 219] on span "77 уроков" at bounding box center [584, 216] width 66 height 22
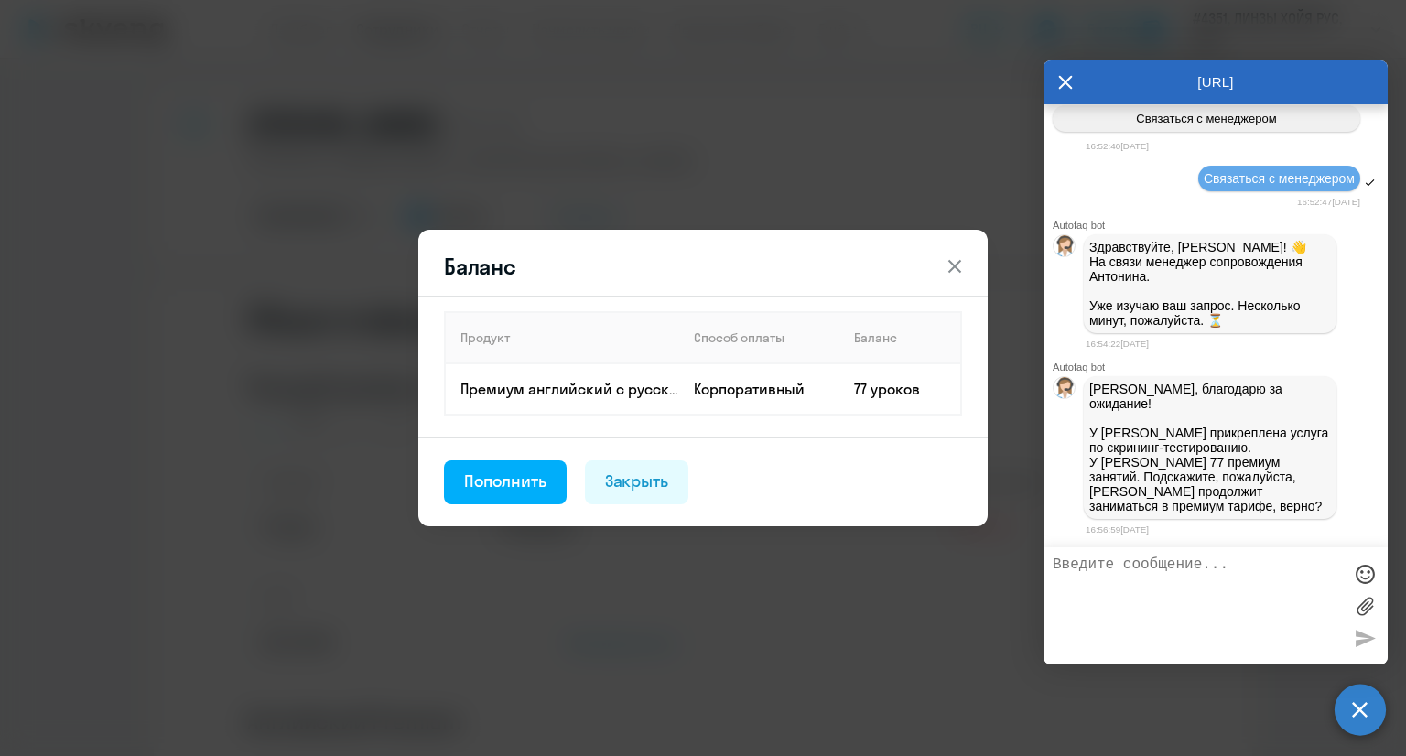
click at [952, 263] on icon at bounding box center [955, 266] width 22 height 22
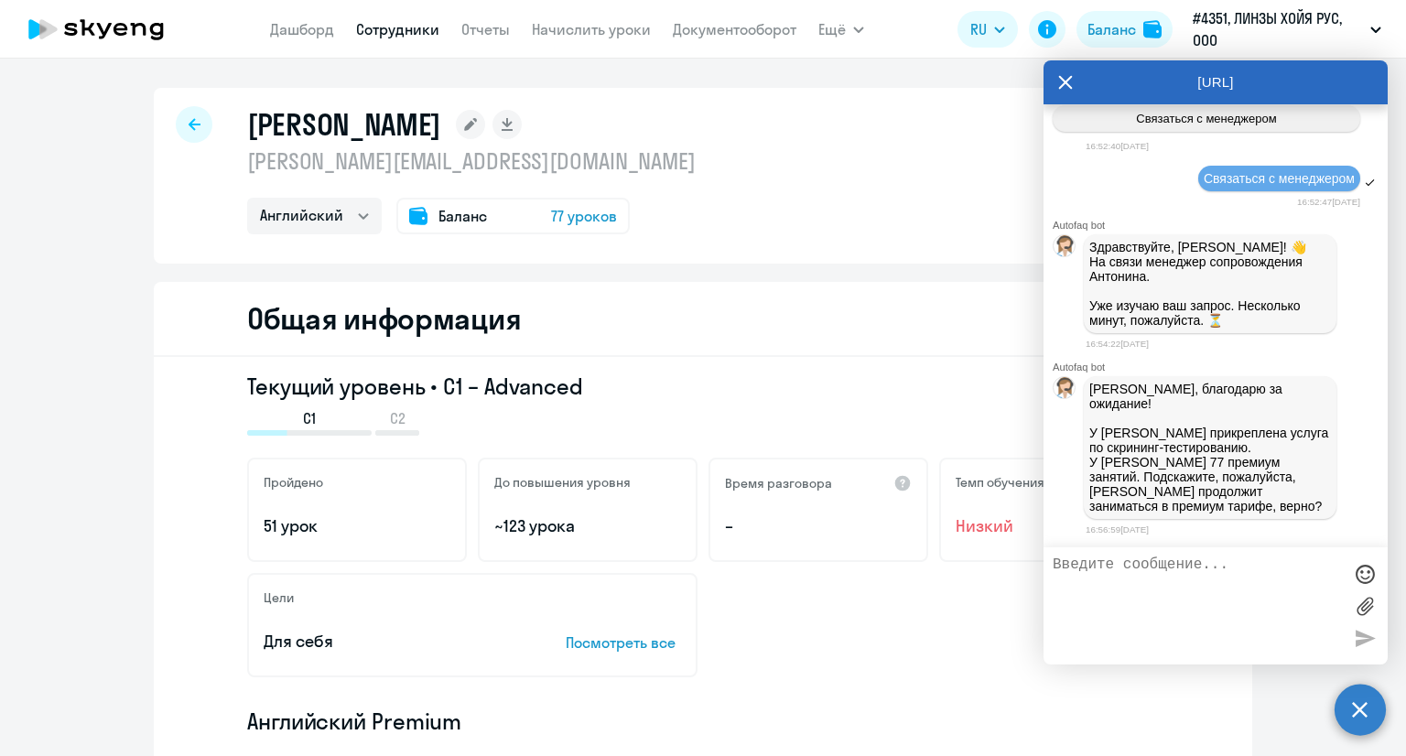
click at [189, 129] on icon at bounding box center [195, 124] width 12 height 13
select select "30"
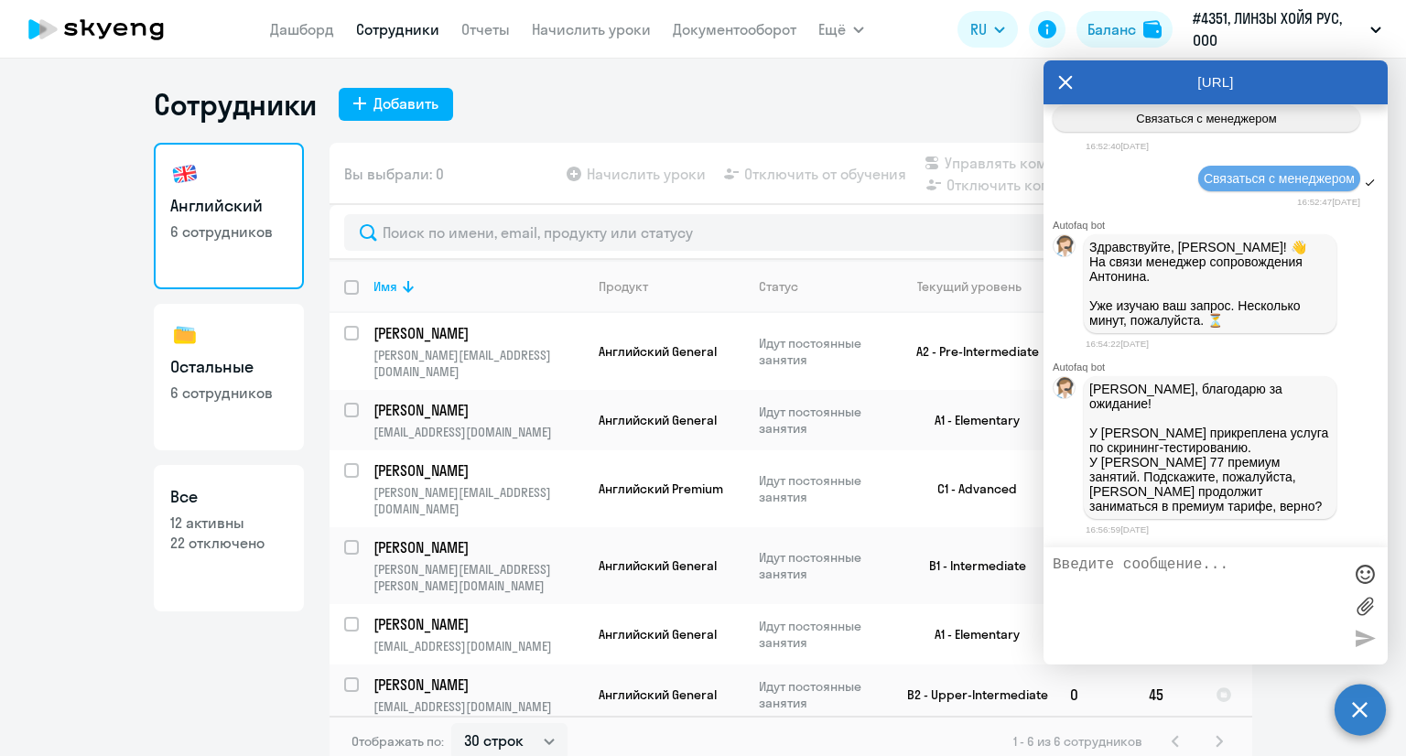
click at [208, 543] on p "22 отключено" at bounding box center [228, 543] width 117 height 20
select select "30"
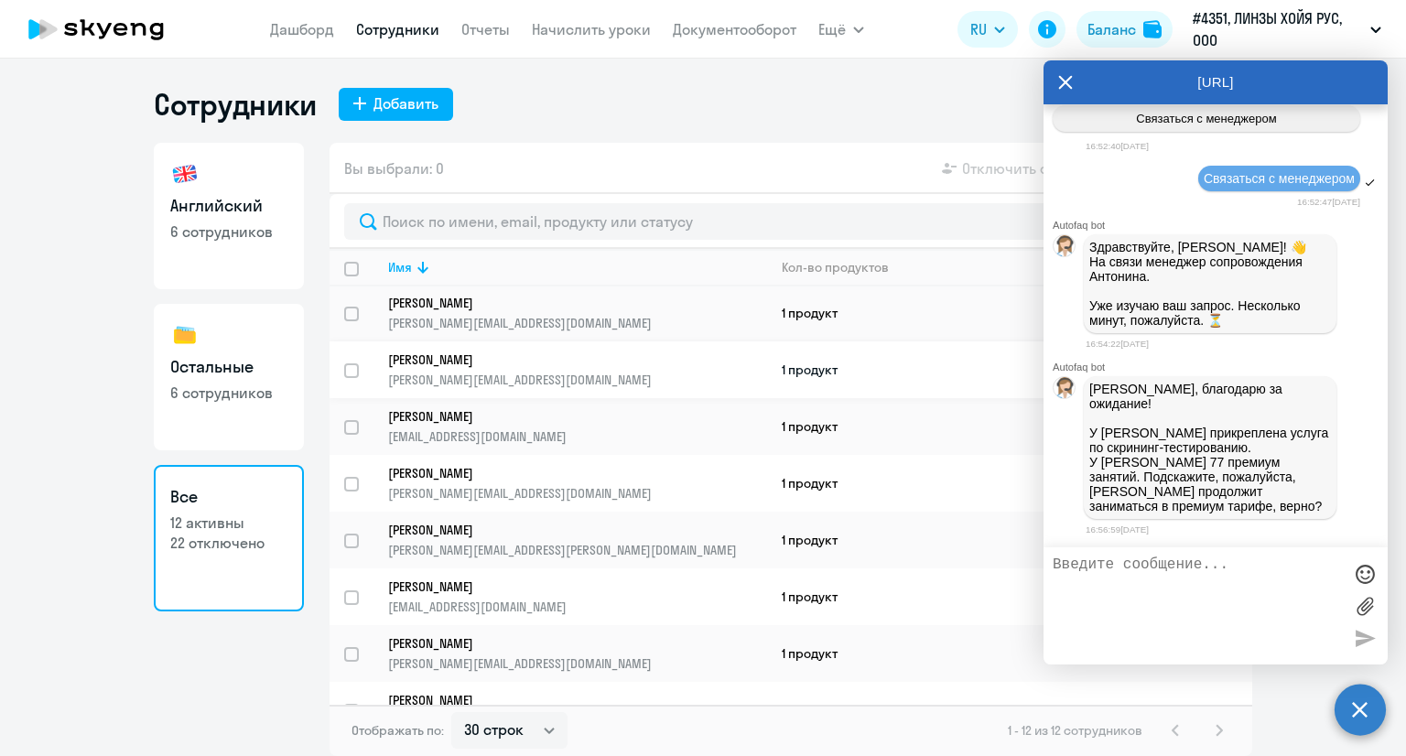
scroll to position [183, 0]
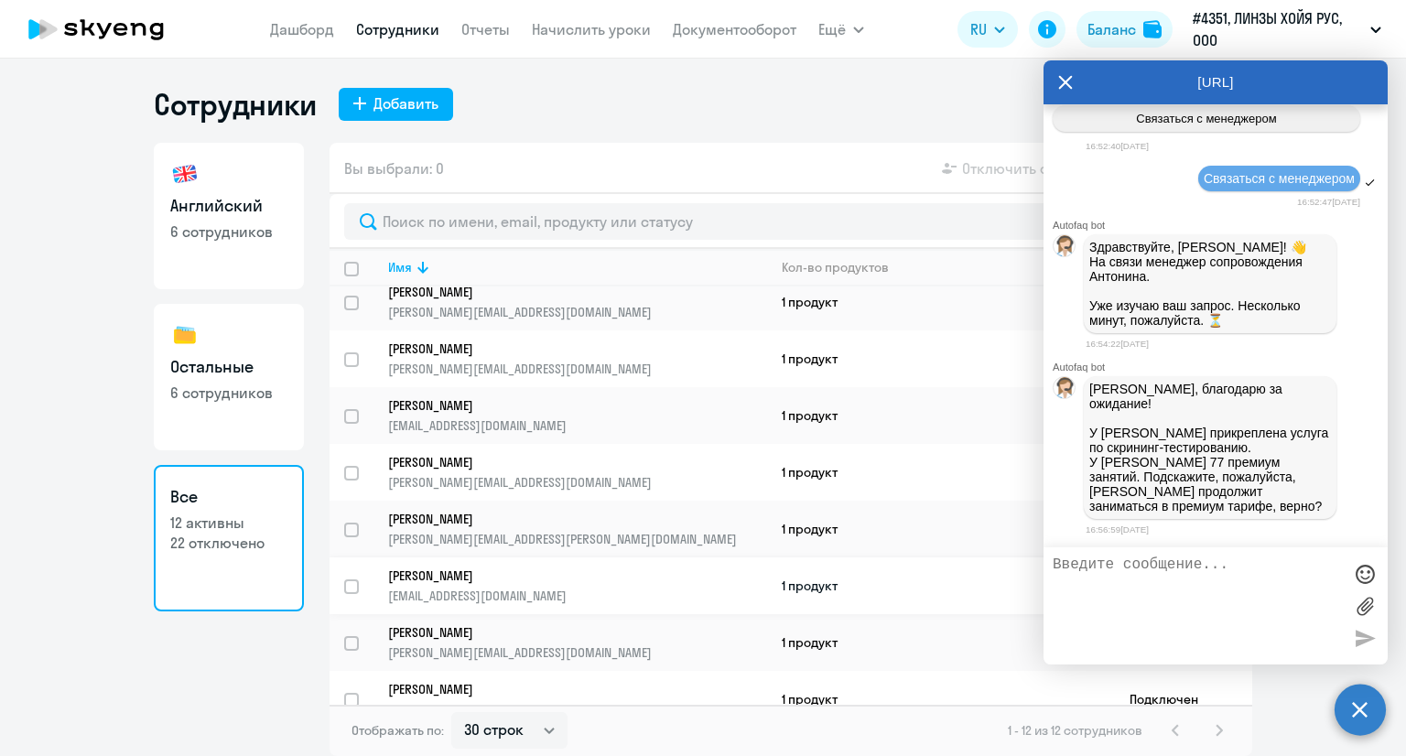
click at [551, 581] on p "[PERSON_NAME]" at bounding box center [564, 575] width 353 height 16
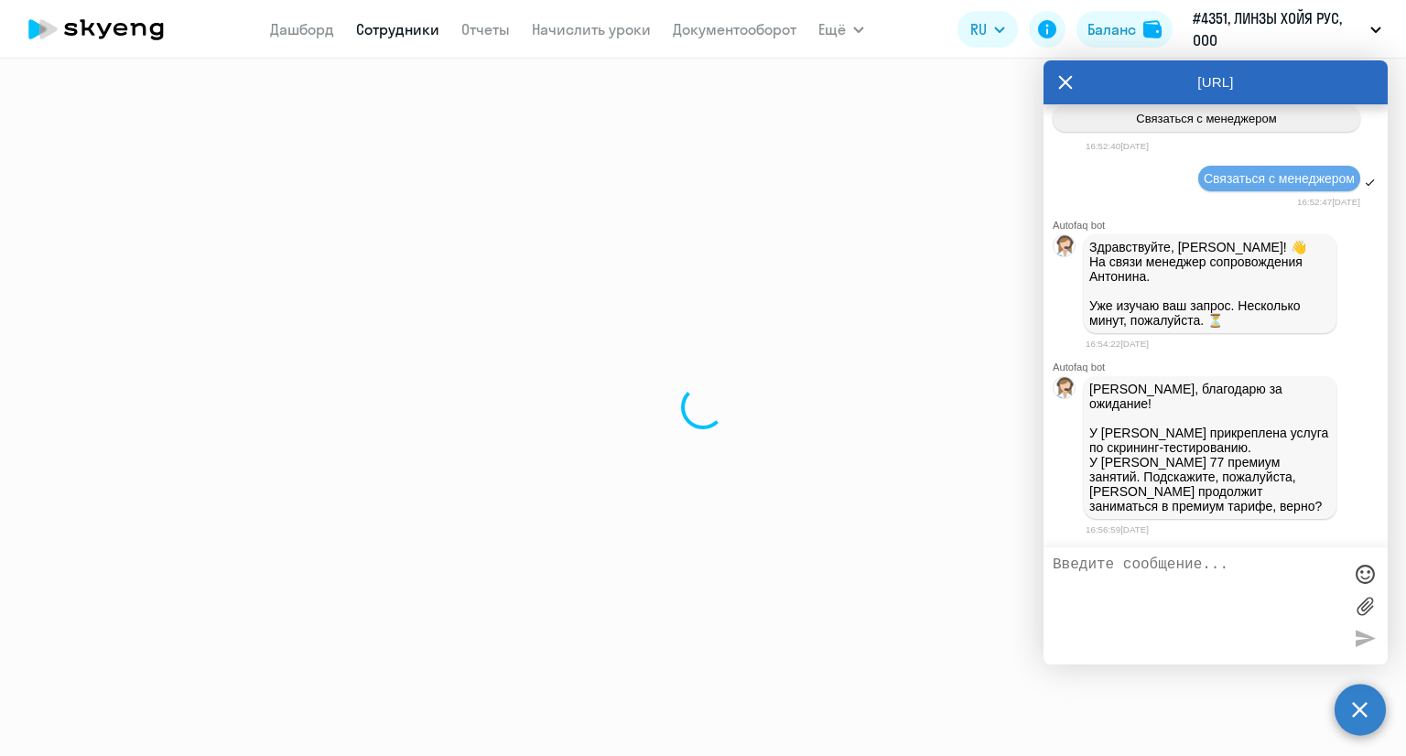
select select "english"
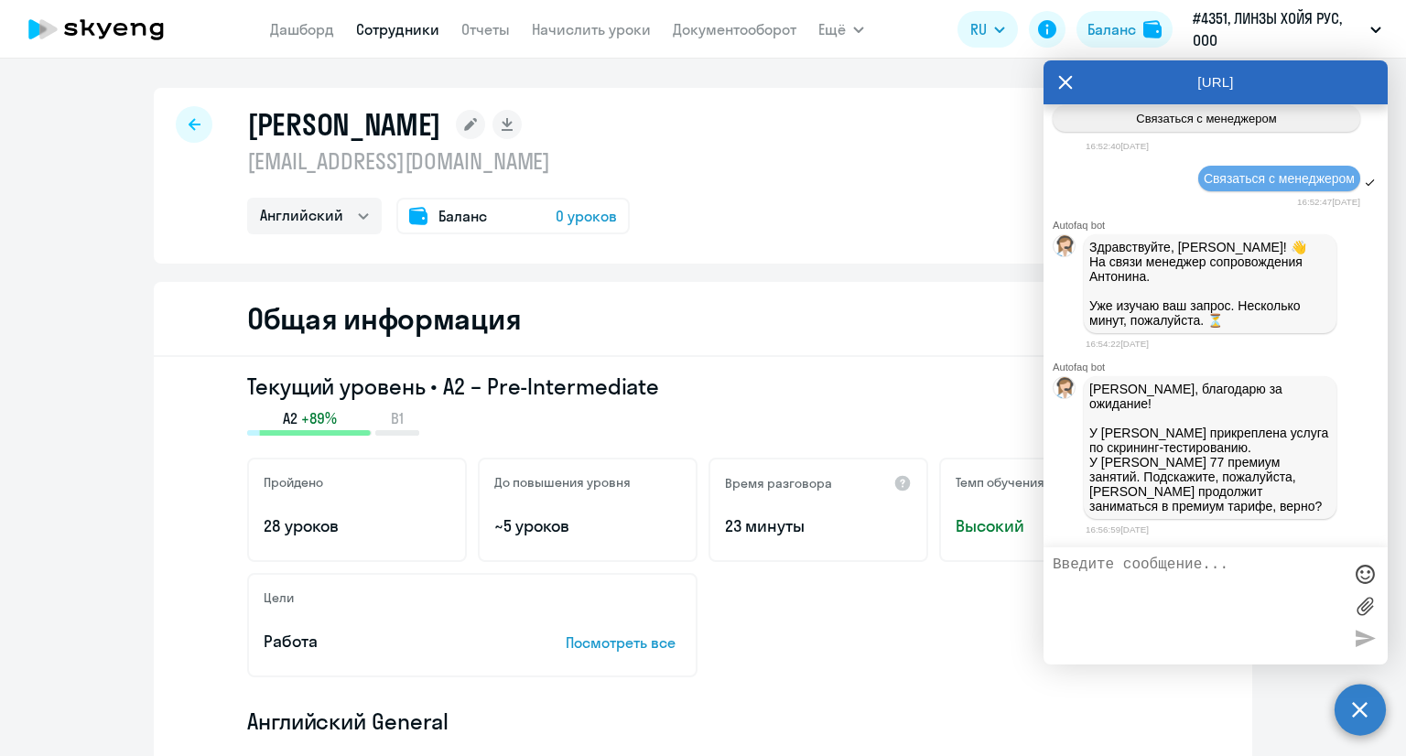
click at [578, 211] on span "0 уроков" at bounding box center [586, 216] width 61 height 22
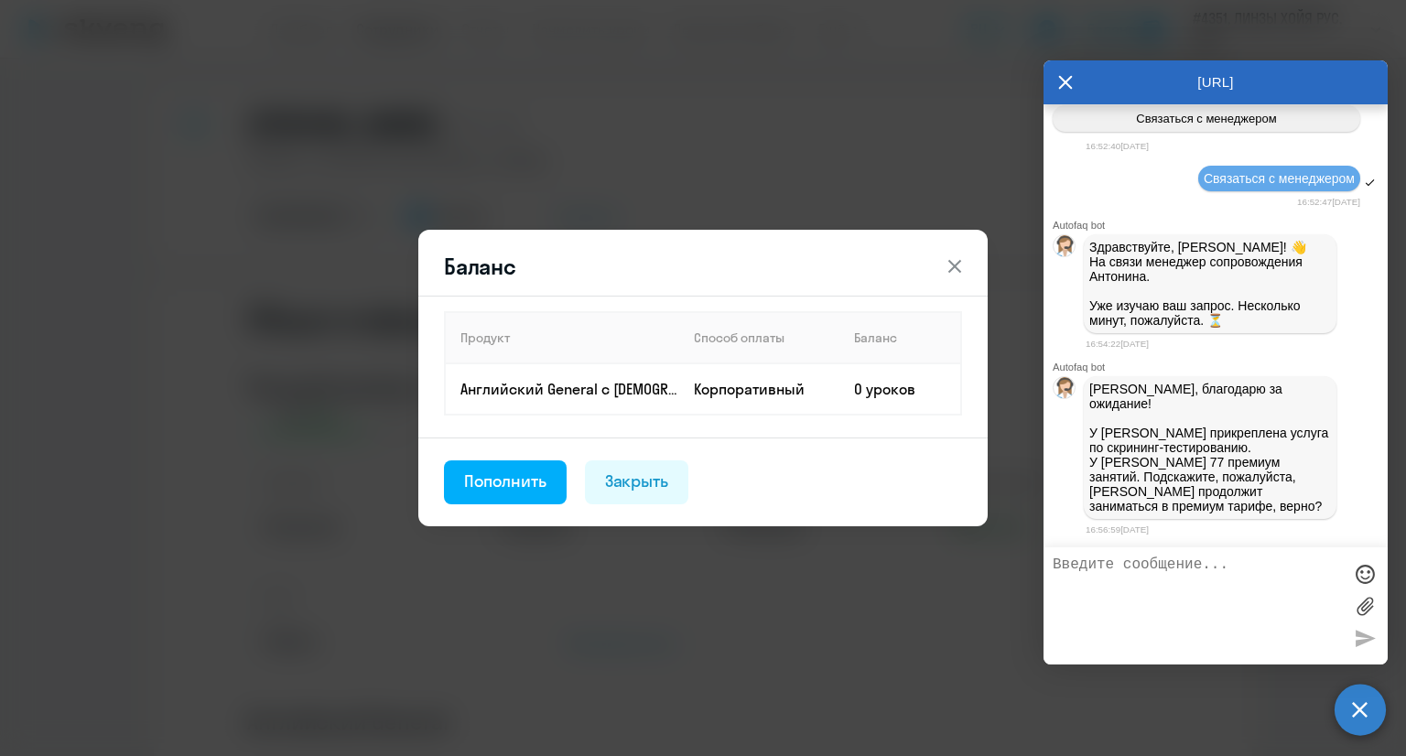
click at [956, 265] on icon at bounding box center [954, 266] width 13 height 13
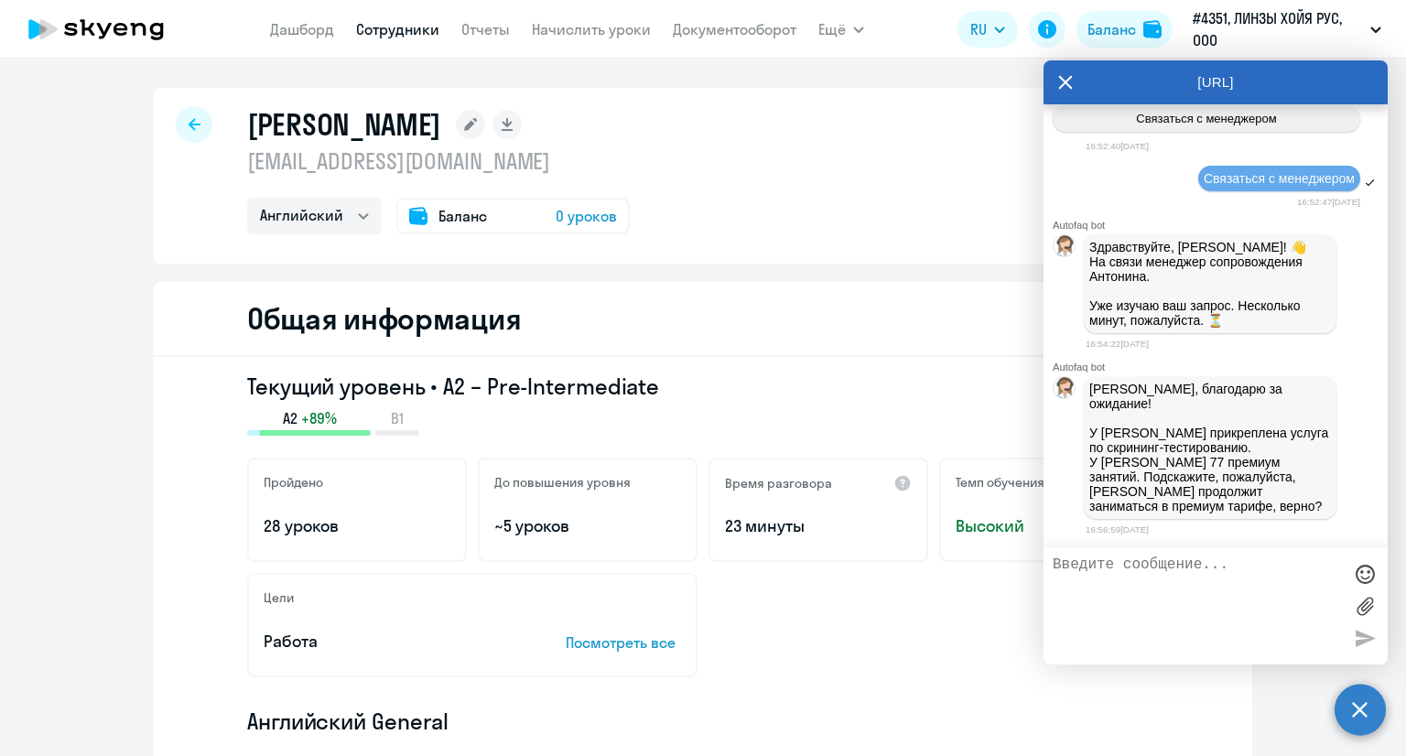
click at [1165, 573] on textarea at bounding box center [1197, 606] width 289 height 99
type textarea "да, давайте оставим ей премиум, как у [PERSON_NAME]"
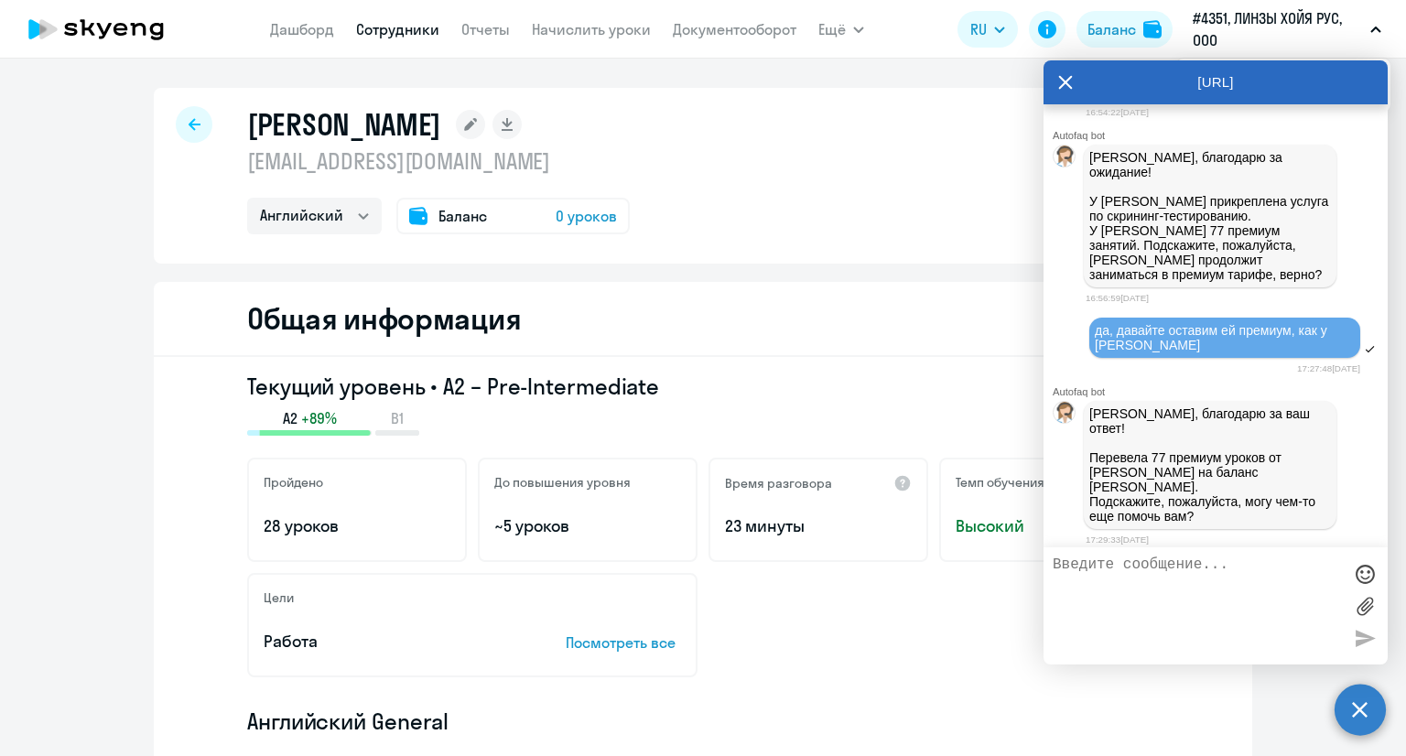
scroll to position [2310, 0]
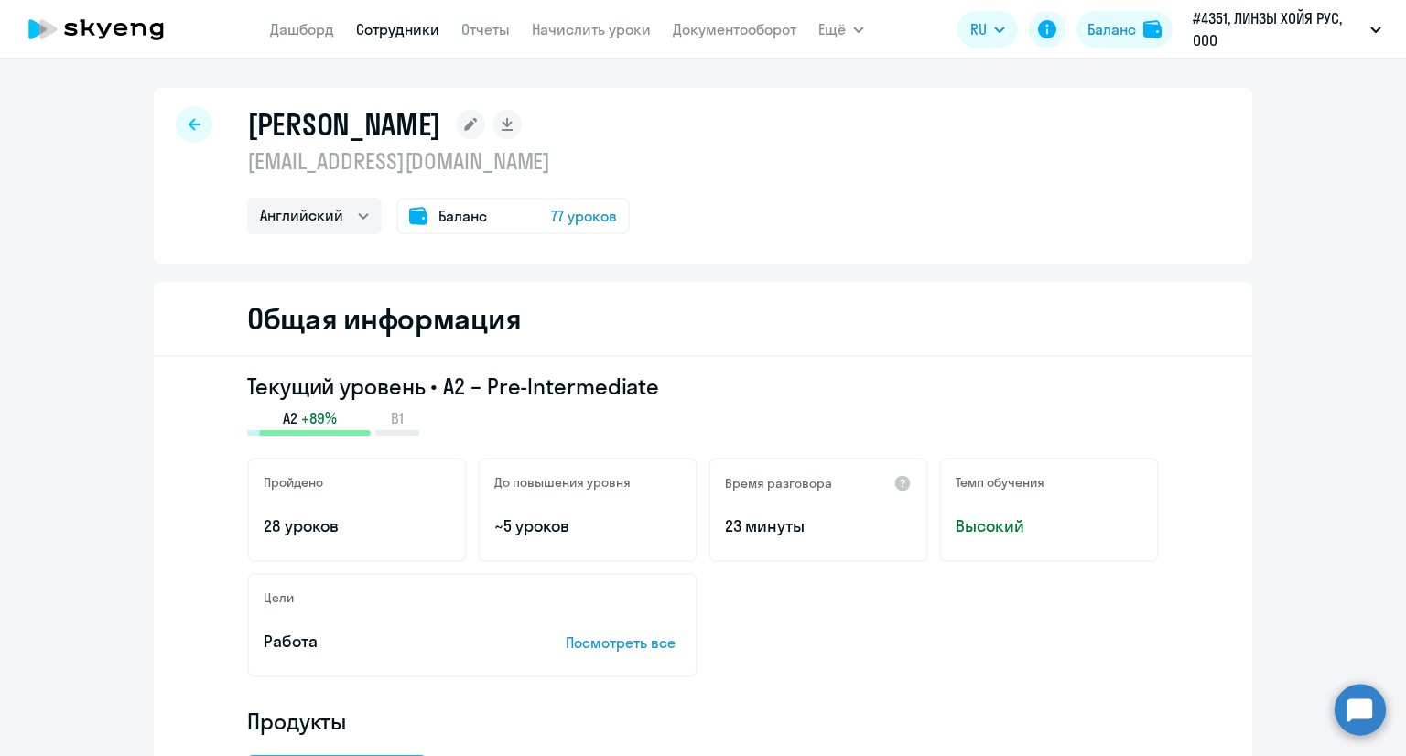
select select "english"
click at [1371, 704] on circle at bounding box center [1360, 709] width 51 height 51
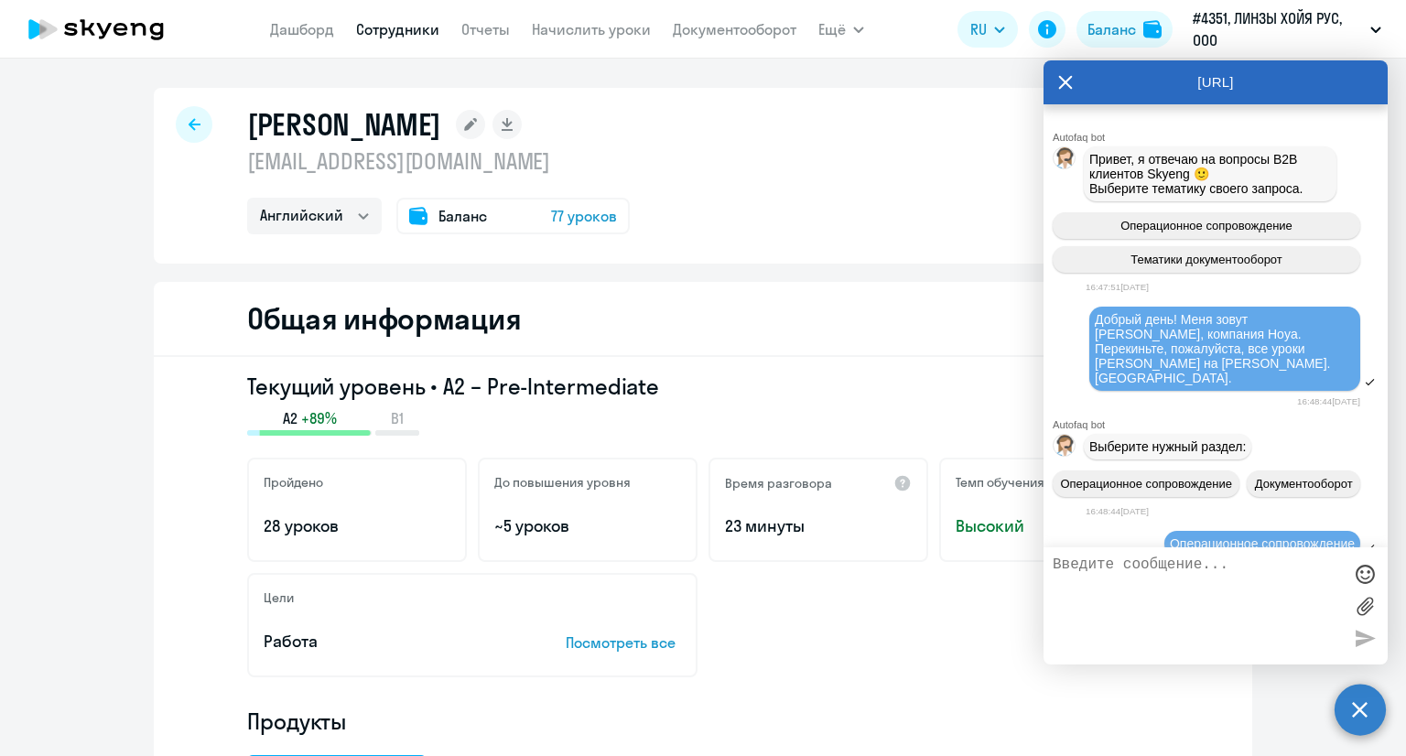
scroll to position [2310, 0]
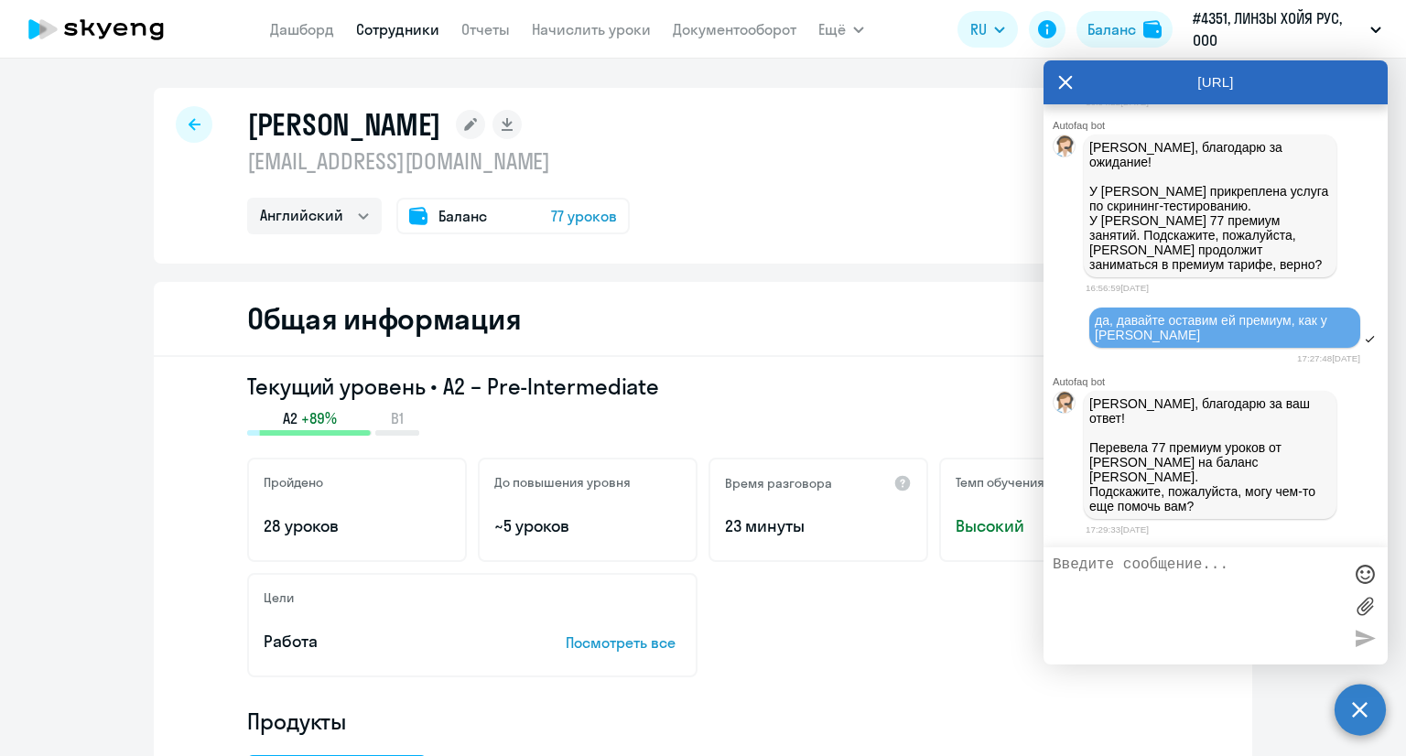
click at [1158, 578] on textarea at bounding box center [1197, 606] width 289 height 99
type textarea "Спасибо большое за помощь!)"
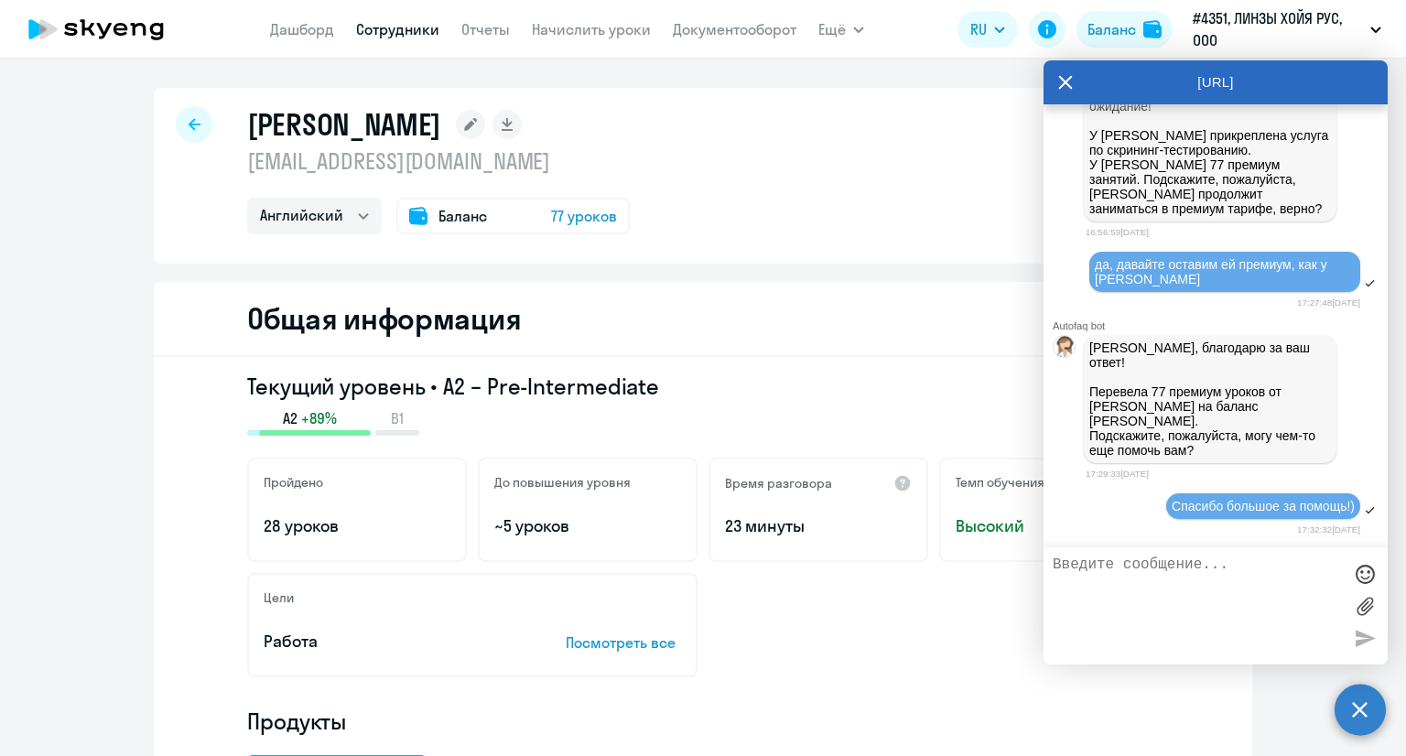
scroll to position [2367, 0]
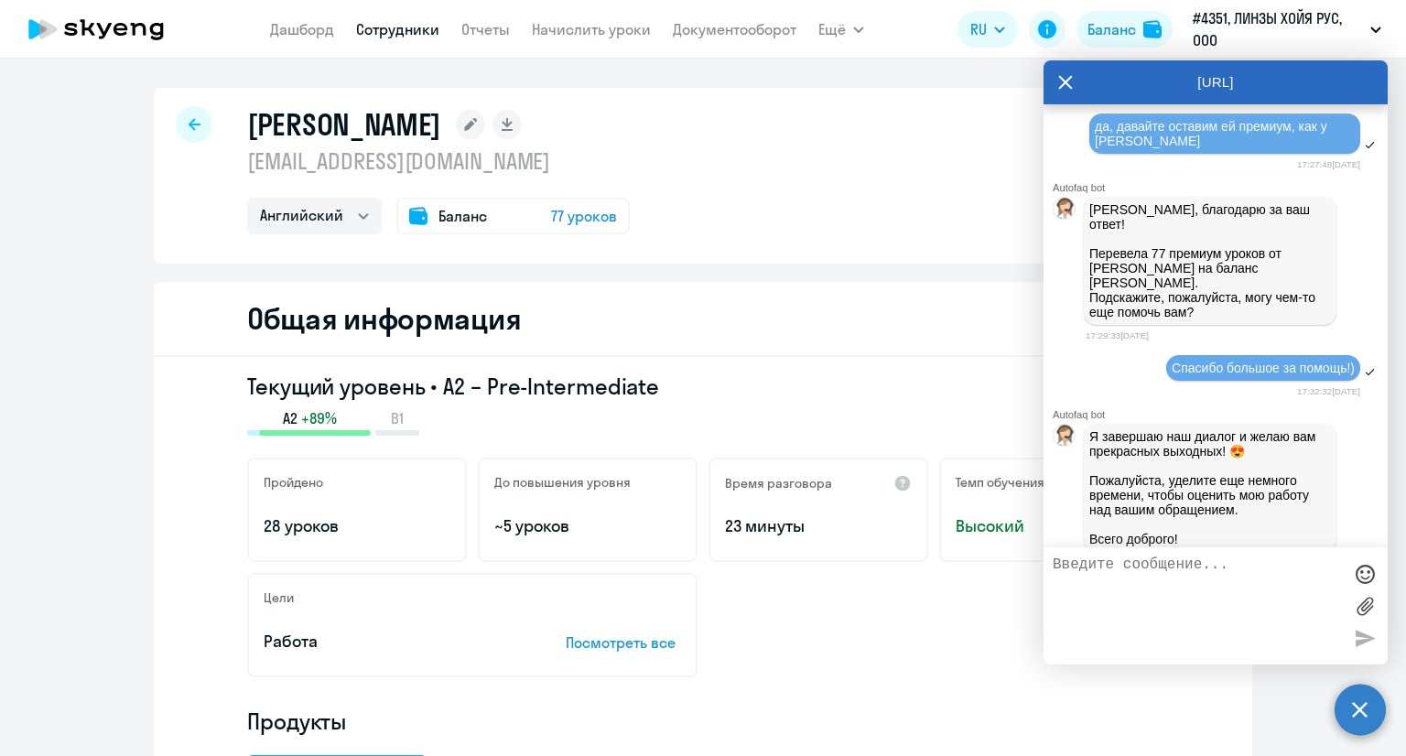
scroll to position [2812, 0]
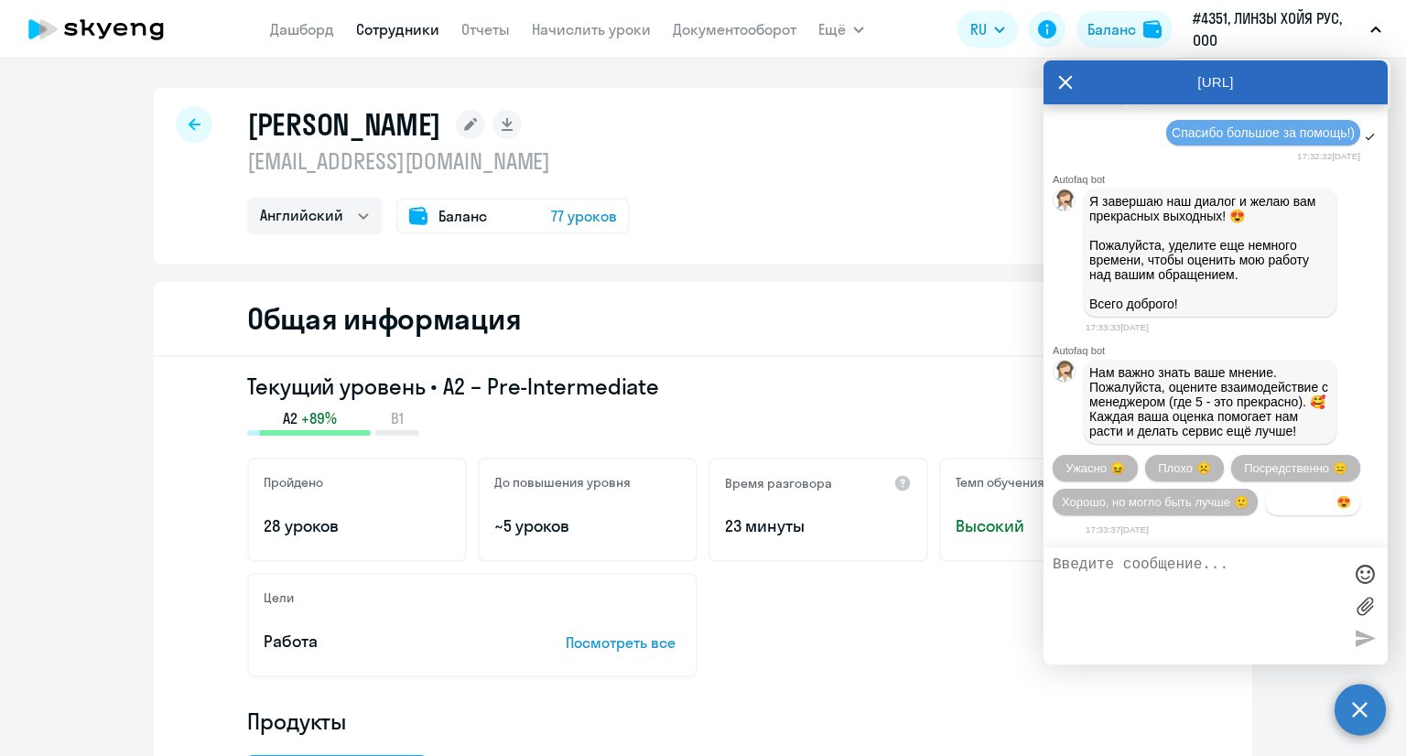
click at [1265, 504] on button "Прекрасно 😍" at bounding box center [1312, 502] width 95 height 27
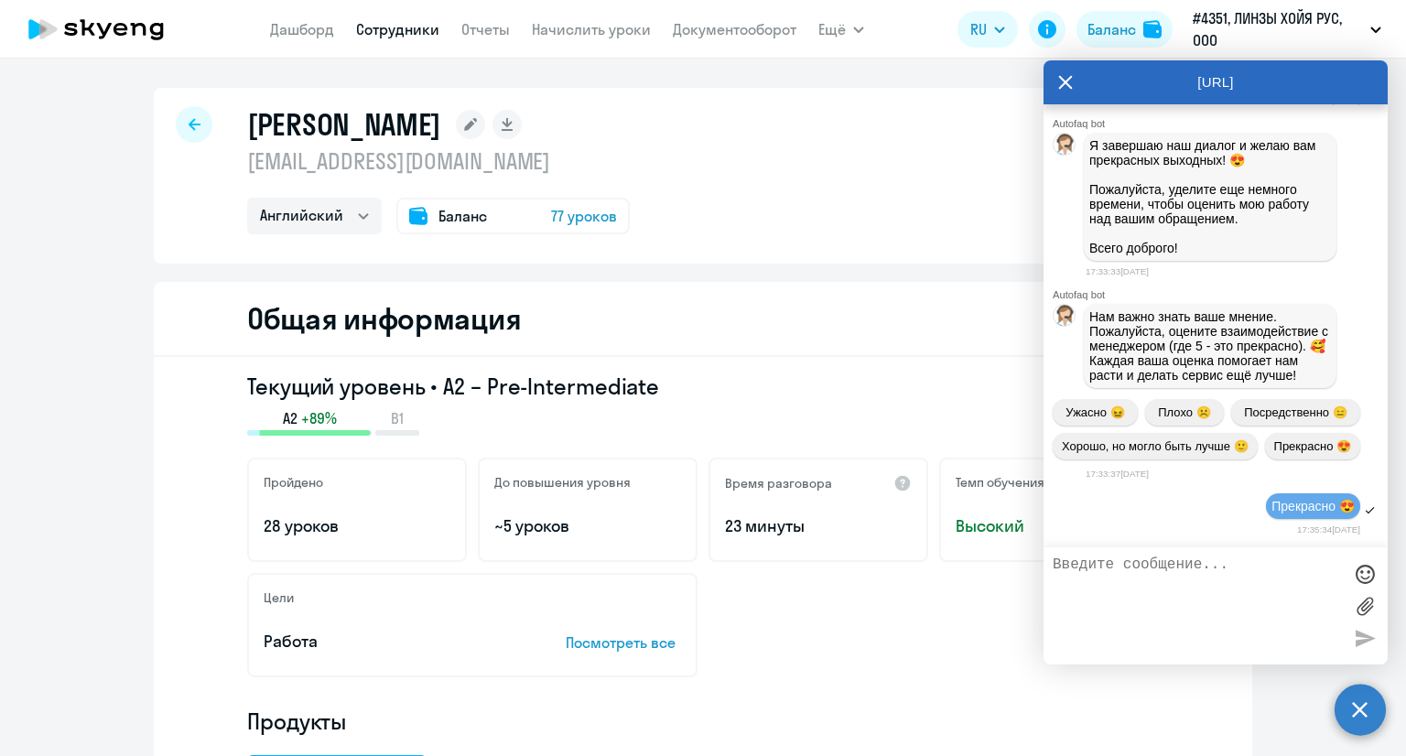
scroll to position [3002, 0]
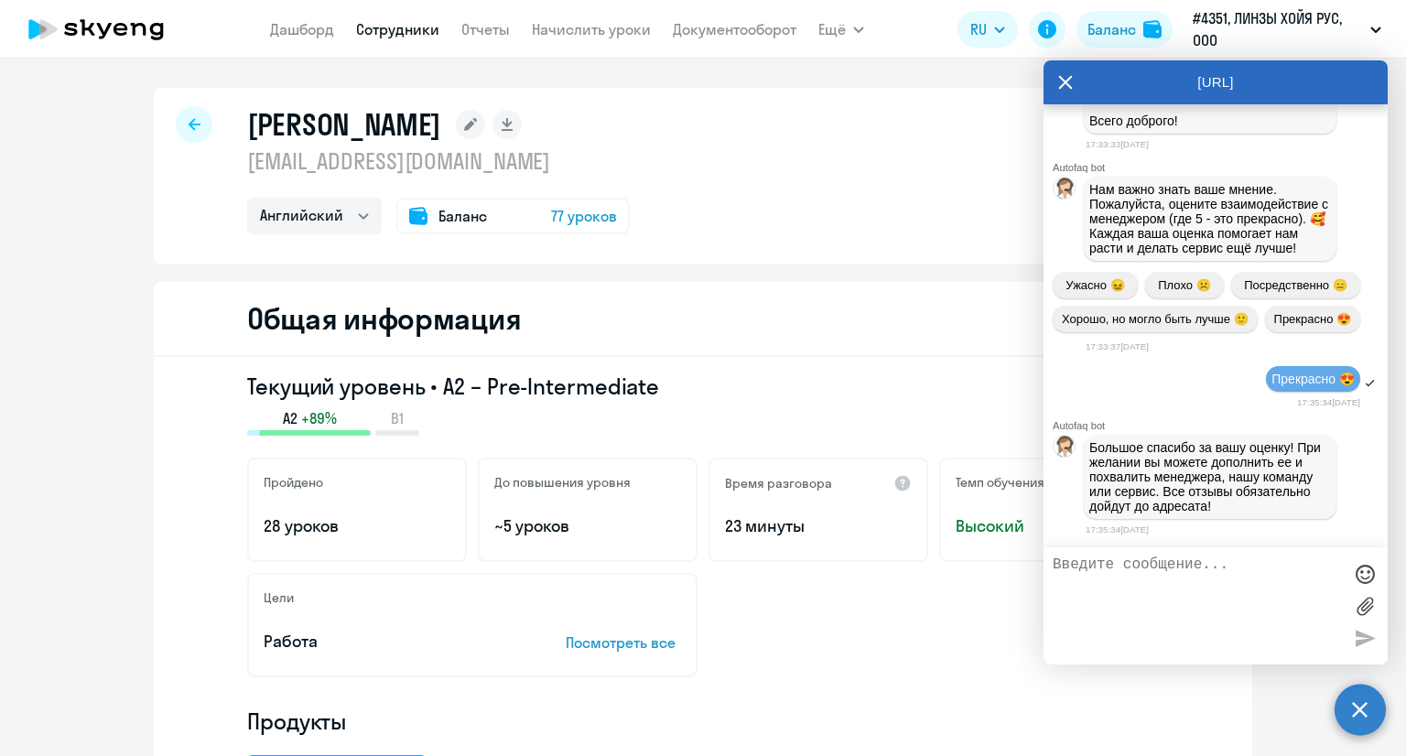
click at [1067, 78] on icon at bounding box center [1066, 82] width 14 height 14
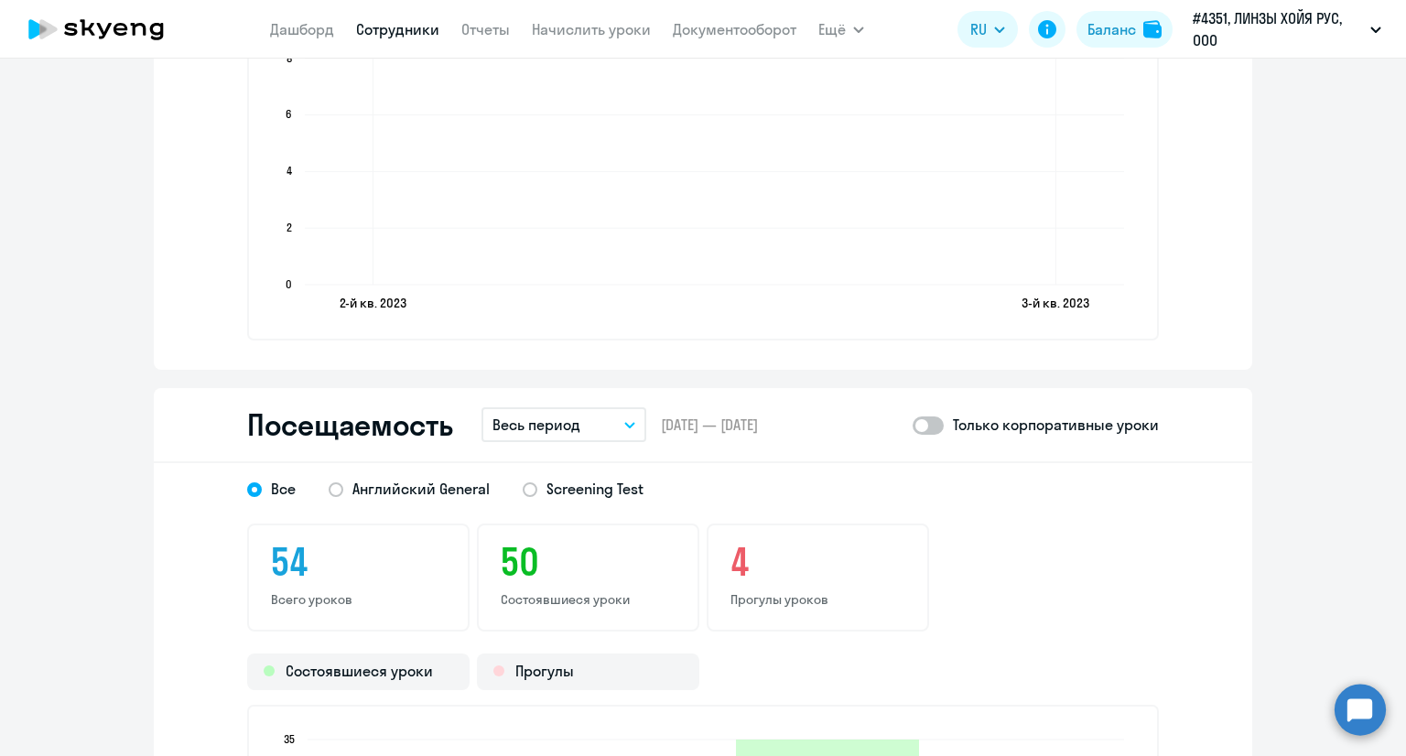
scroll to position [2014, 0]
